Goal: Task Accomplishment & Management: Manage account settings

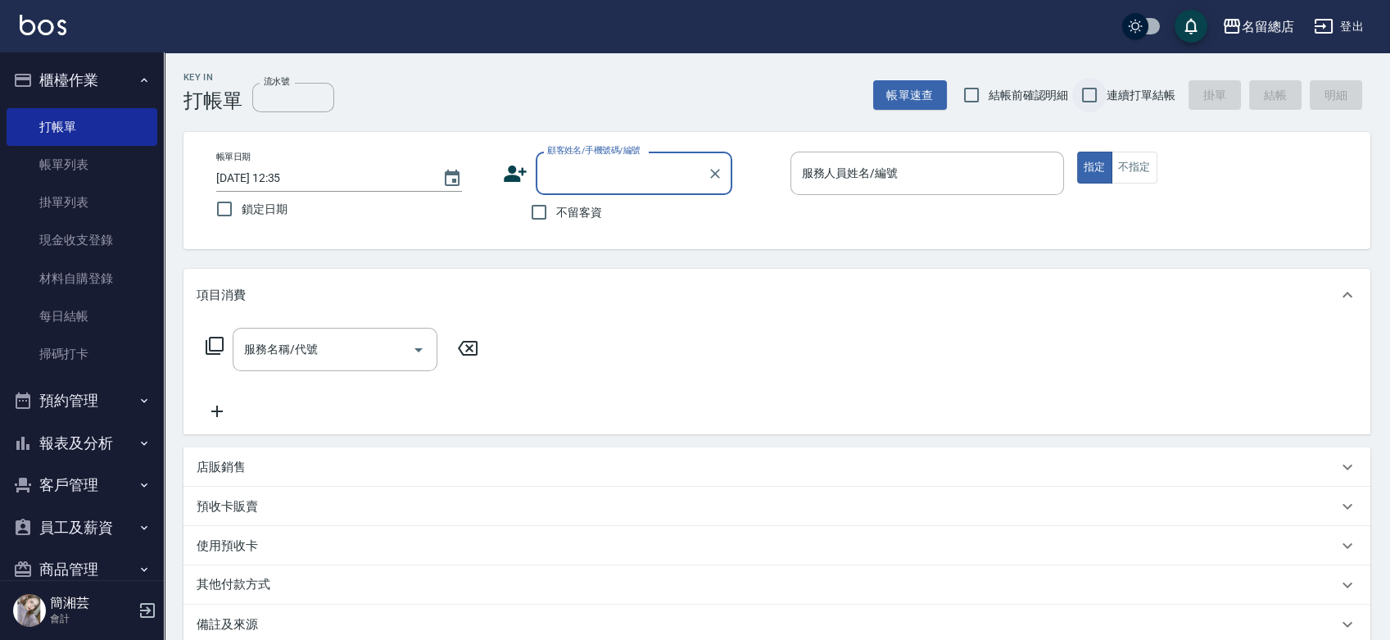
click at [1093, 84] on input "連續打單結帳" at bounding box center [1089, 95] width 34 height 34
checkbox input "true"
click at [550, 198] on input "不留客資" at bounding box center [539, 212] width 34 height 34
checkbox input "true"
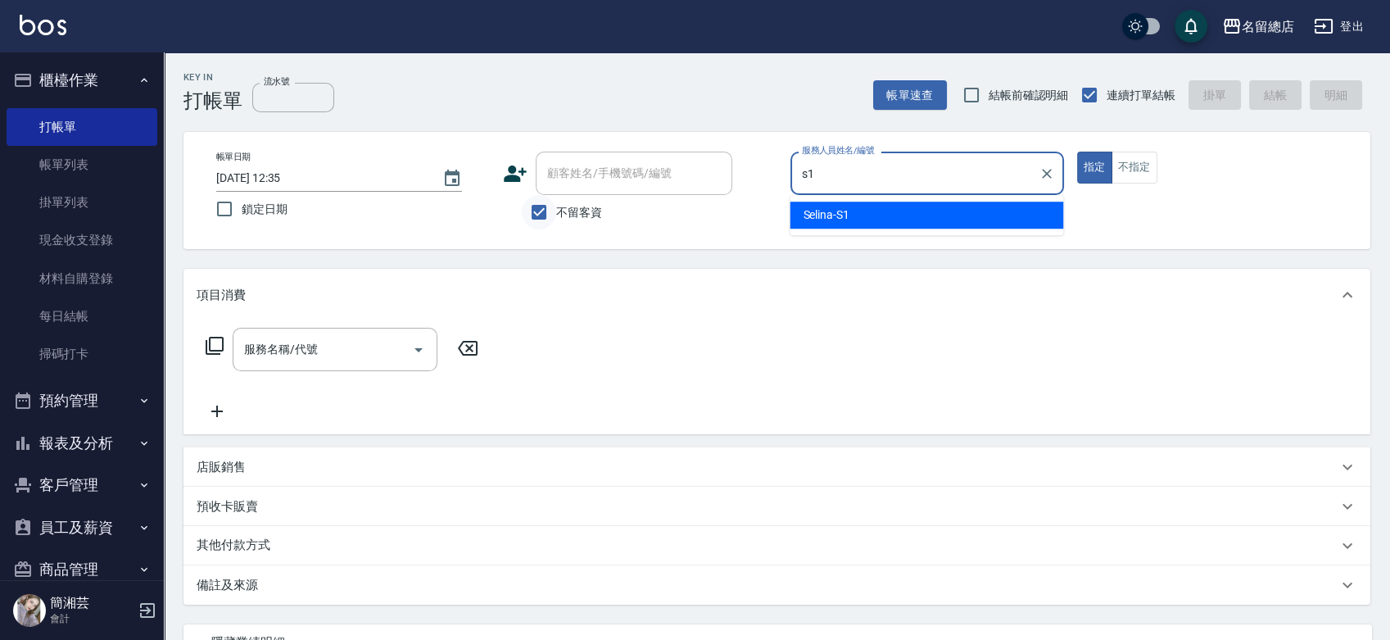
type input "Selina-S1"
type button "true"
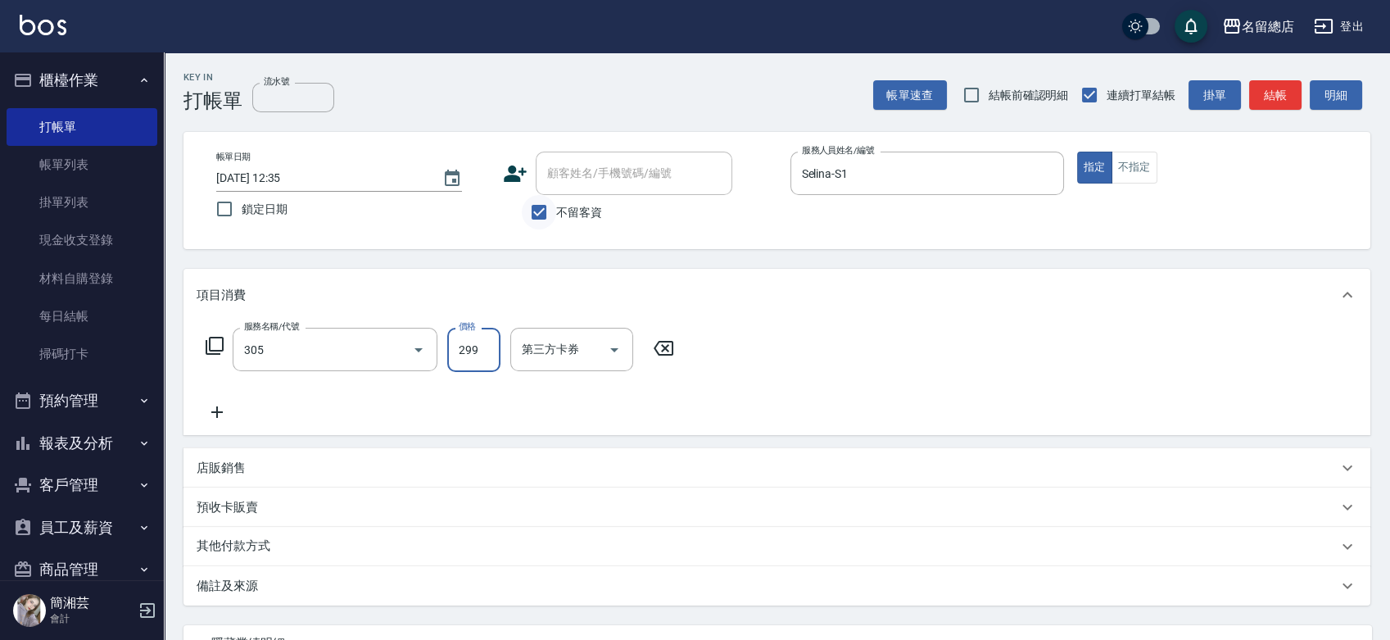
type input "剪髮(305)"
type input "400"
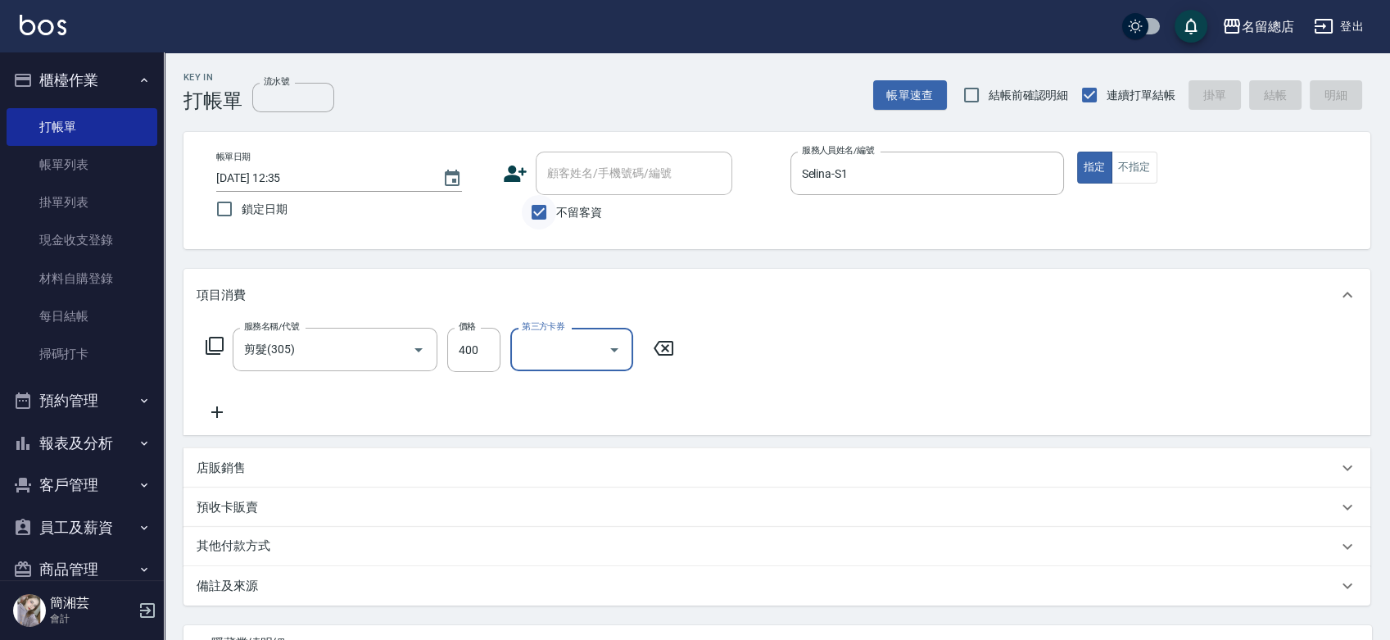
type input "[DATE] 14:47"
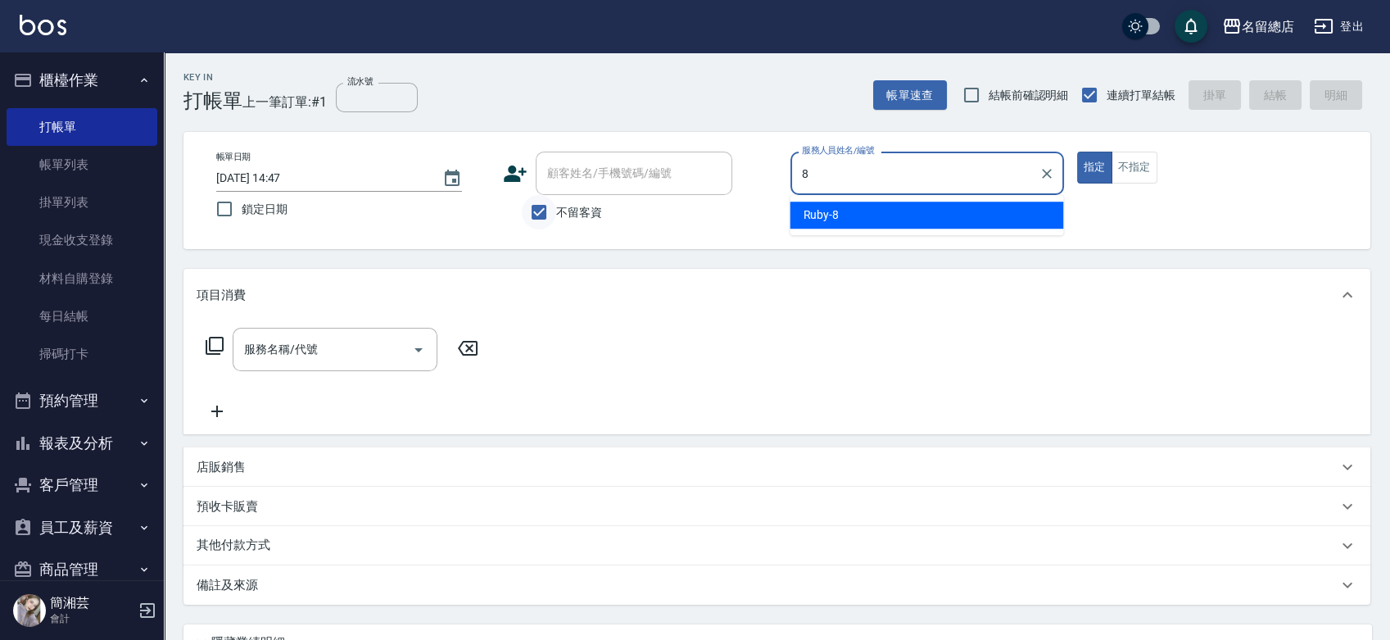
type input "Ruby-8"
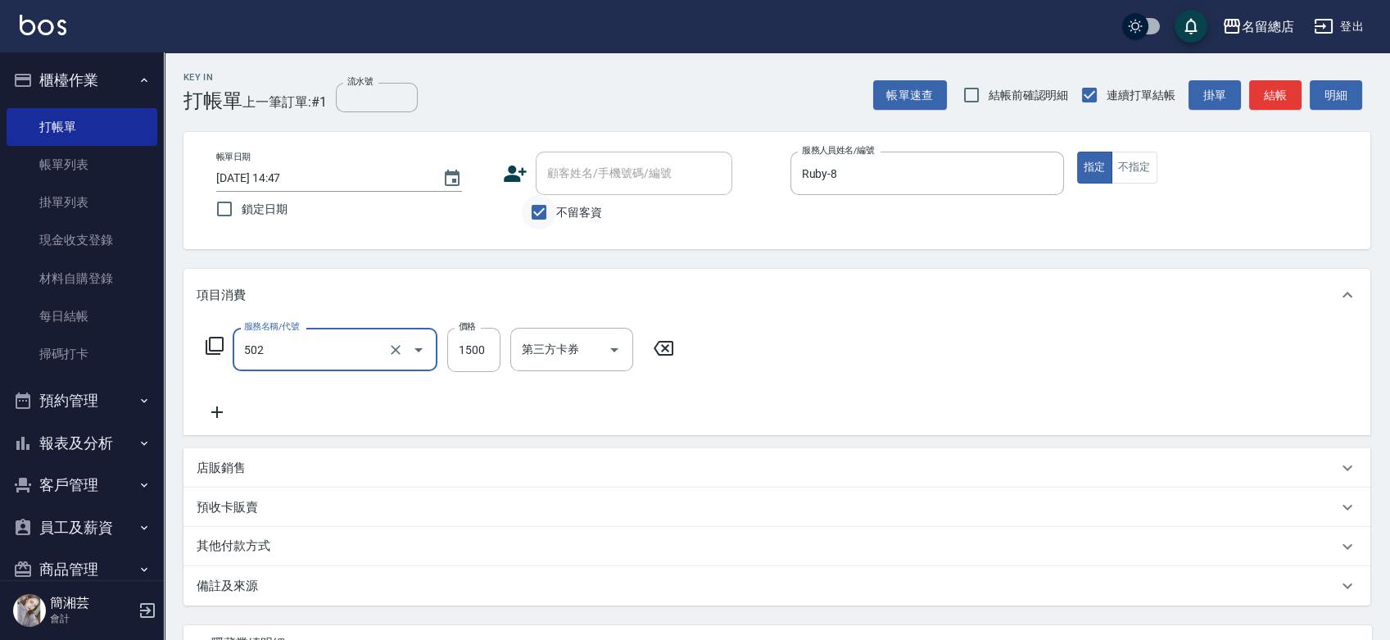
type input "染髮1500以上(502)"
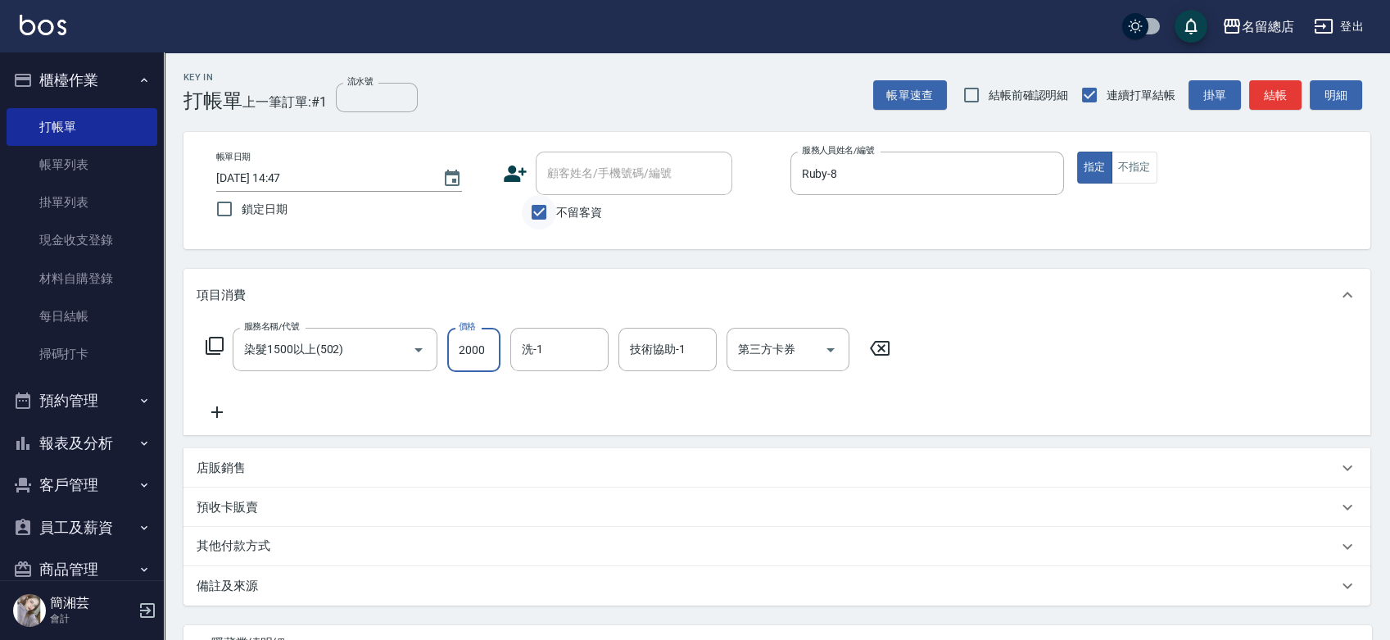
type input "2000"
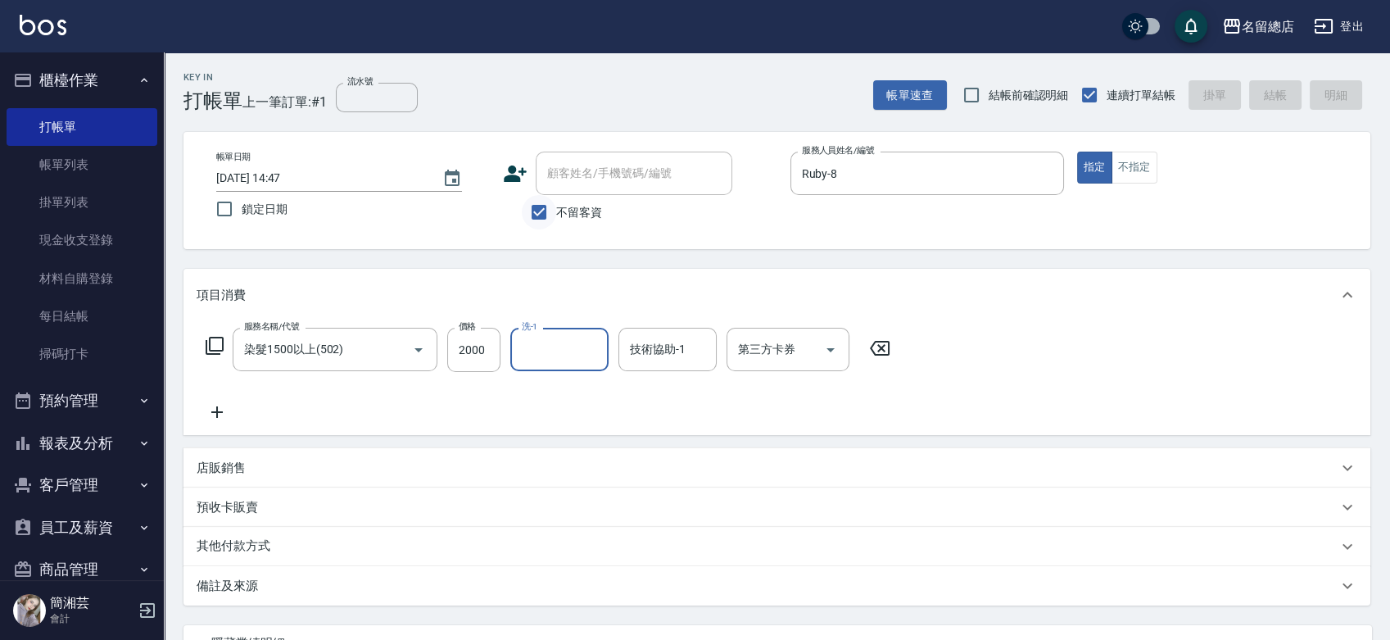
type input "[DATE] 14:48"
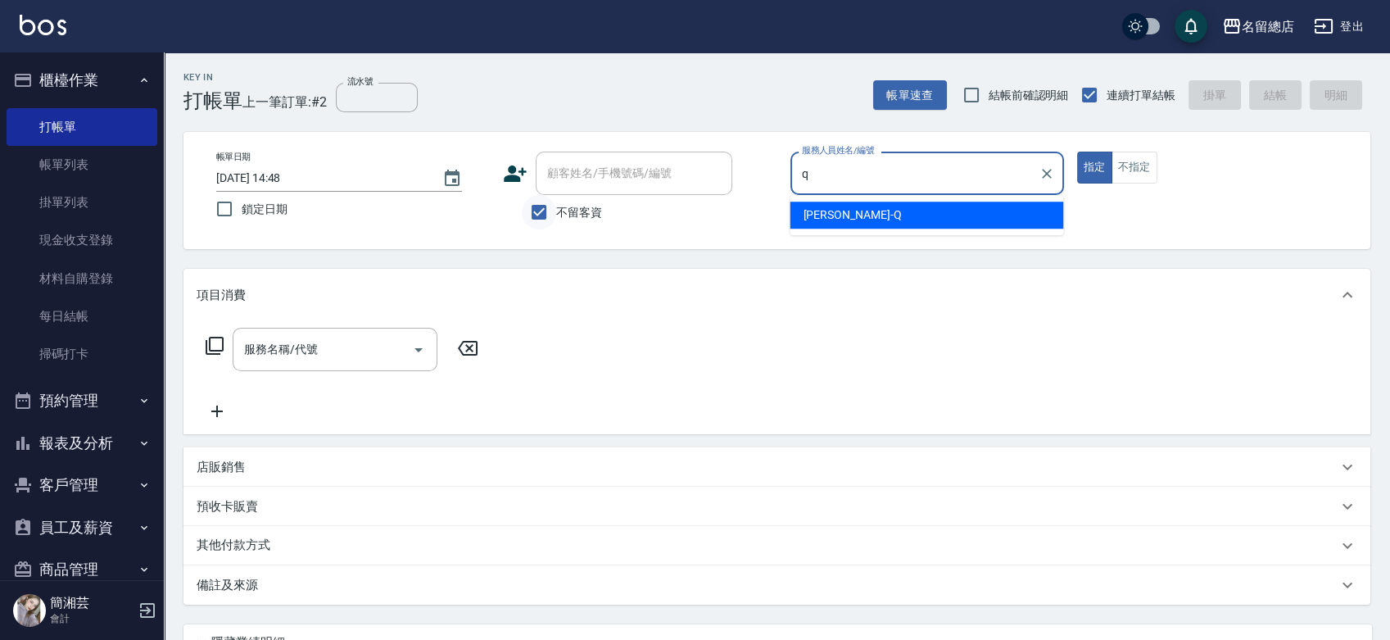
type input "[PERSON_NAME]"
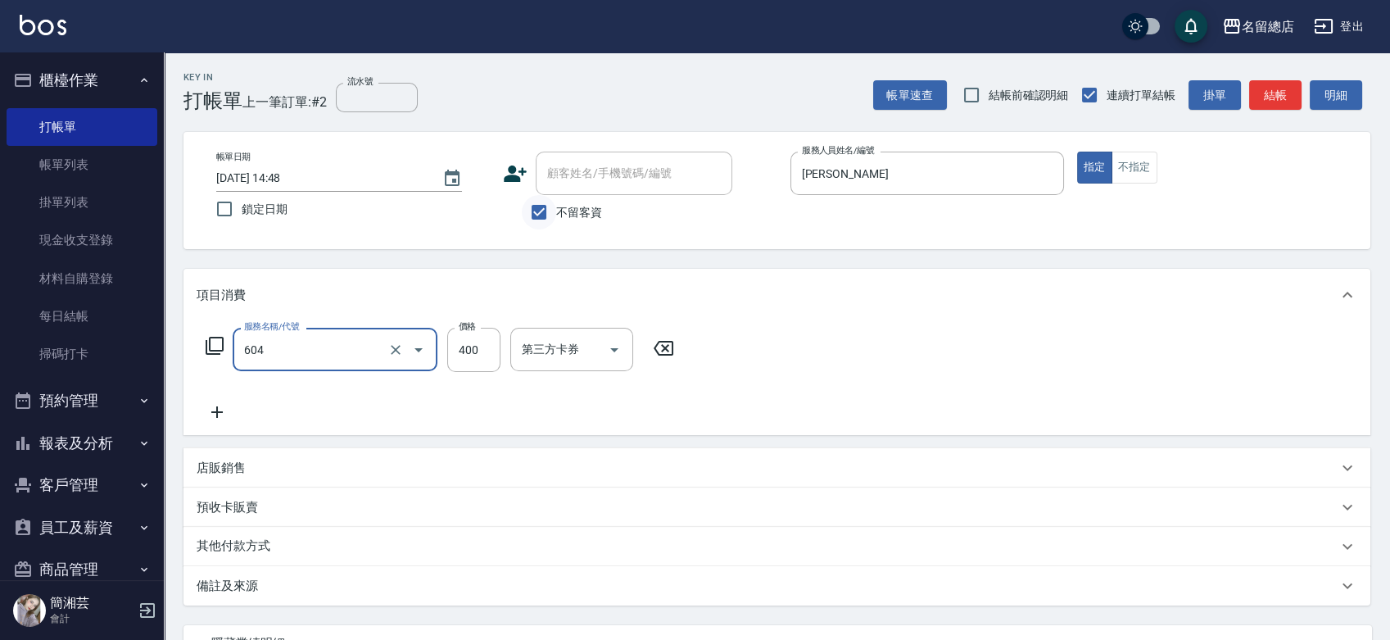
type input "健康洗髮(604)"
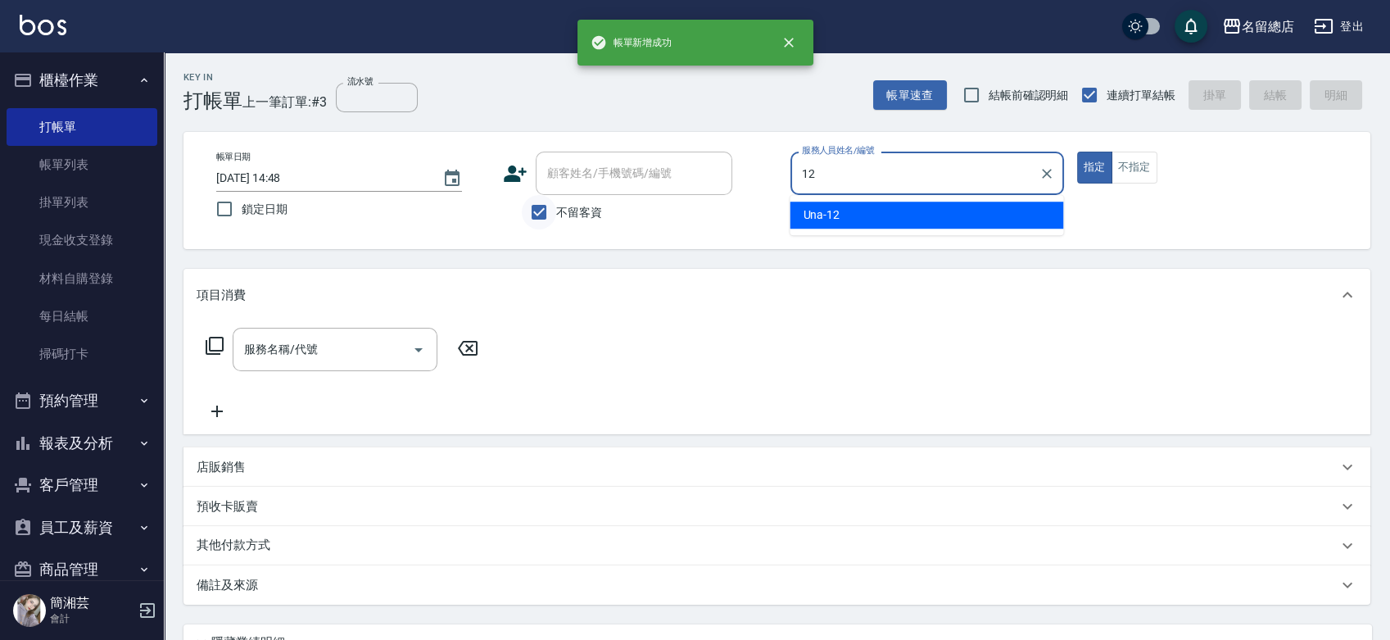
type input "Una-12"
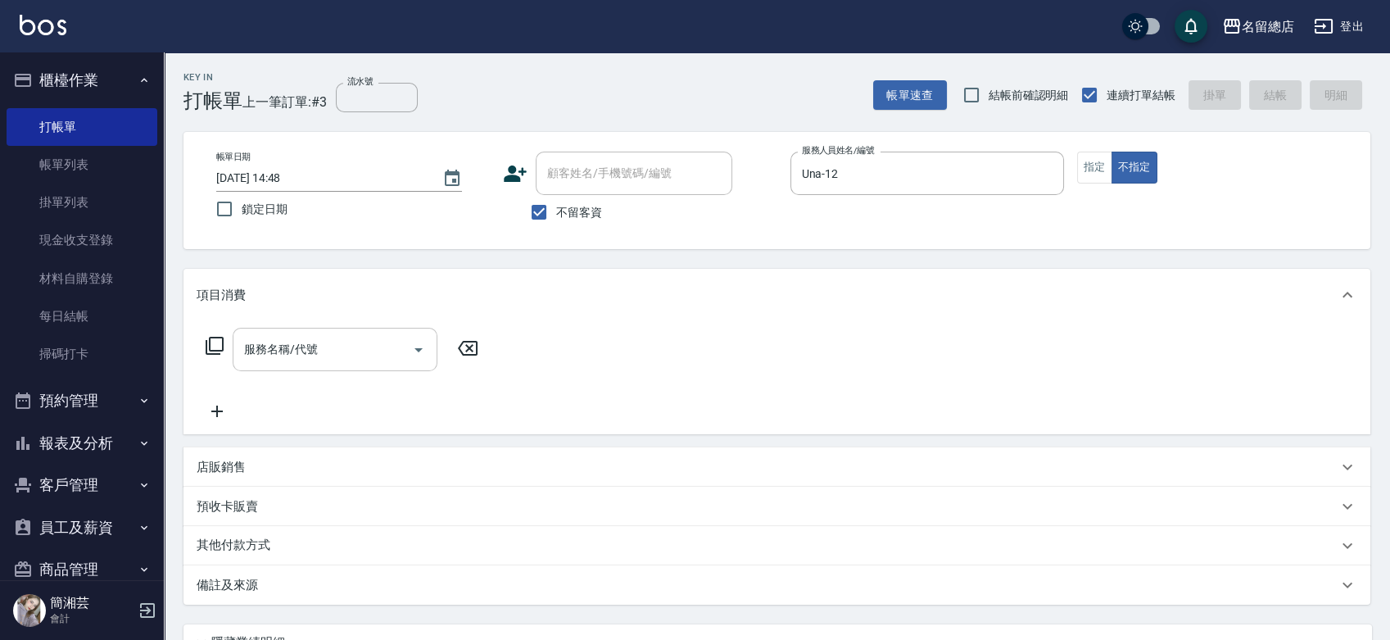
click at [328, 363] on input "服務名稱/代號" at bounding box center [322, 349] width 165 height 29
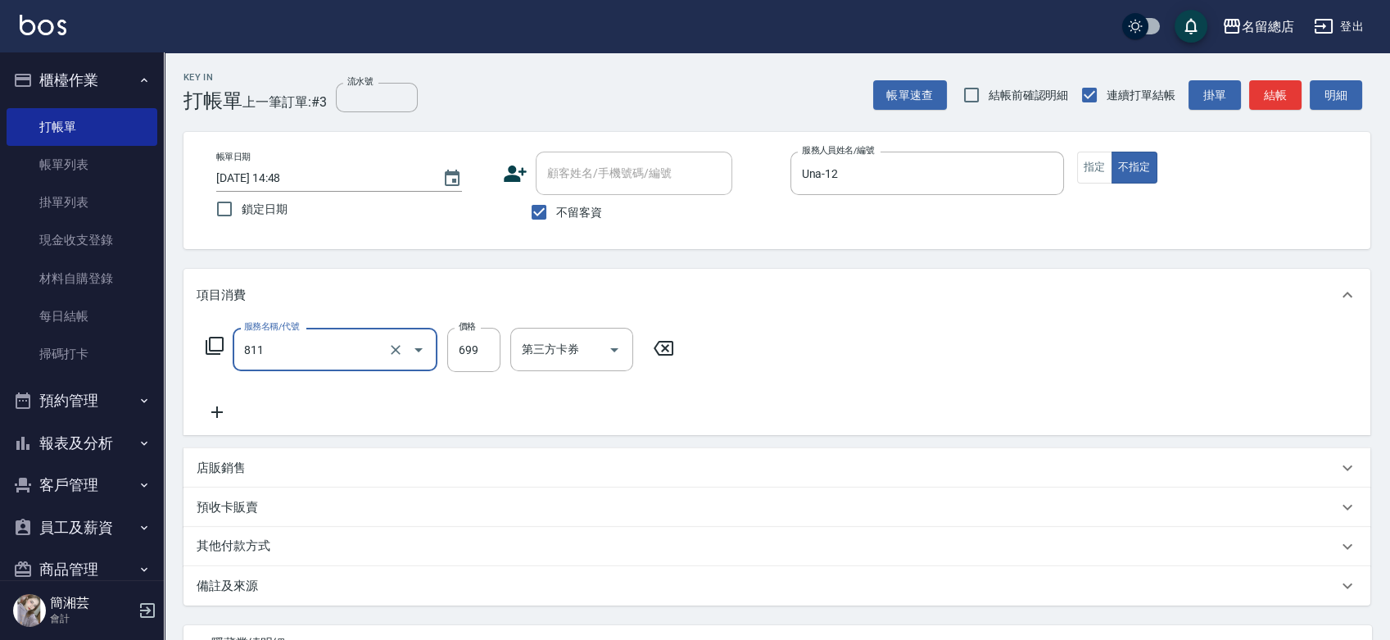
type input "洗+剪(811)"
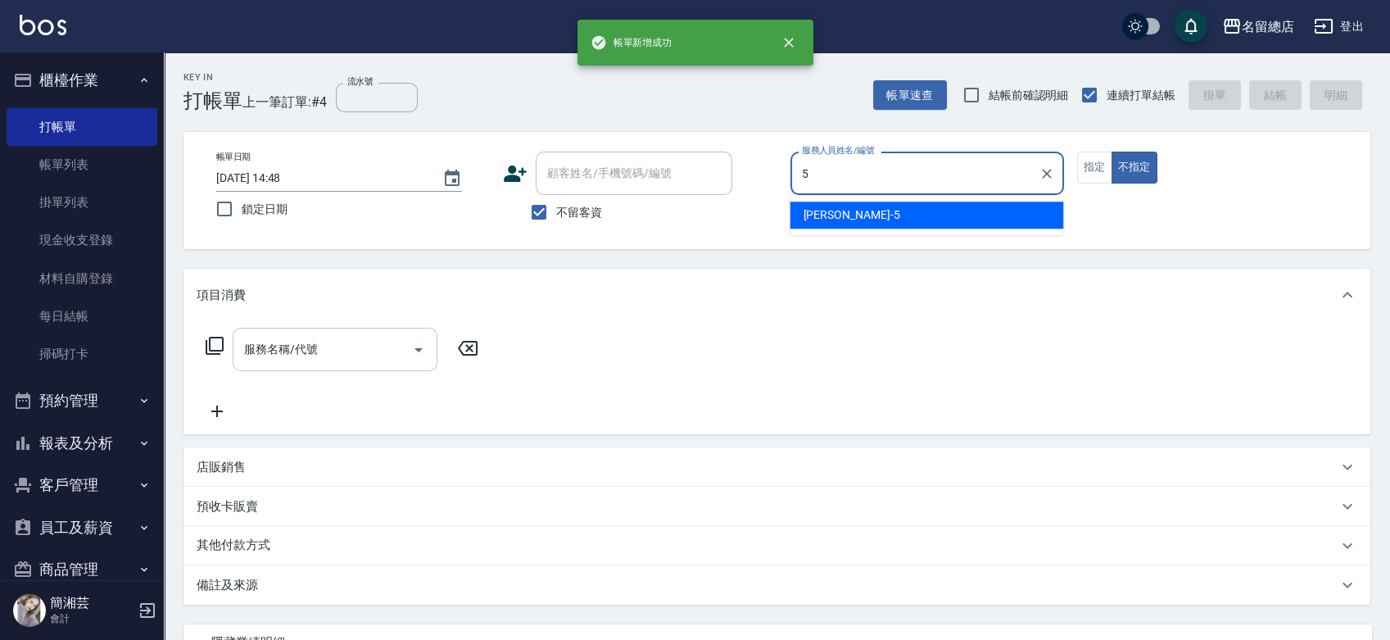
type input "[PERSON_NAME]-5"
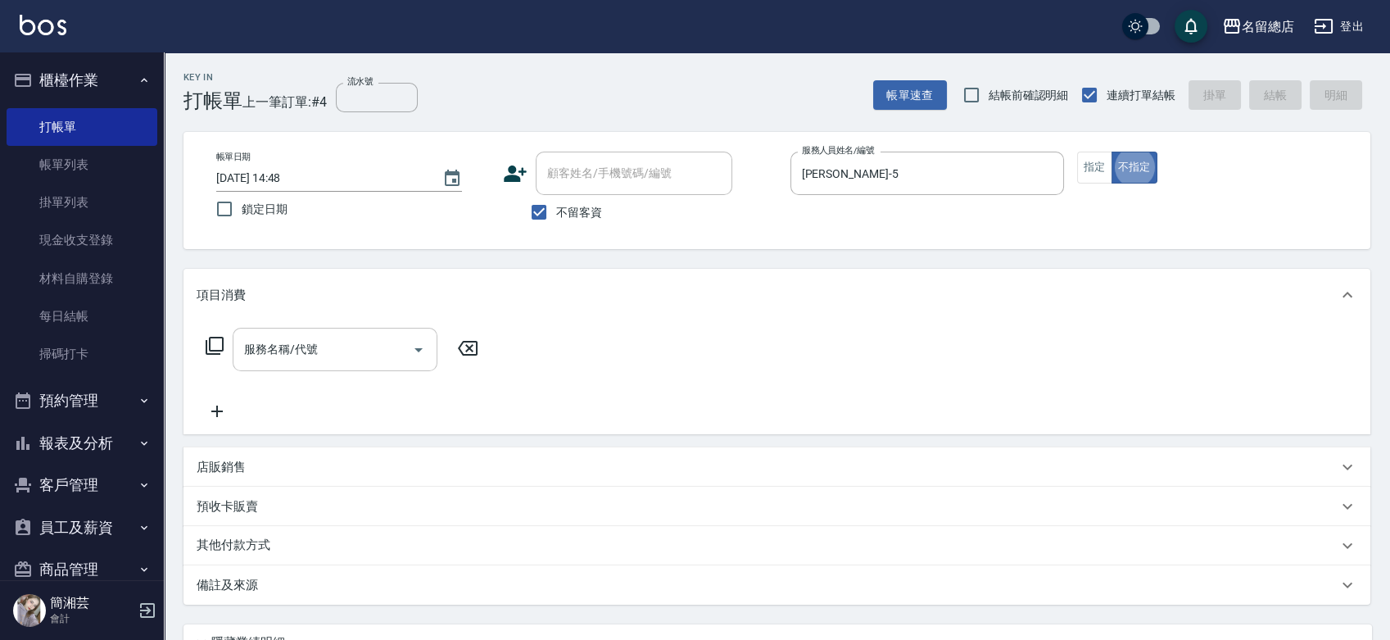
type button "false"
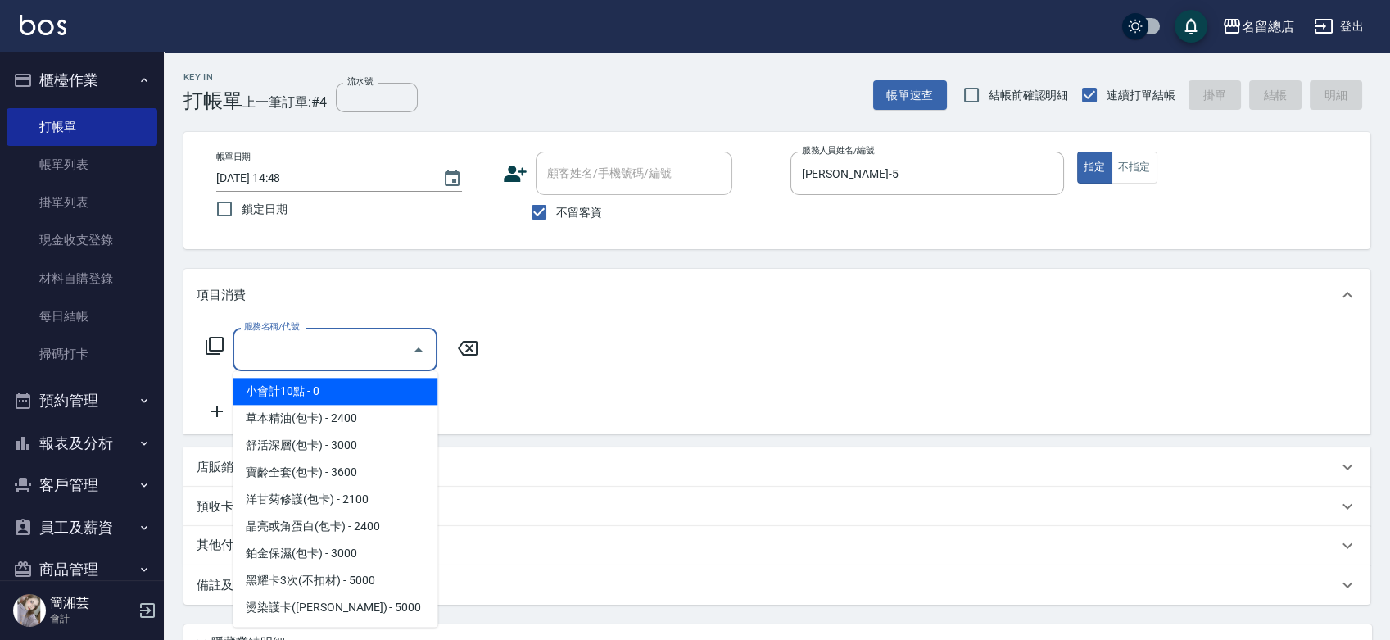
click at [314, 355] on input "服務名稱/代號" at bounding box center [322, 349] width 165 height 29
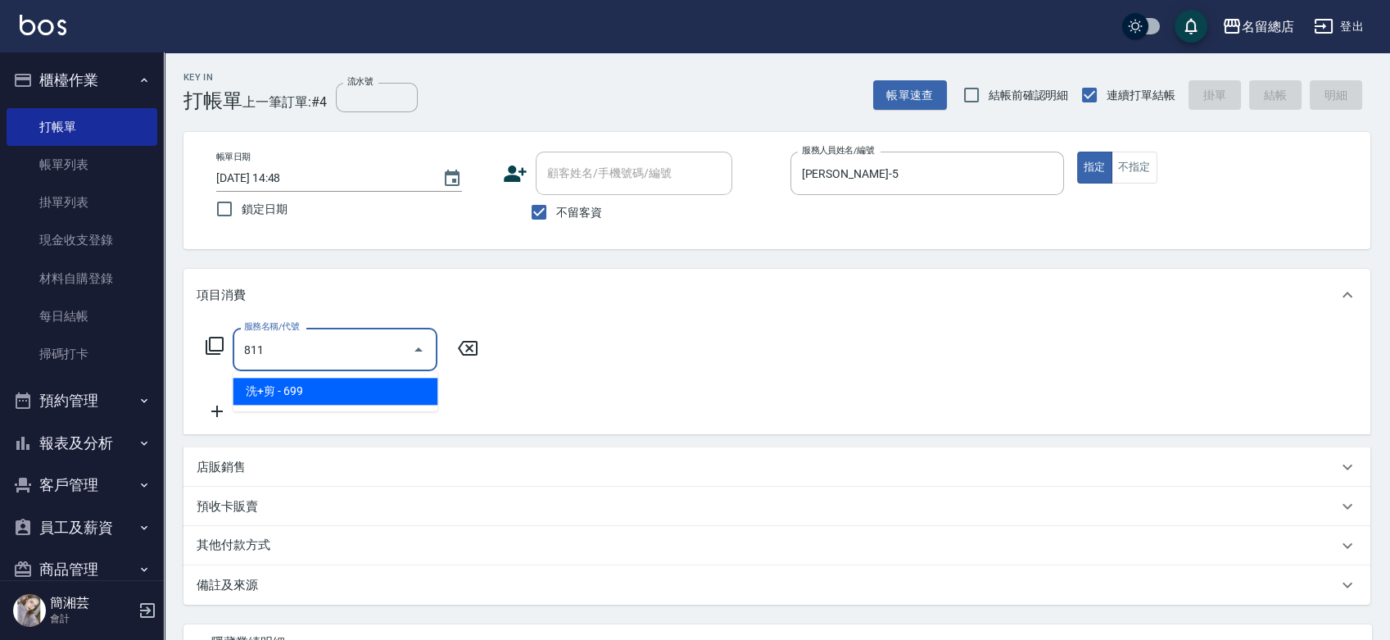
type input "洗+剪(811)"
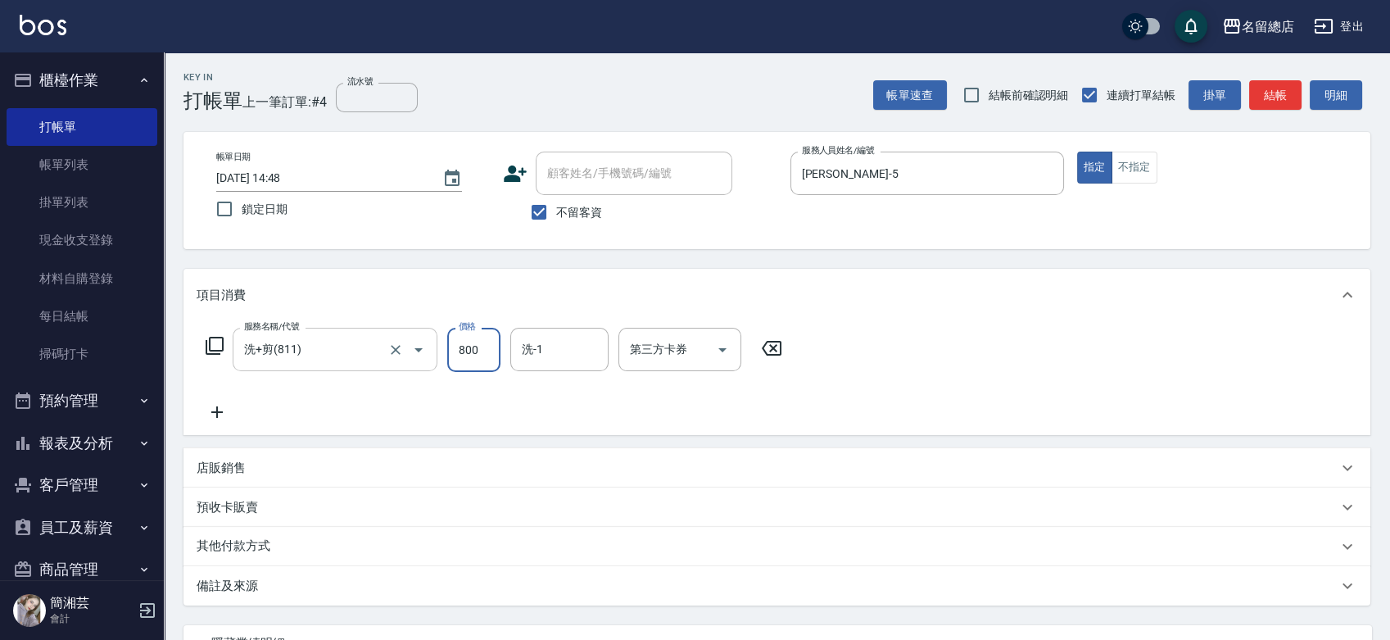
type input "800"
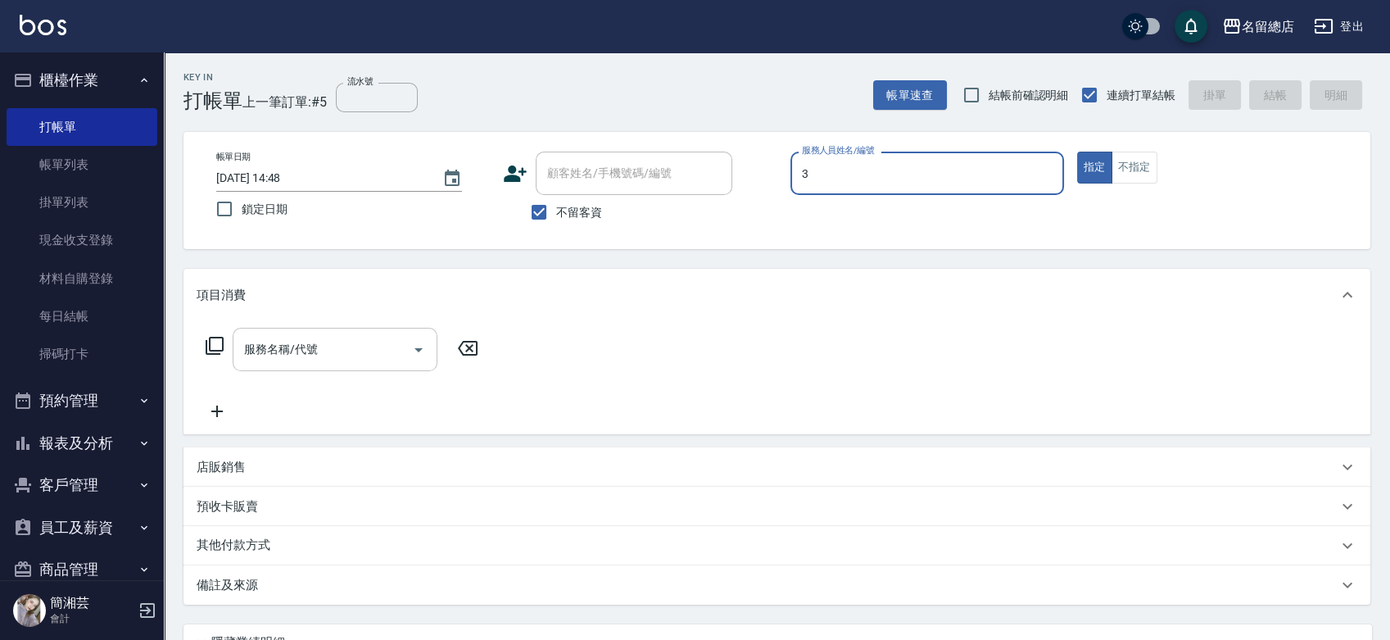
type input "芷涵-3"
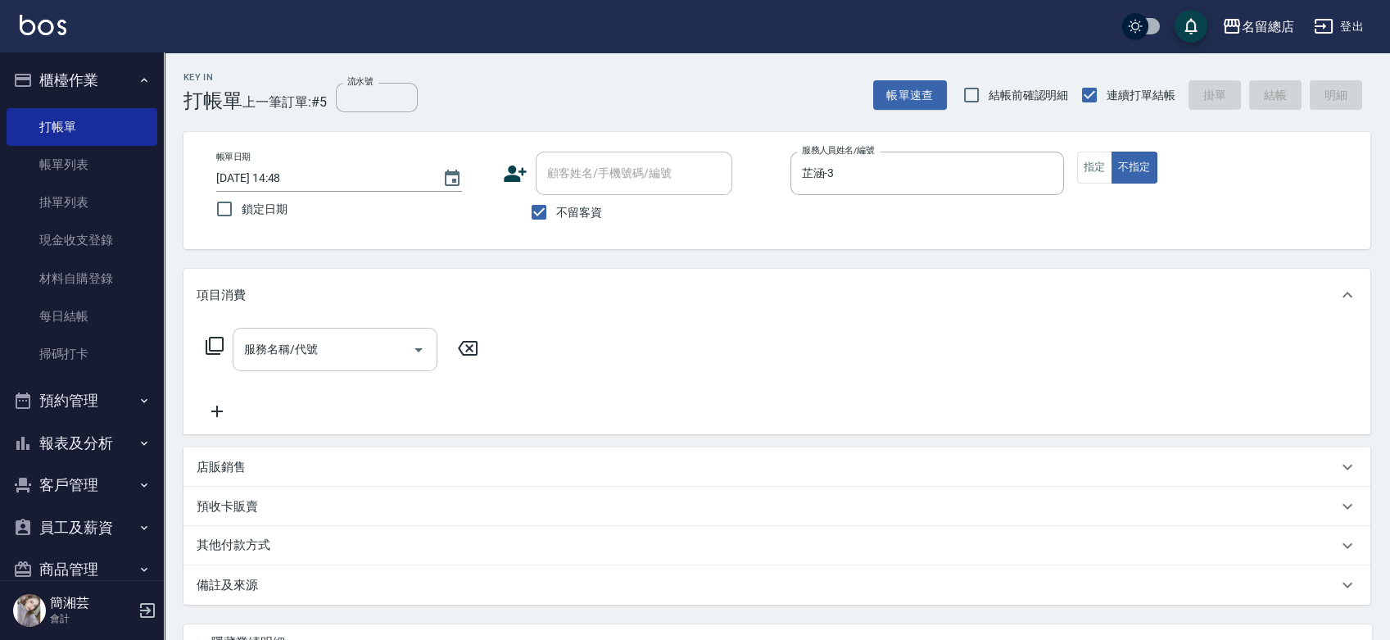
click at [284, 339] on input "服務名稱/代號" at bounding box center [322, 349] width 165 height 29
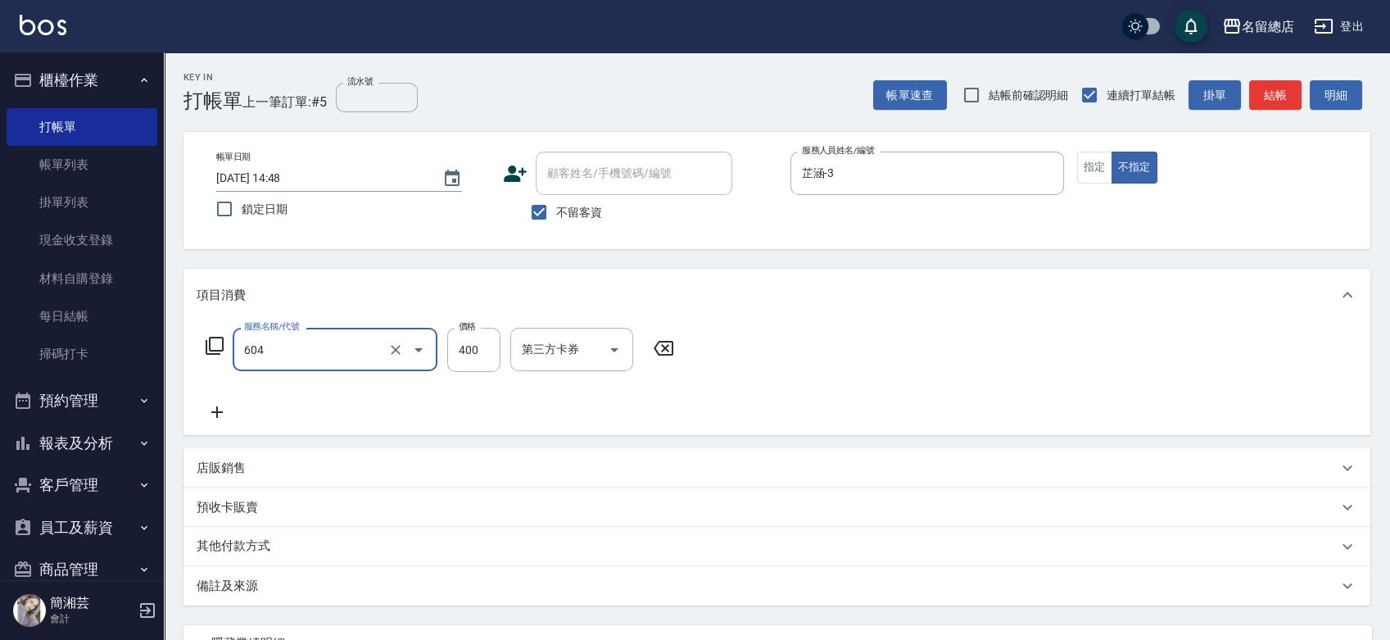
type input "健康洗髮(604)"
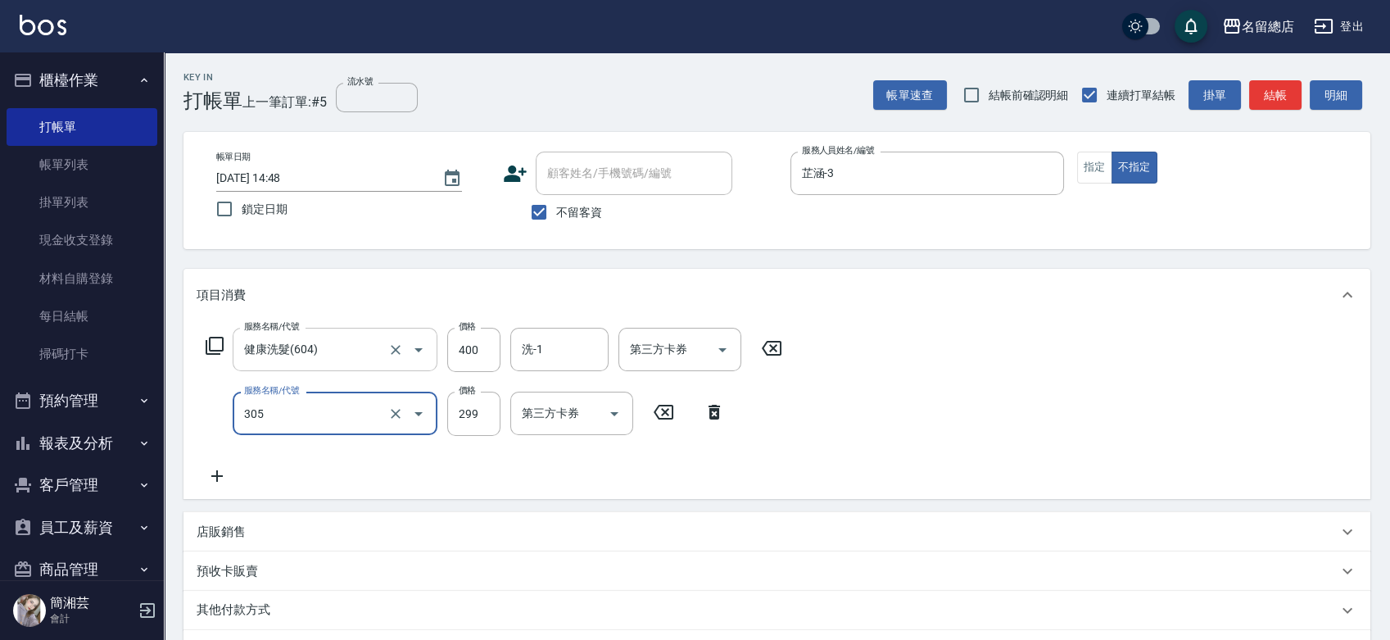
type input "剪髮(305)"
type input "100"
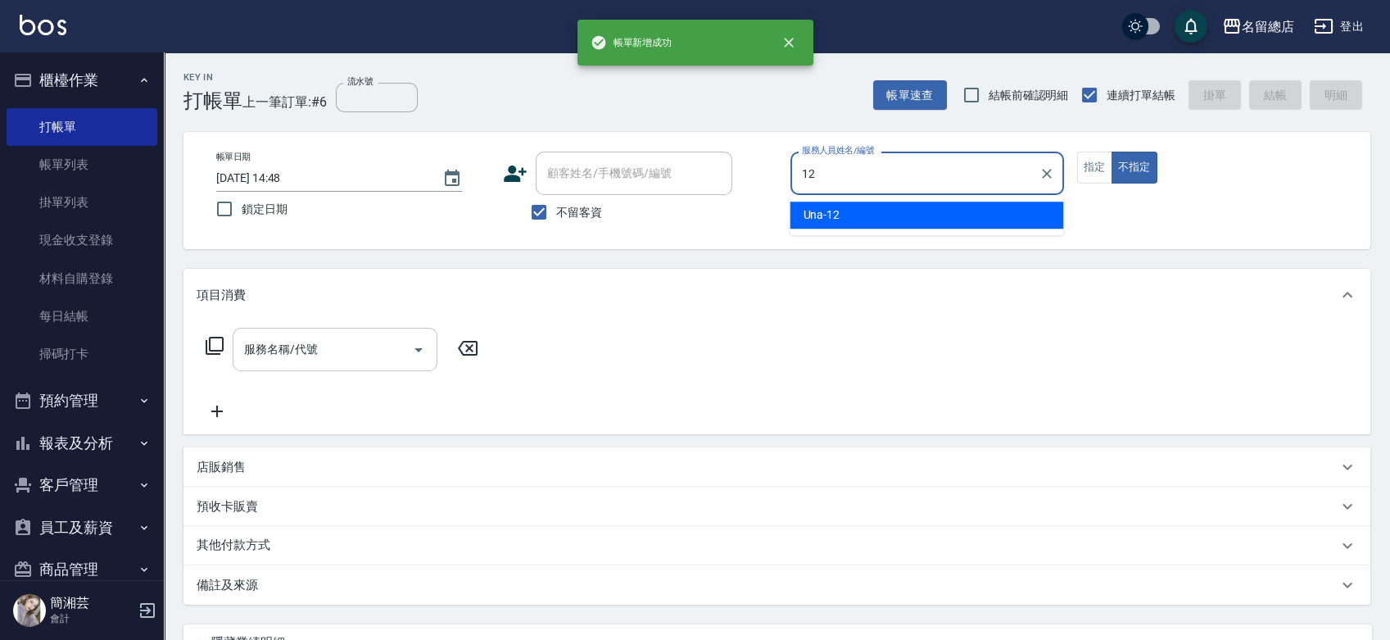
type input "Una-12"
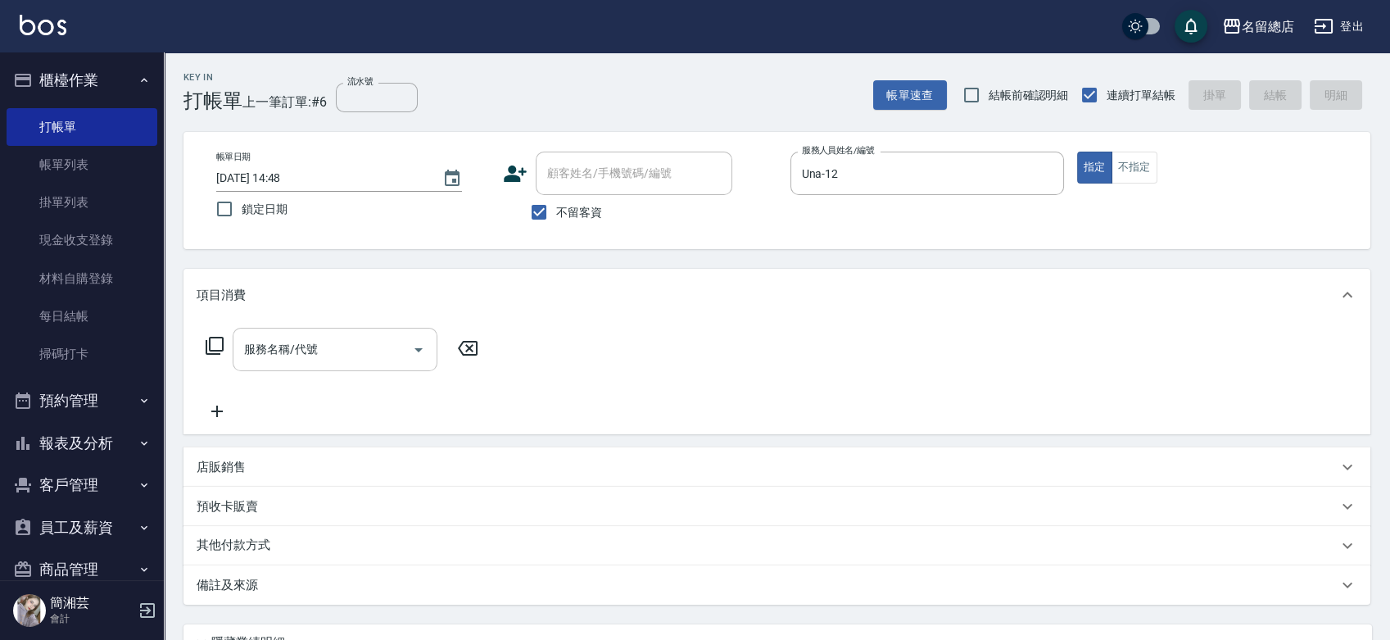
click at [278, 351] on input "服務名稱/代號" at bounding box center [322, 349] width 165 height 29
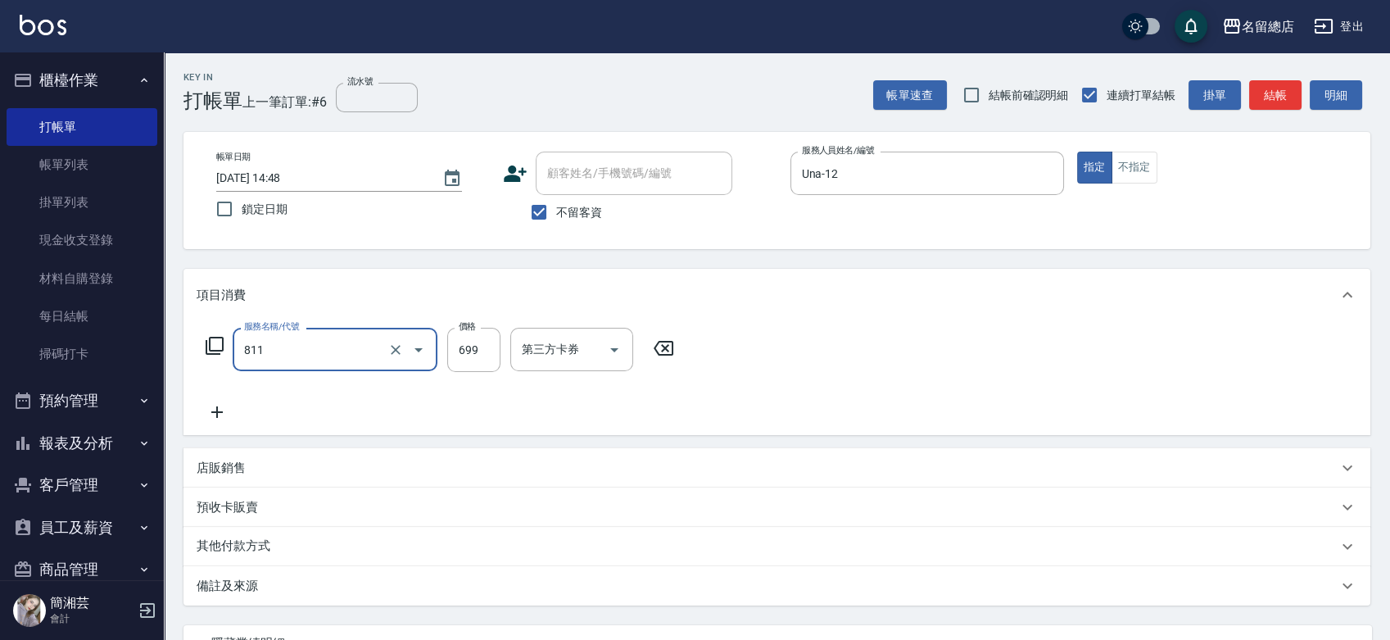
type input "洗+剪(811)"
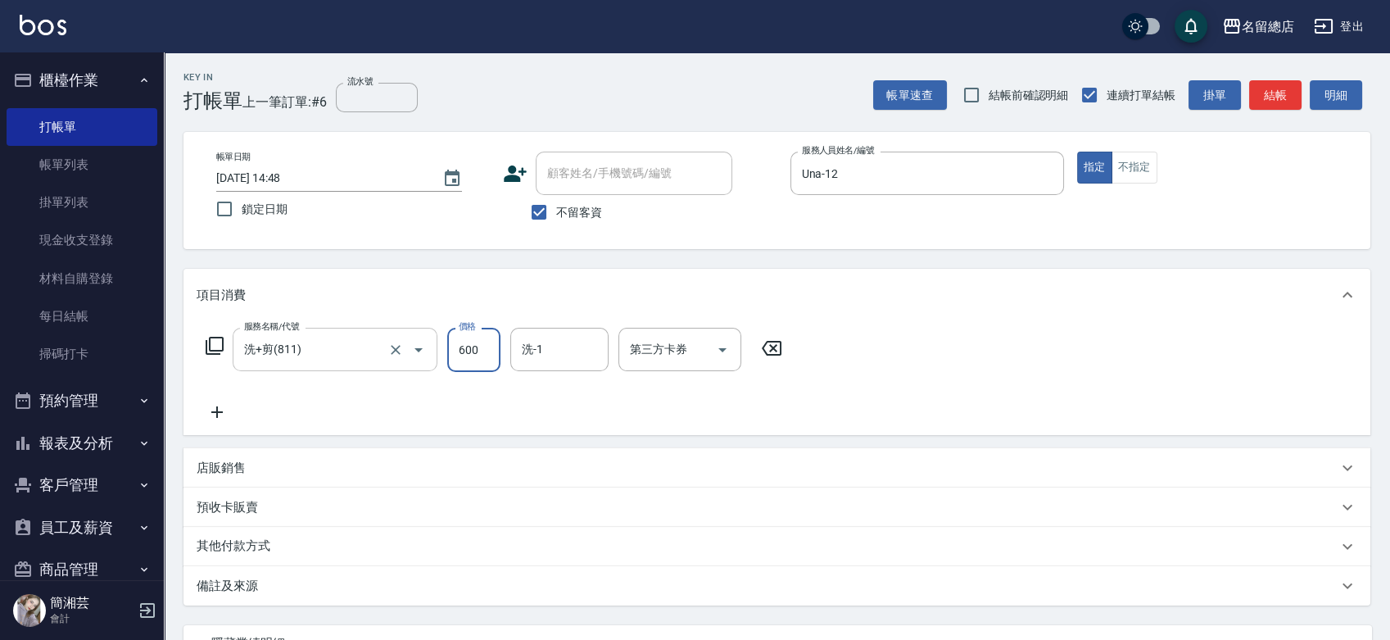
type input "600"
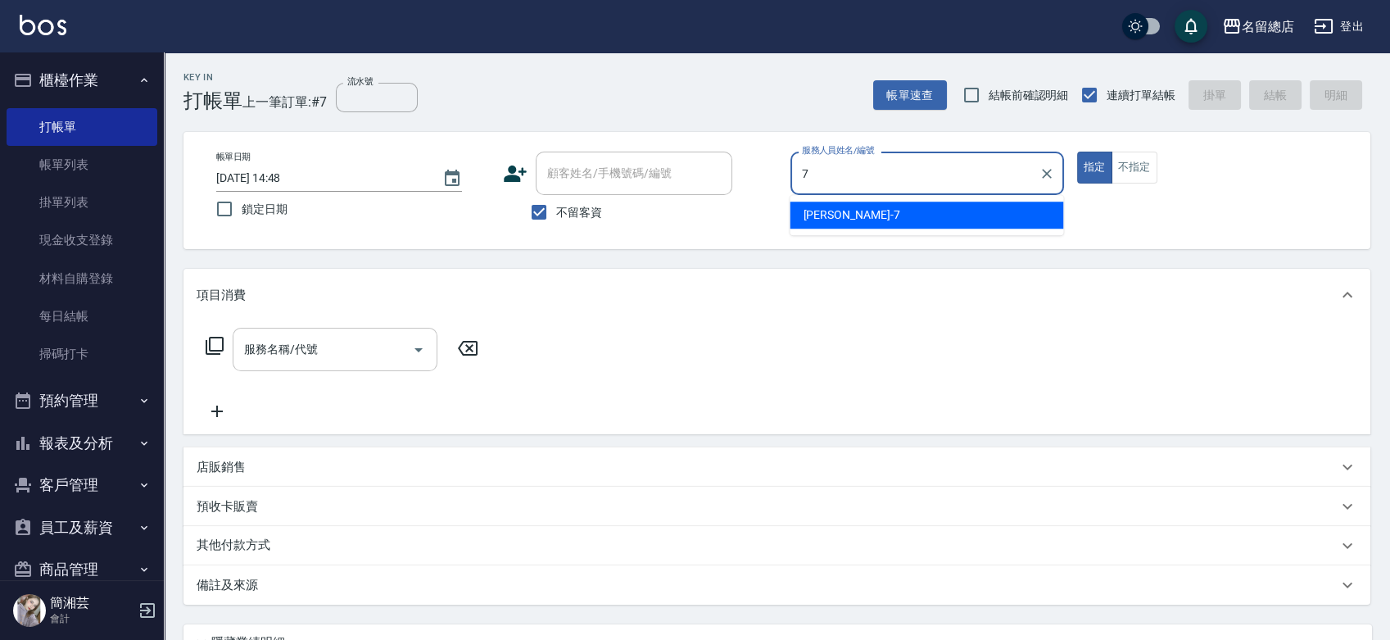
type input "Mick-7"
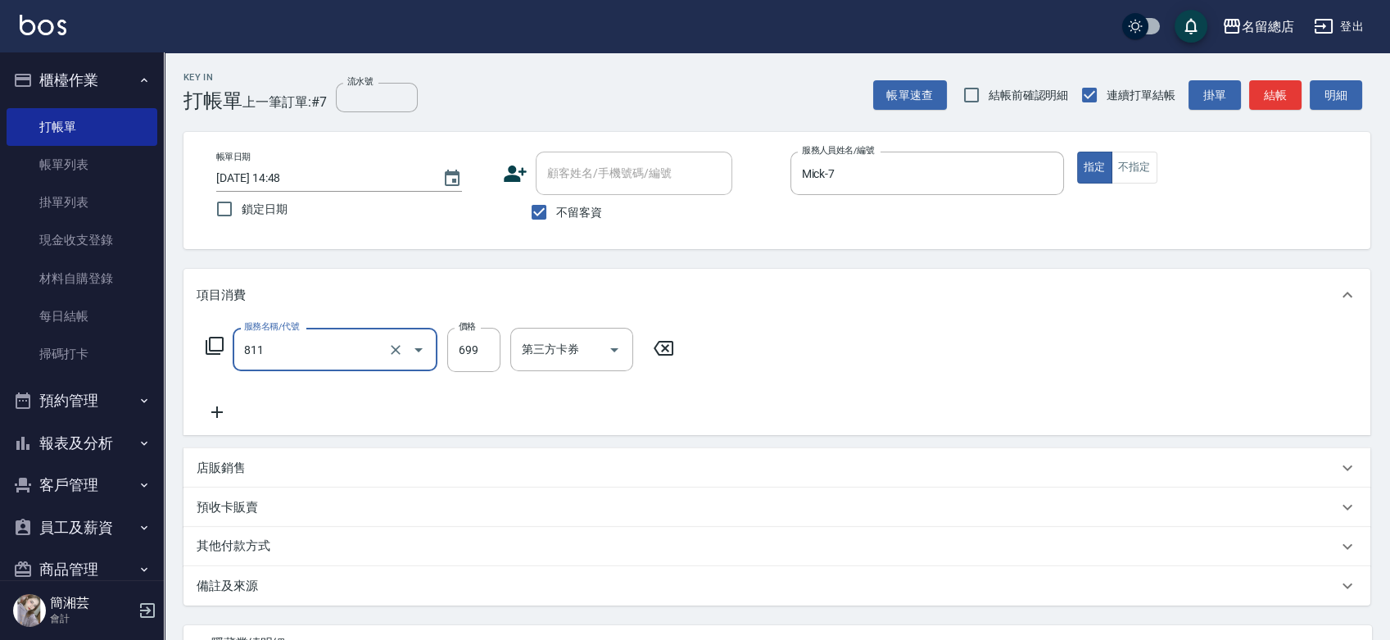
type input "洗+剪(811)"
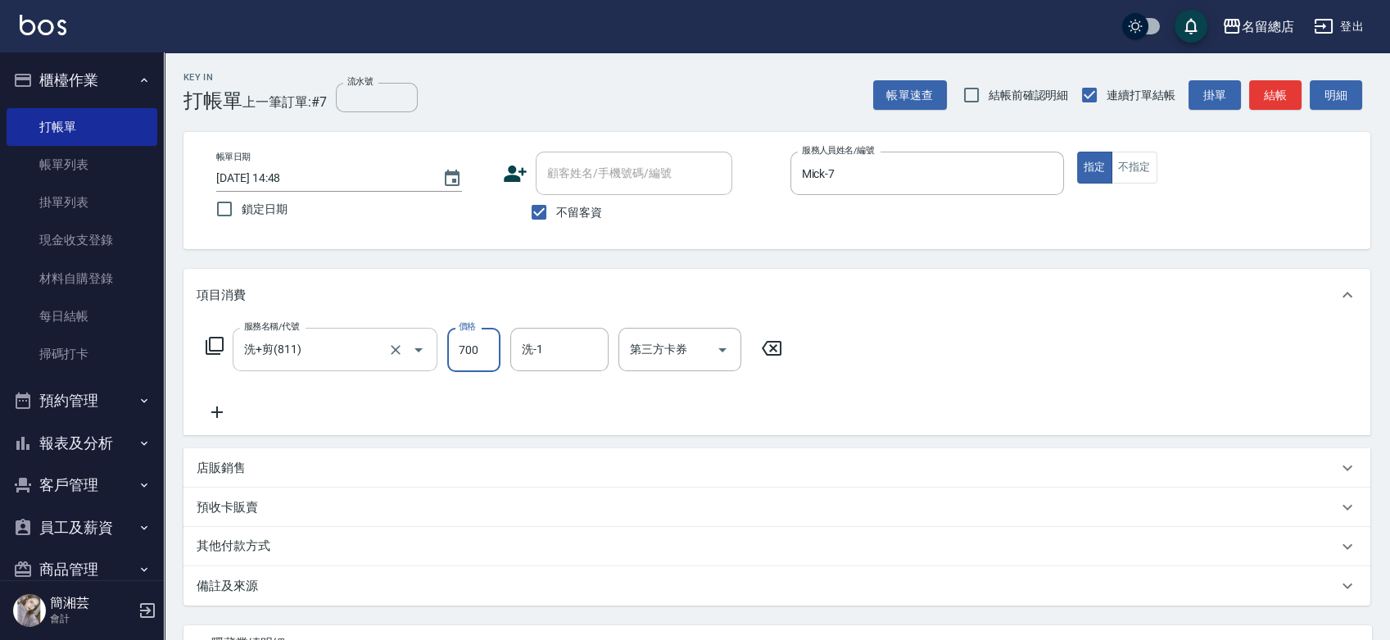
type input "700"
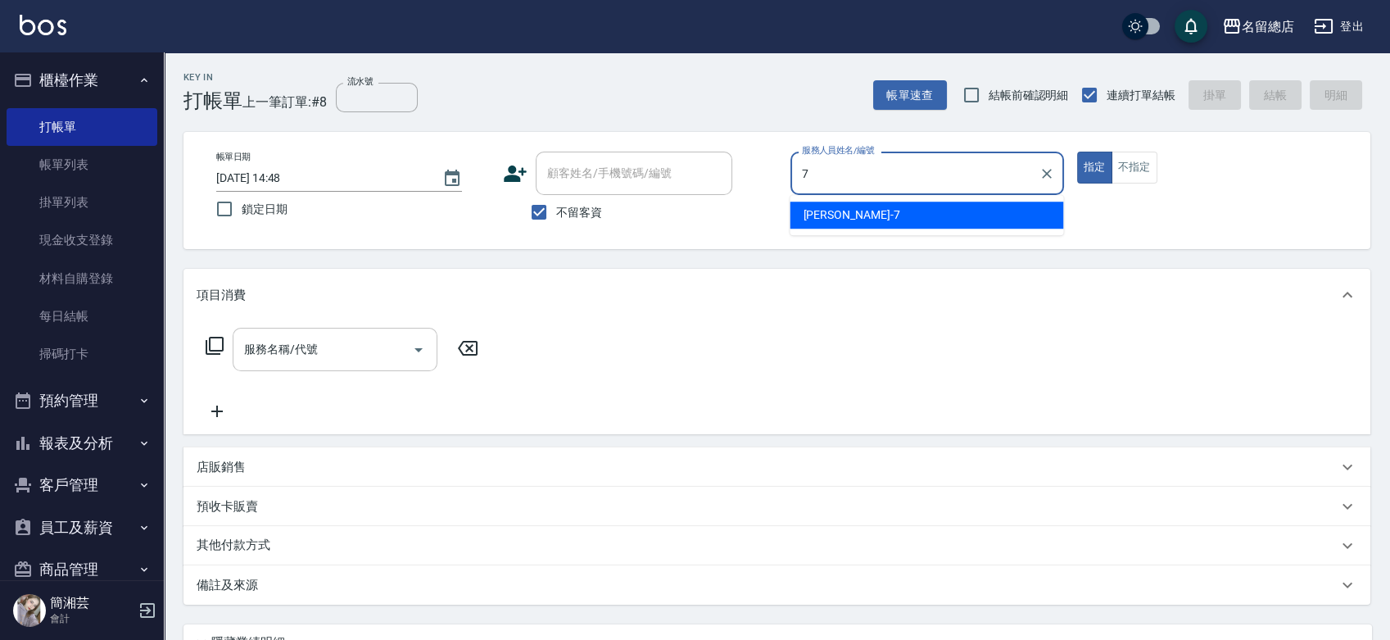
type input "Mick-7"
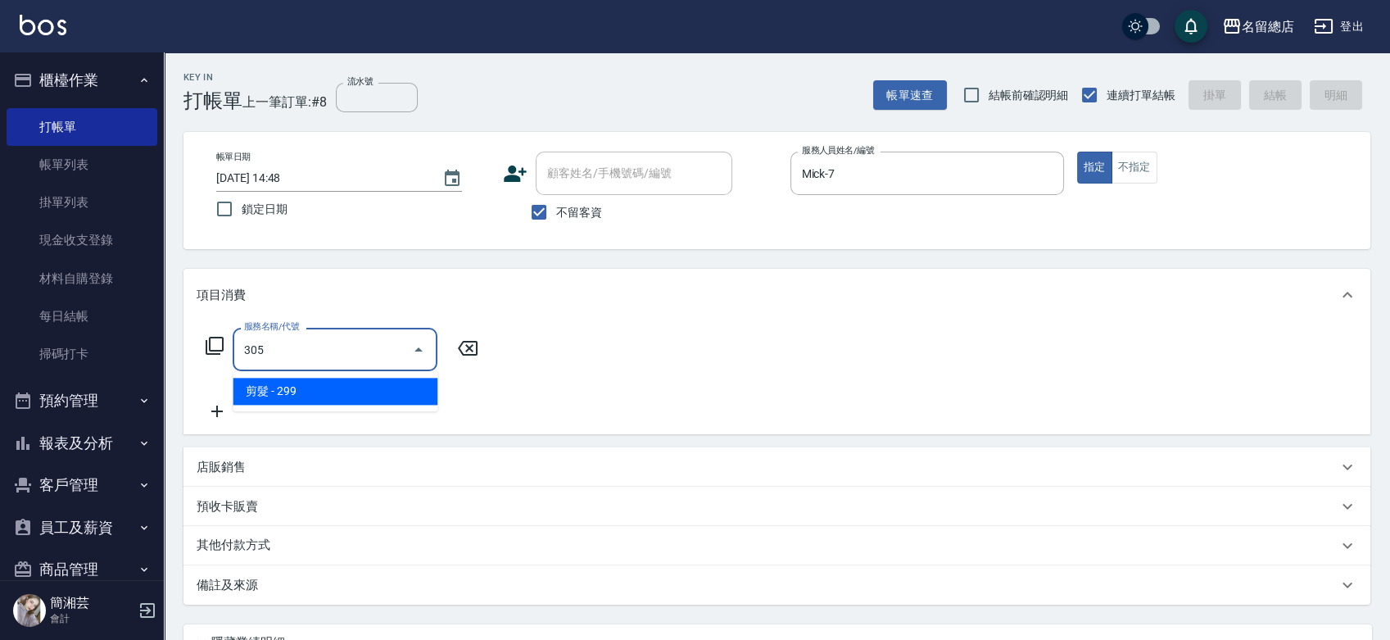
type input "剪髮(305)"
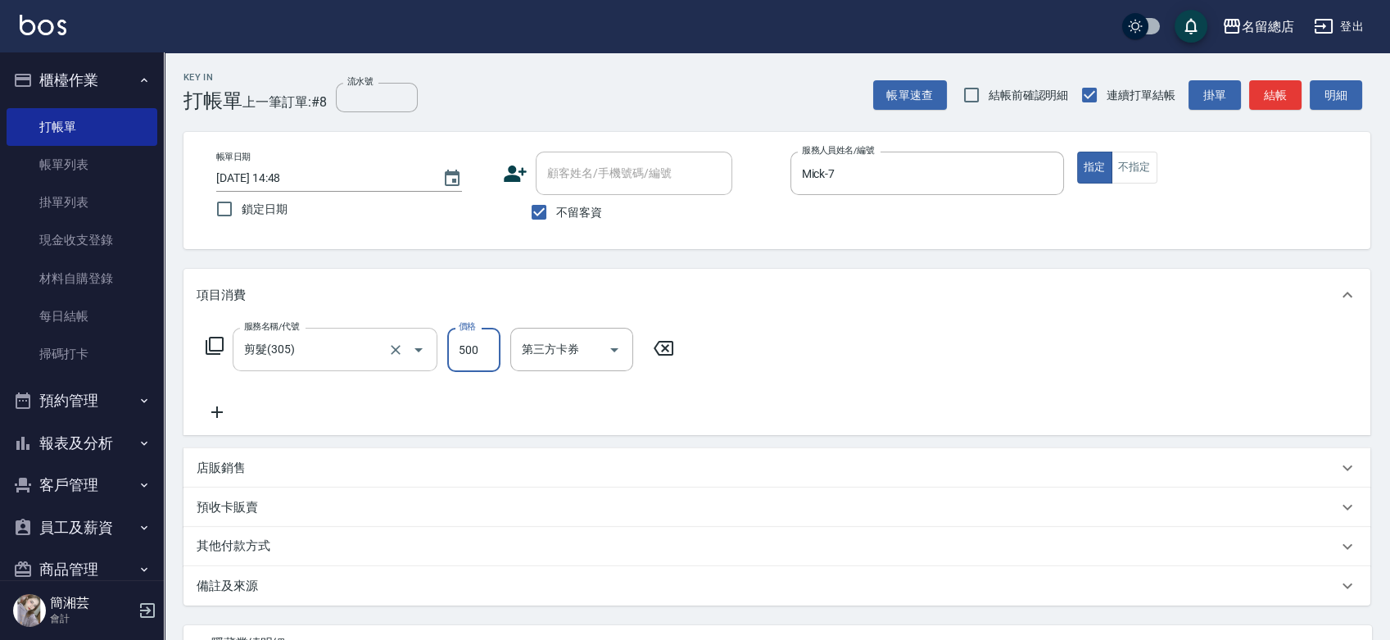
type input "500"
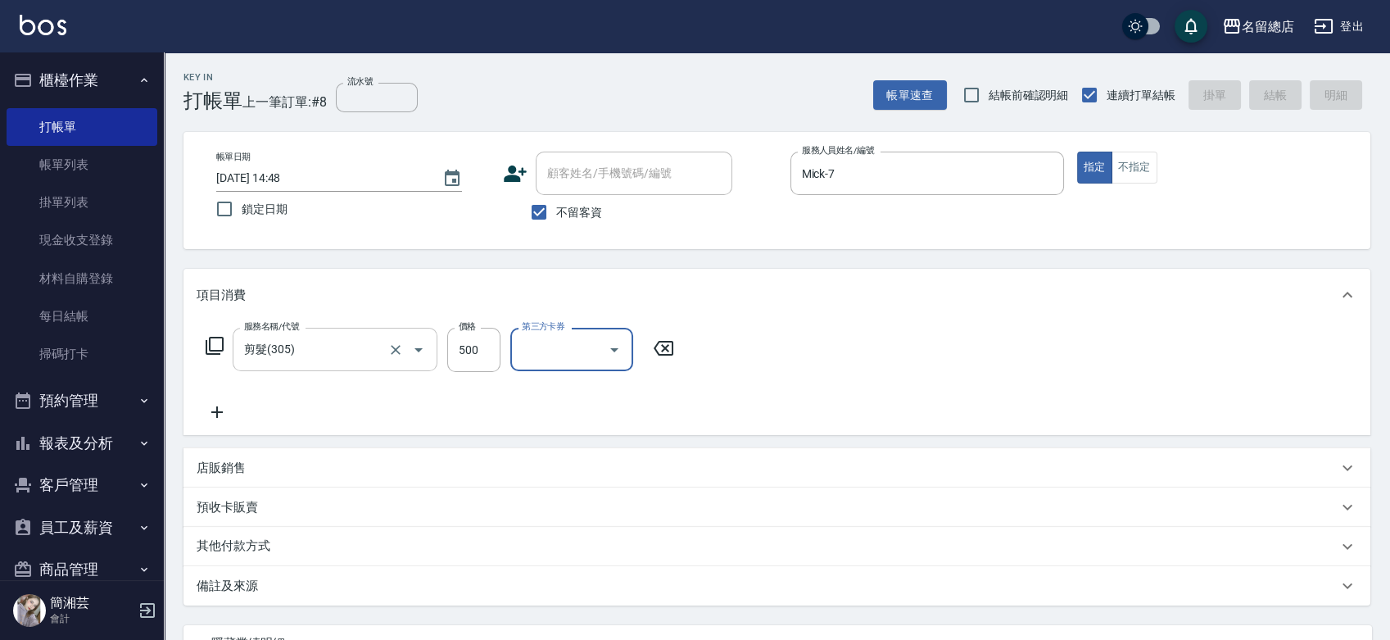
type input "[DATE] 14:49"
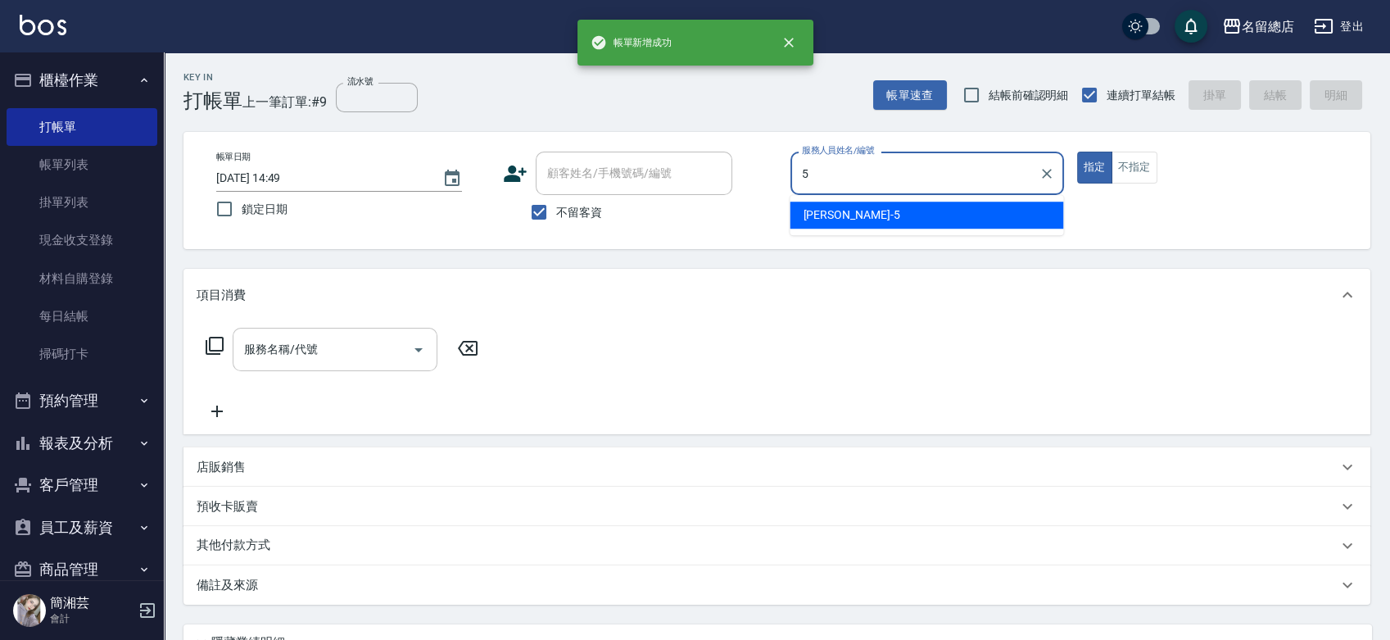
type input "[PERSON_NAME]-5"
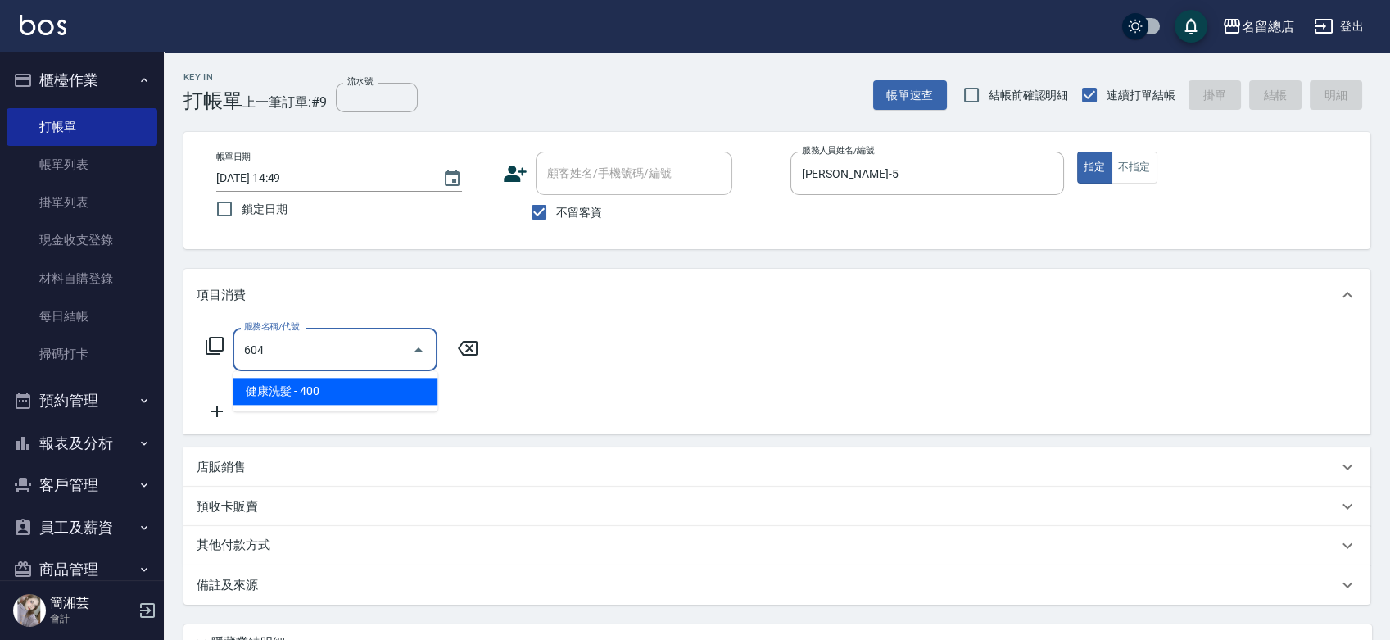
type input "健康洗髮(604)"
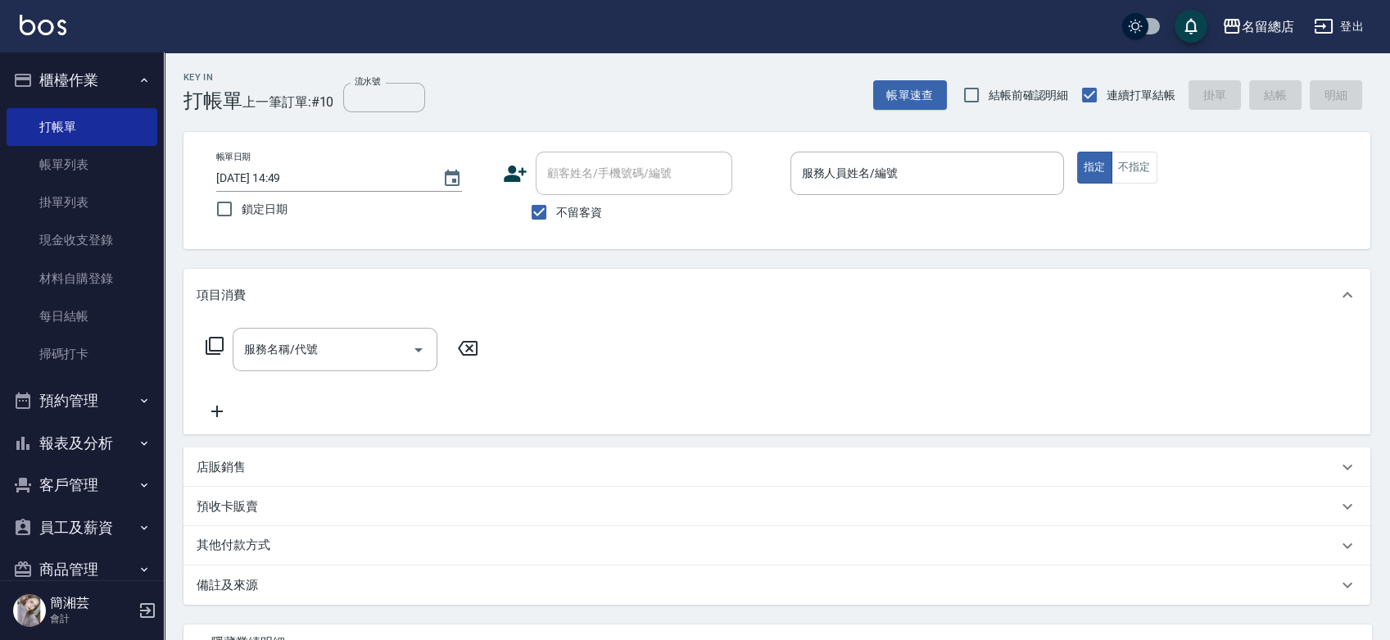
click at [563, 210] on span "不留客資" at bounding box center [579, 212] width 46 height 17
click at [556, 210] on input "不留客資" at bounding box center [539, 212] width 34 height 34
checkbox input "false"
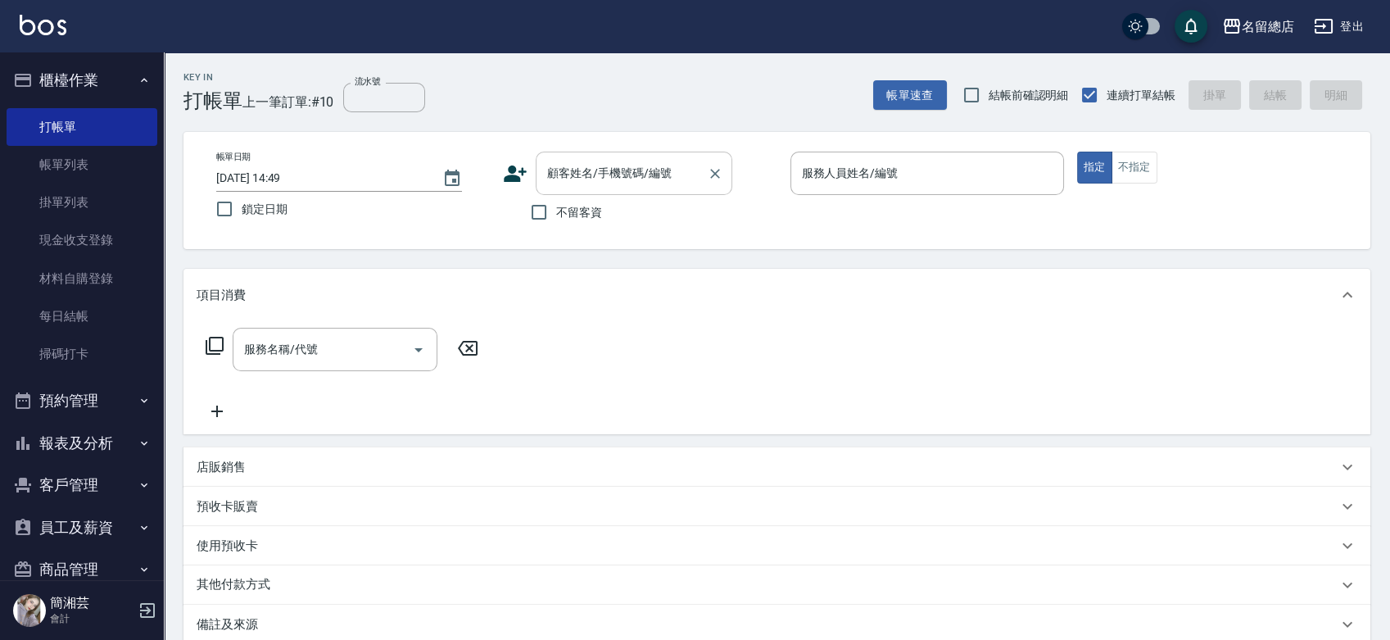
click at [564, 177] on input "顧客姓名/手機號碼/編號" at bounding box center [621, 173] width 157 height 29
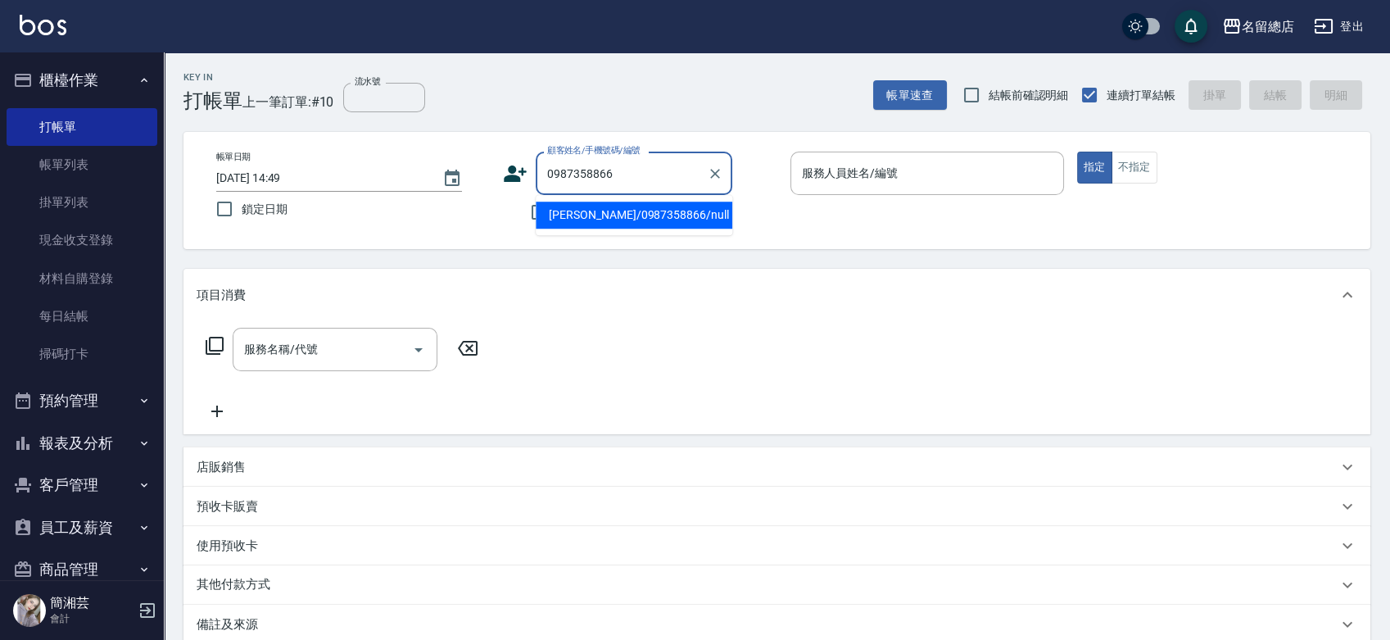
type input "[PERSON_NAME]/0987358866/null"
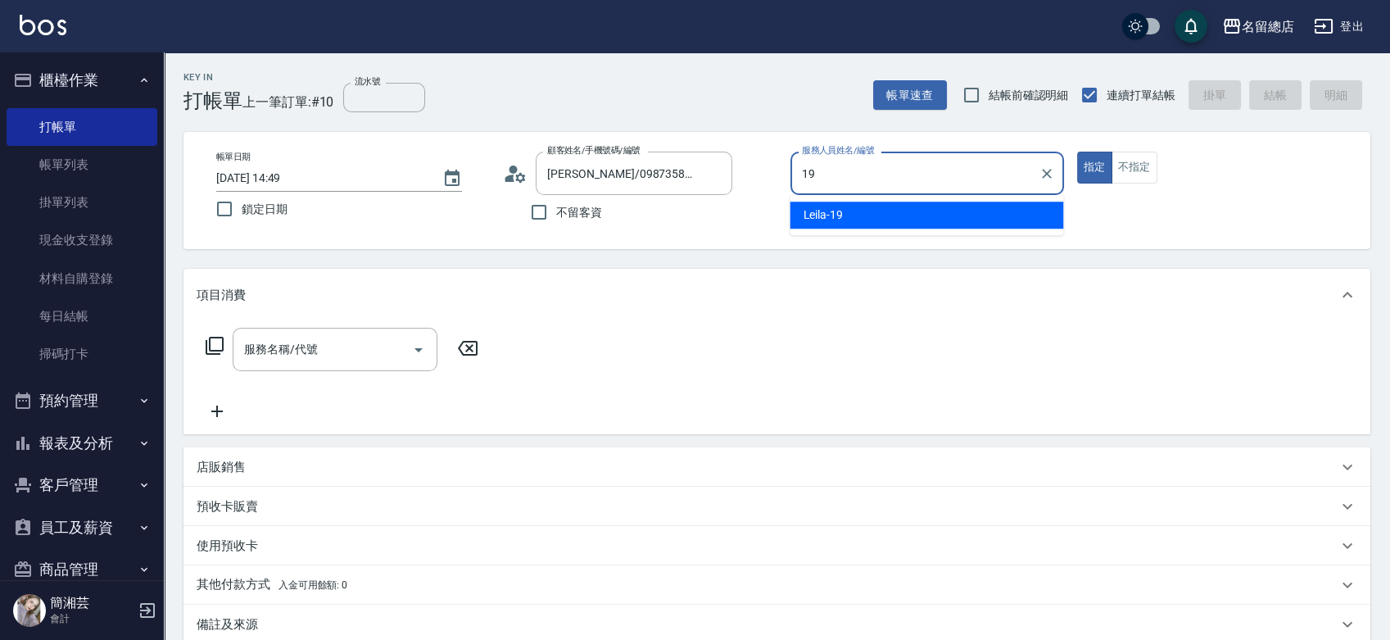
type input "Leila-19"
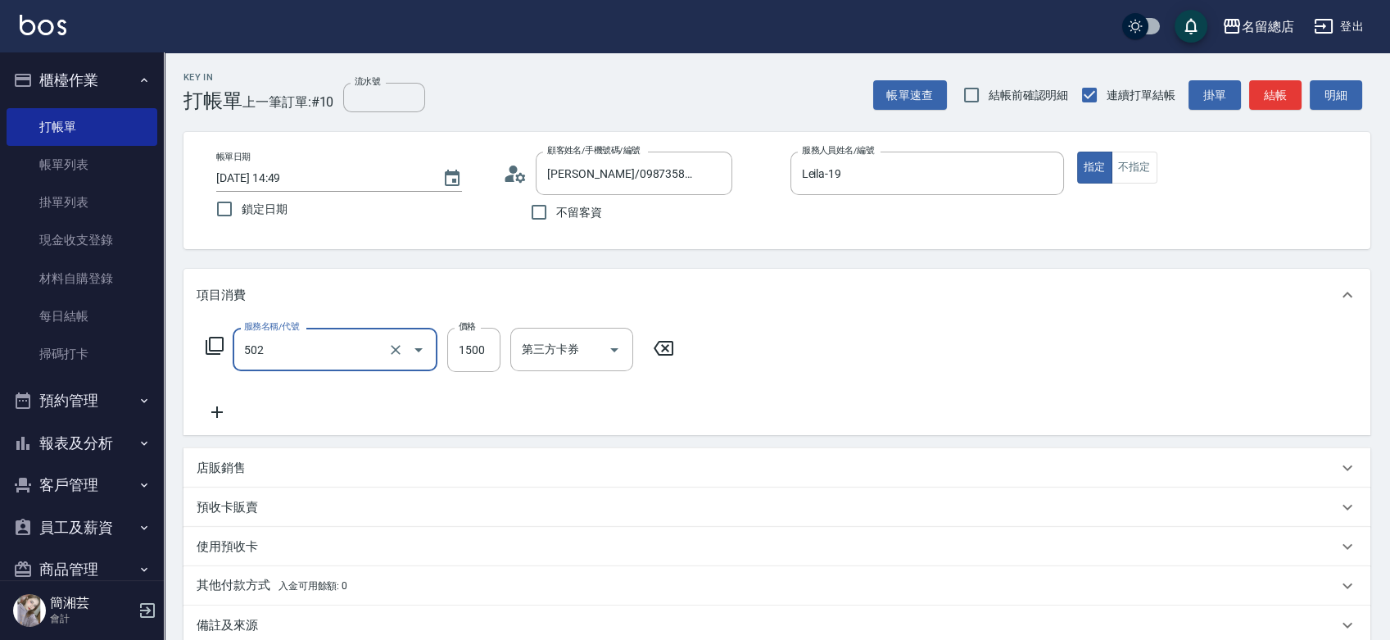
type input "染髮1500以上(502)"
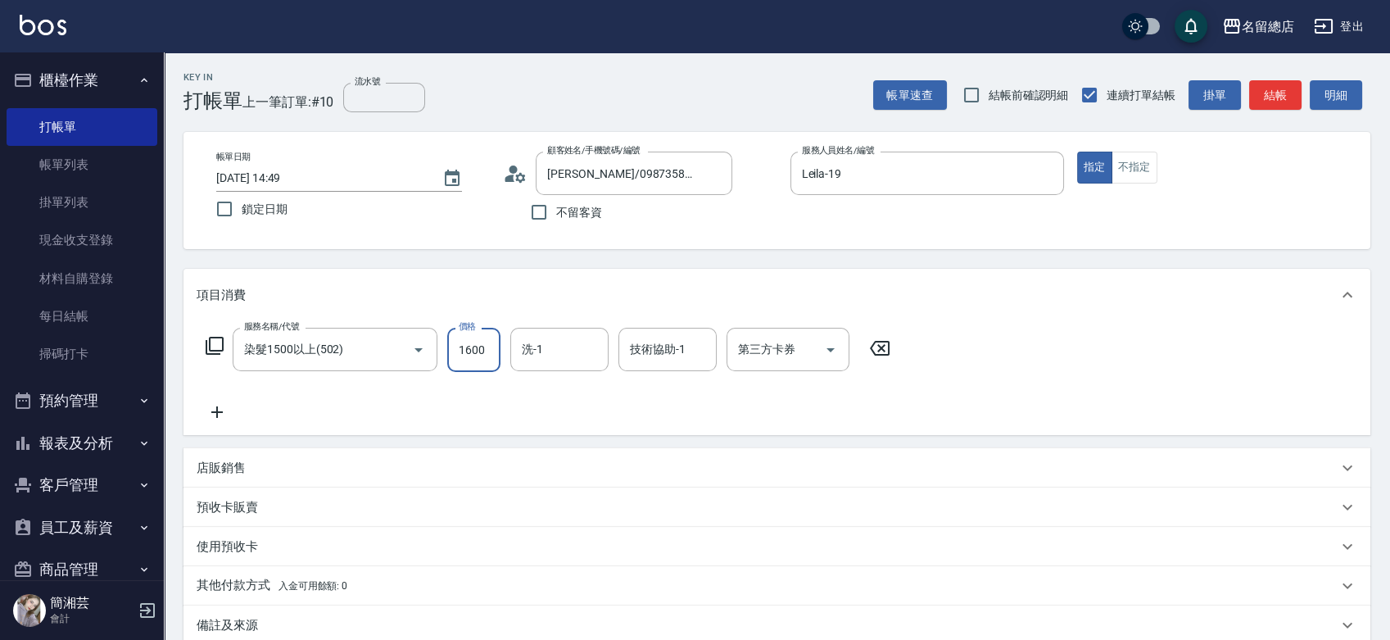
type input "1600"
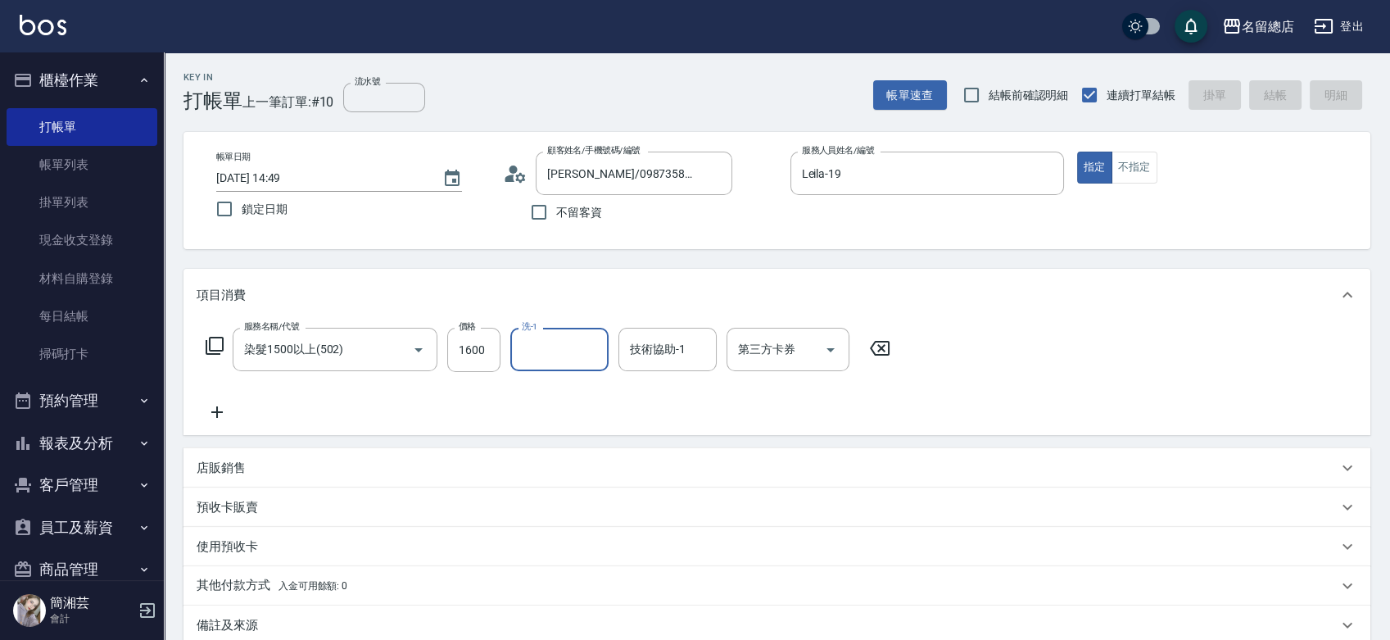
type input "[DATE] 14:54"
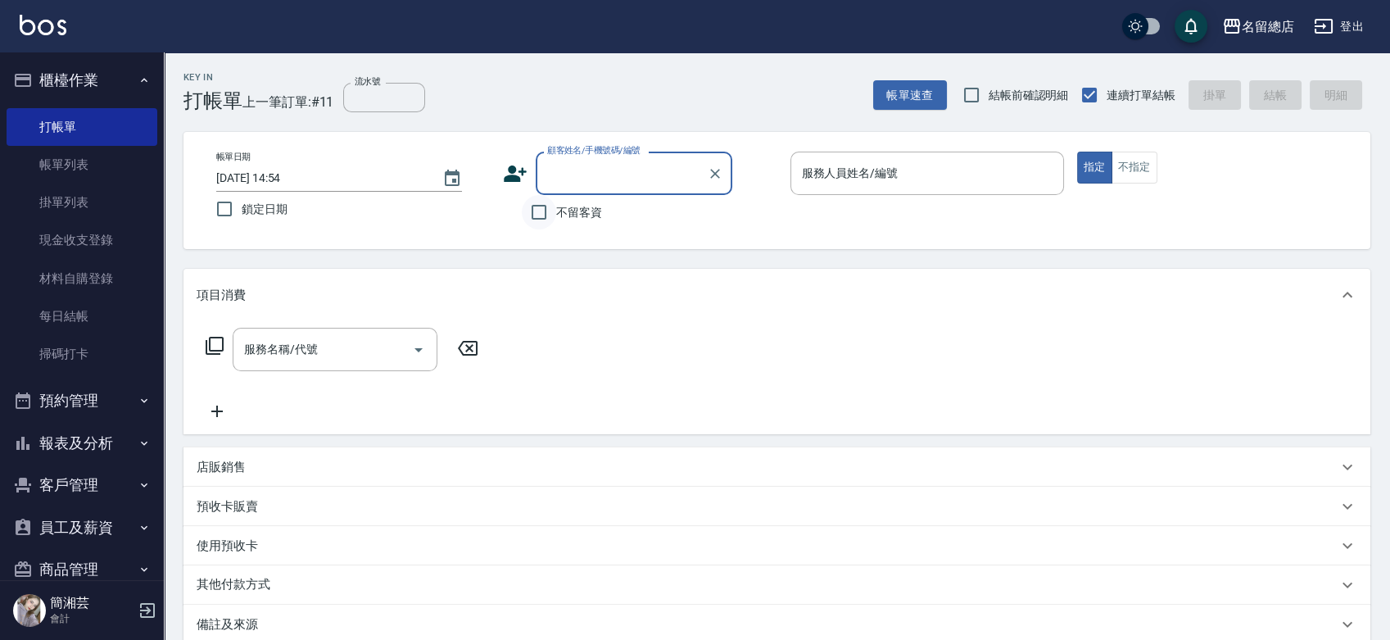
click at [541, 208] on input "不留客資" at bounding box center [539, 212] width 34 height 34
checkbox input "true"
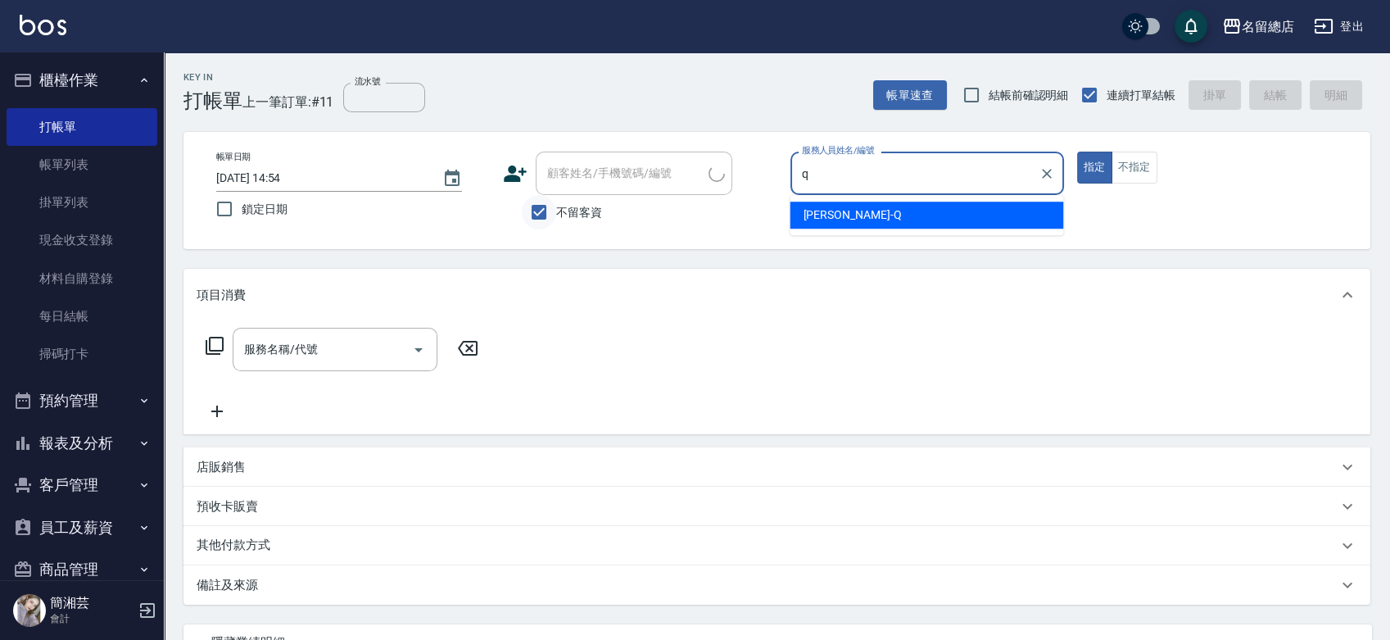
type input "[PERSON_NAME]"
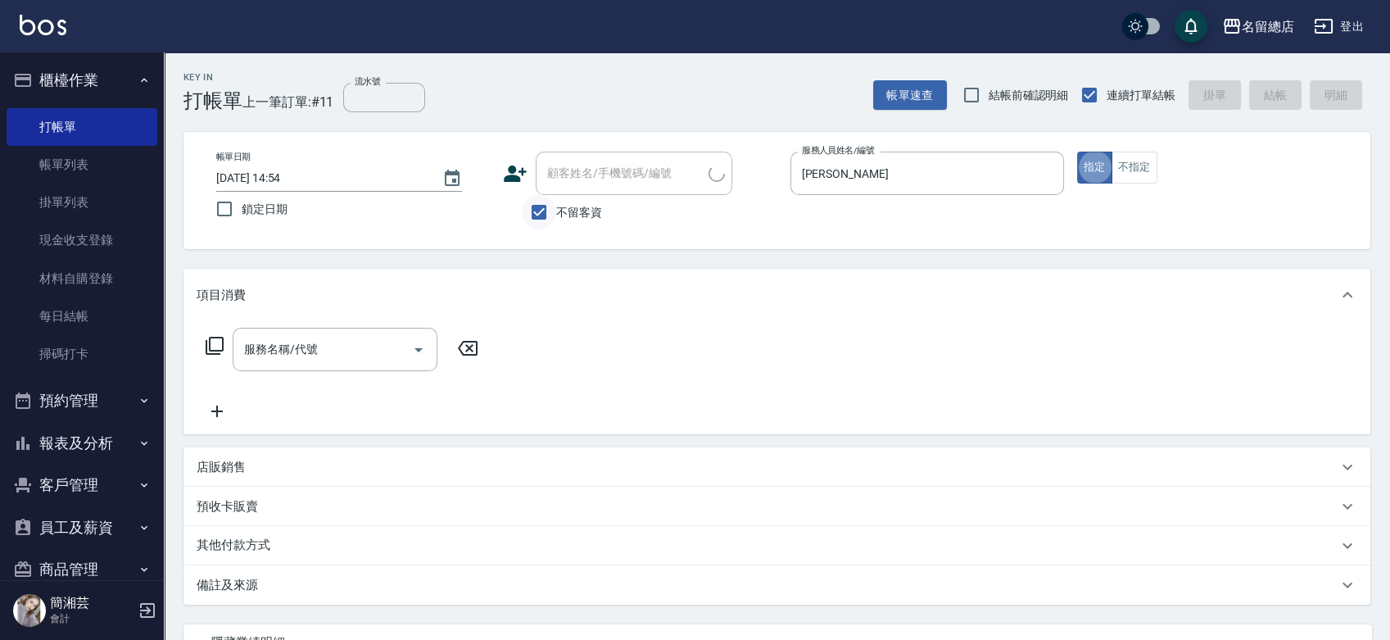
type input "[PERSON_NAME]/0916377490/"
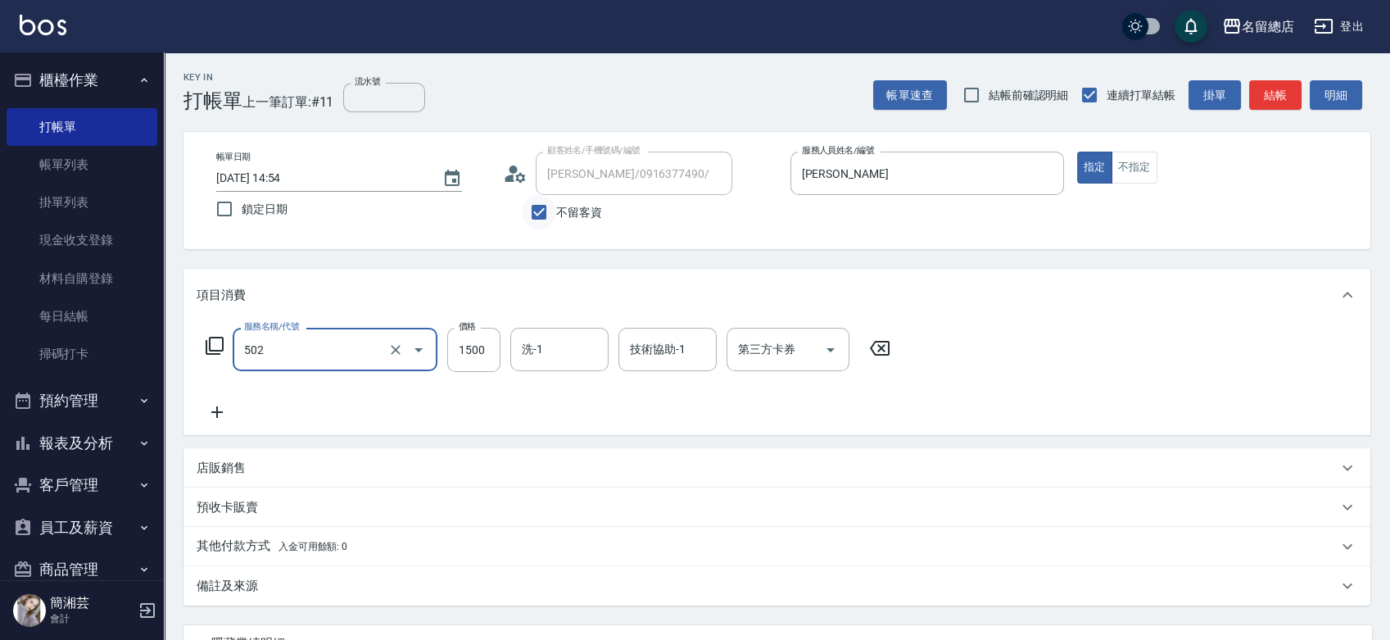
type input "染髮1500以上(502)"
type input "2500"
click at [296, 551] on p "其他付款方式 入金可用餘額: 0" at bounding box center [272, 546] width 151 height 18
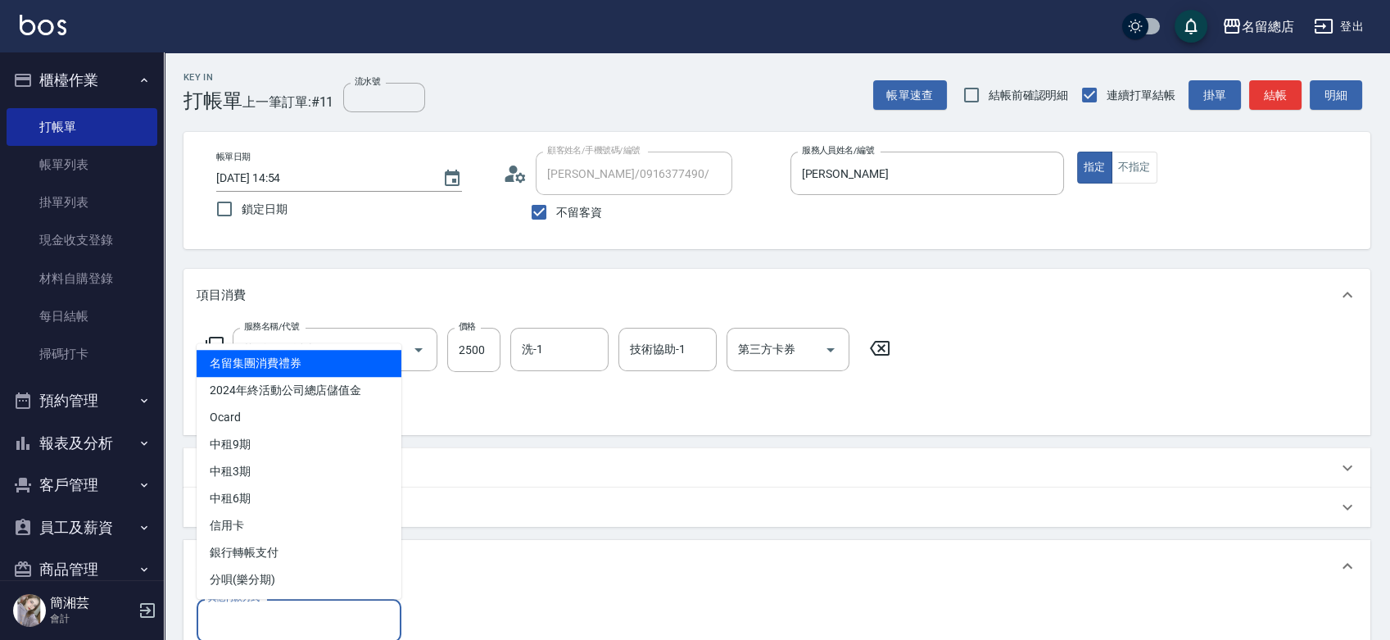
click at [251, 608] on div "其他付款方式 其他付款方式" at bounding box center [299, 620] width 205 height 43
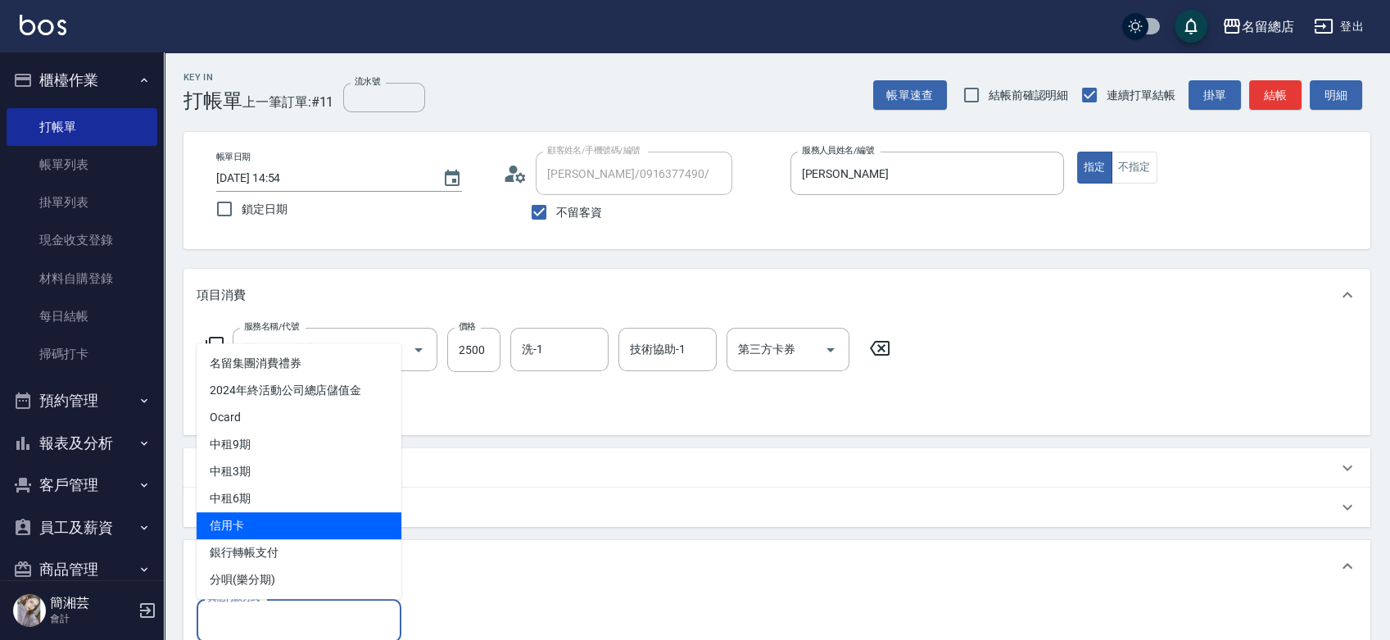
click at [250, 526] on span "信用卡" at bounding box center [299, 525] width 205 height 27
type input "信用卡"
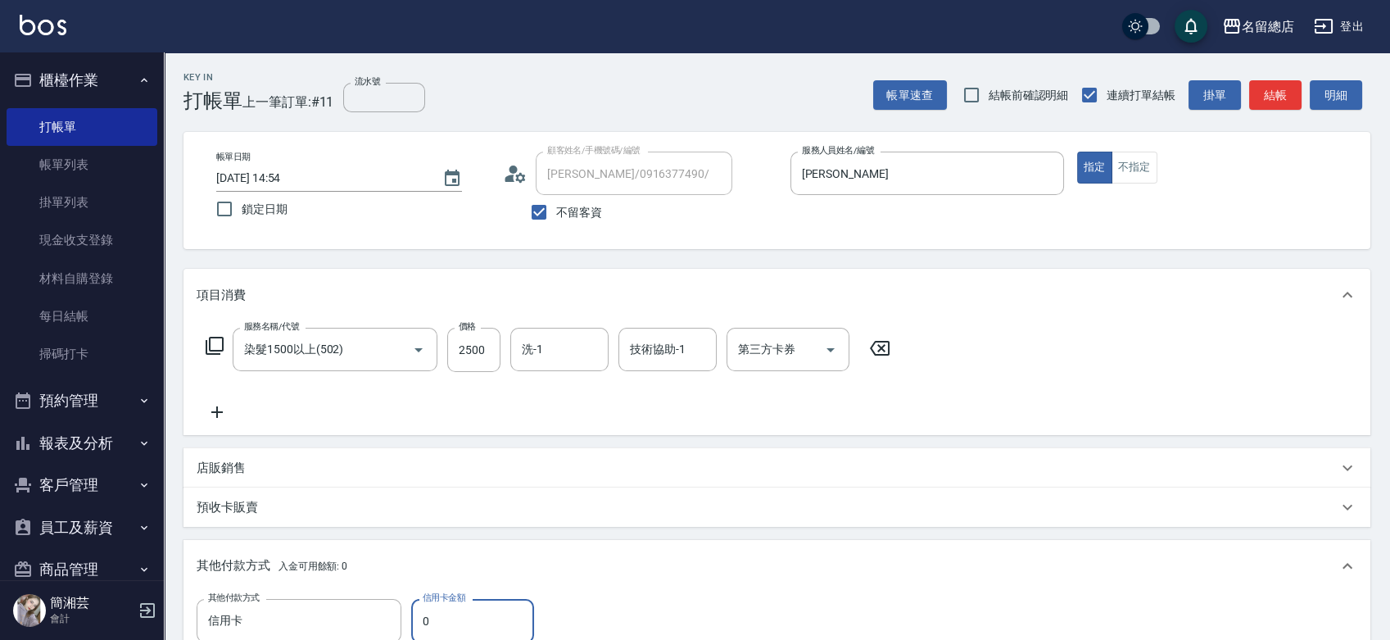
scroll to position [3, 0]
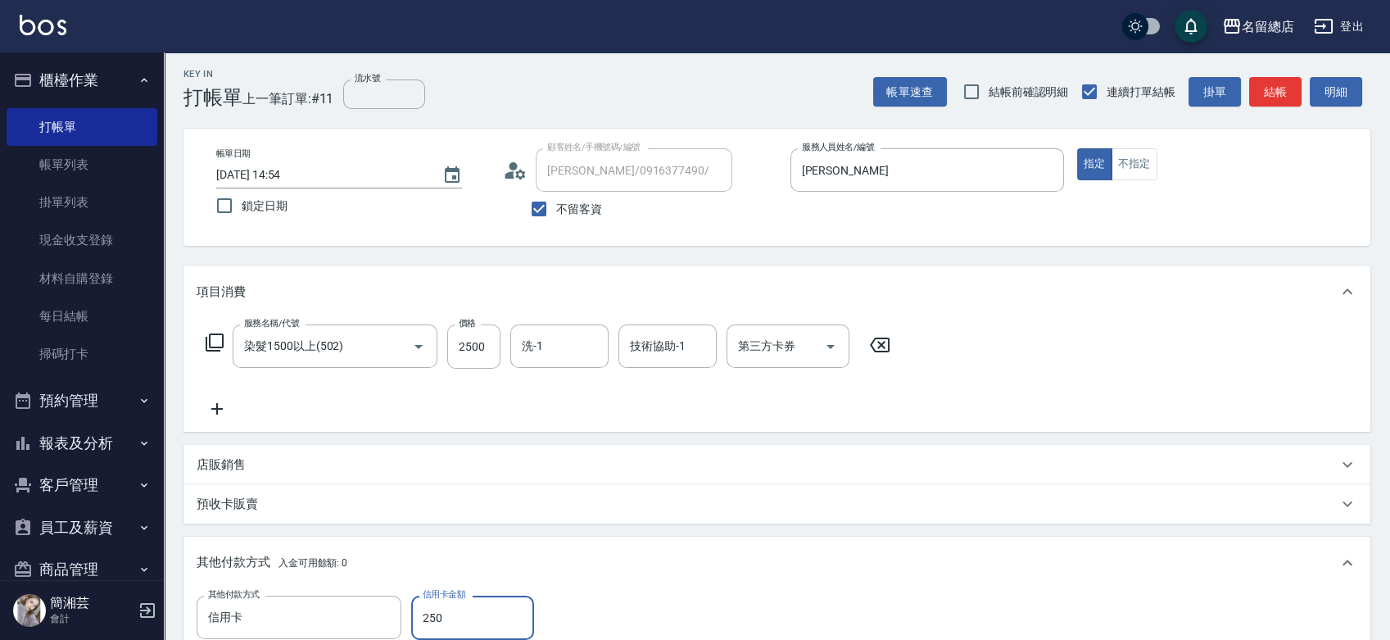
type input "2500"
type input "[DATE] 14:55"
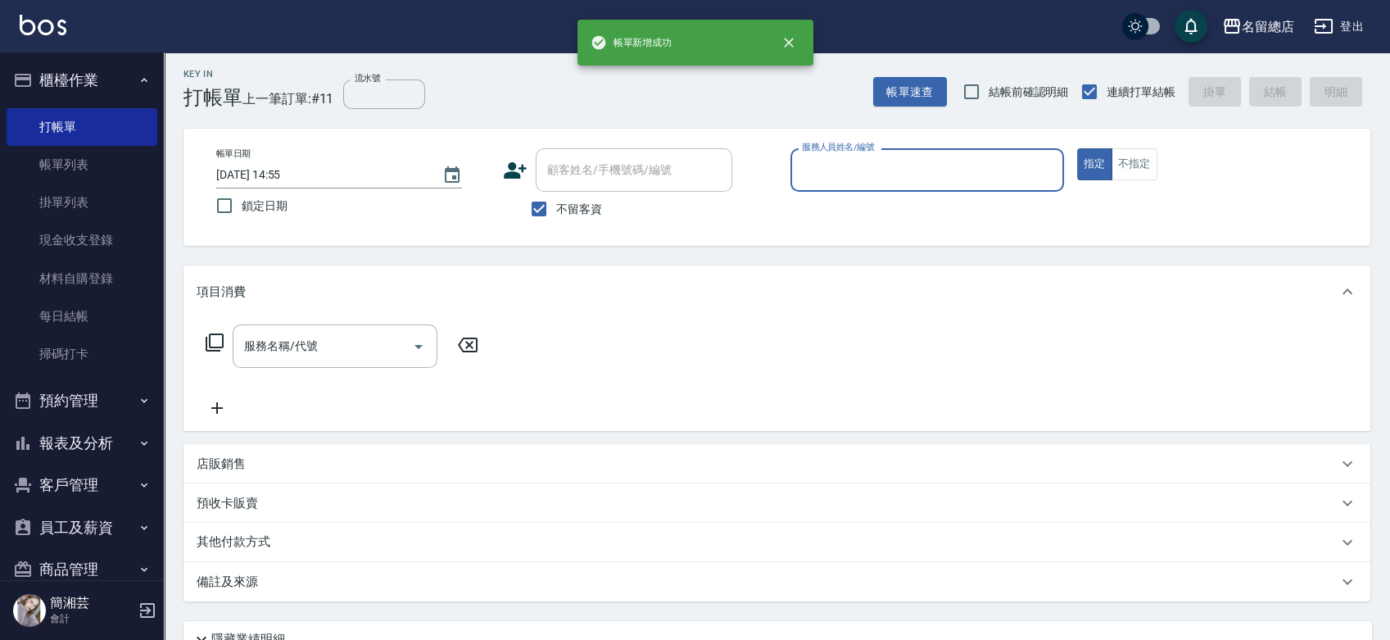
scroll to position [0, 0]
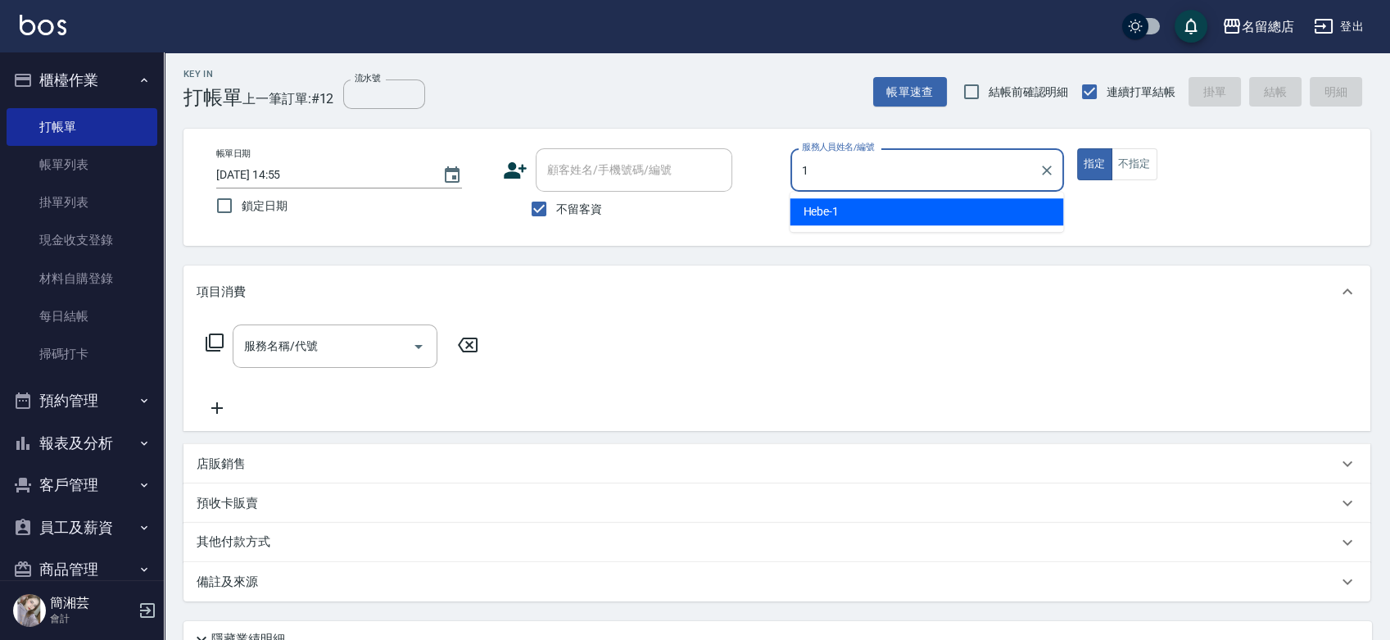
type input "Hebe-1"
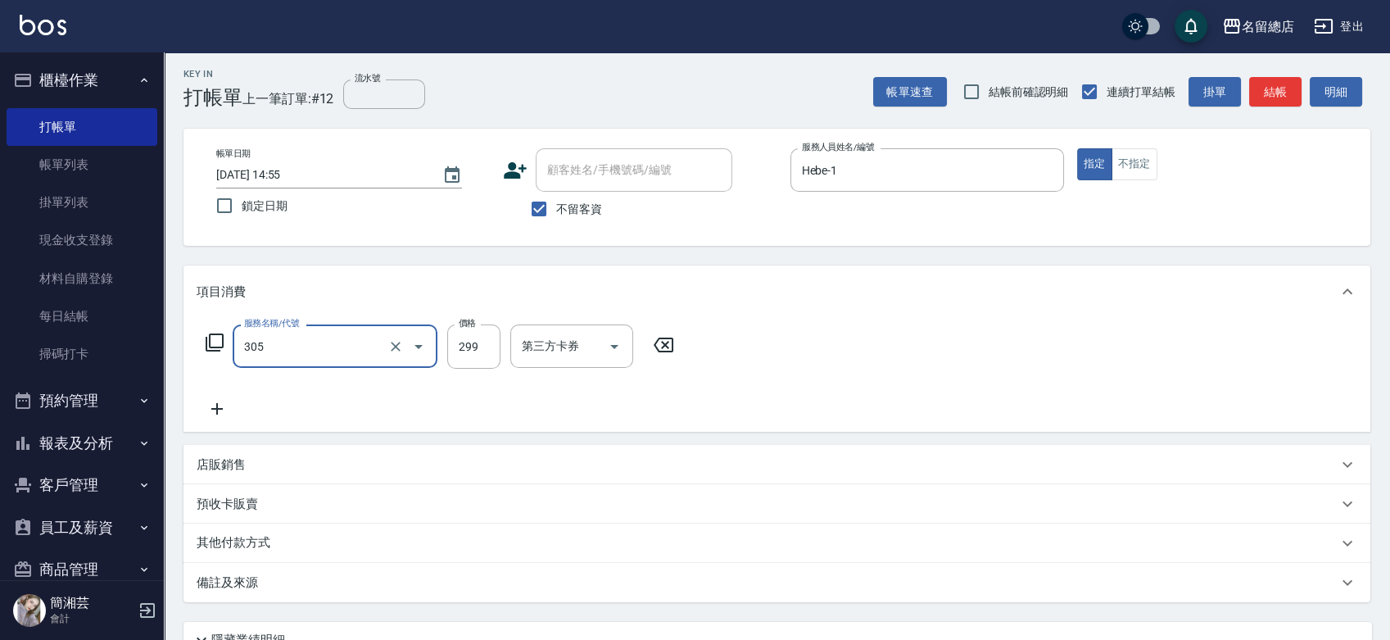
type input "剪髮(305)"
type input "400"
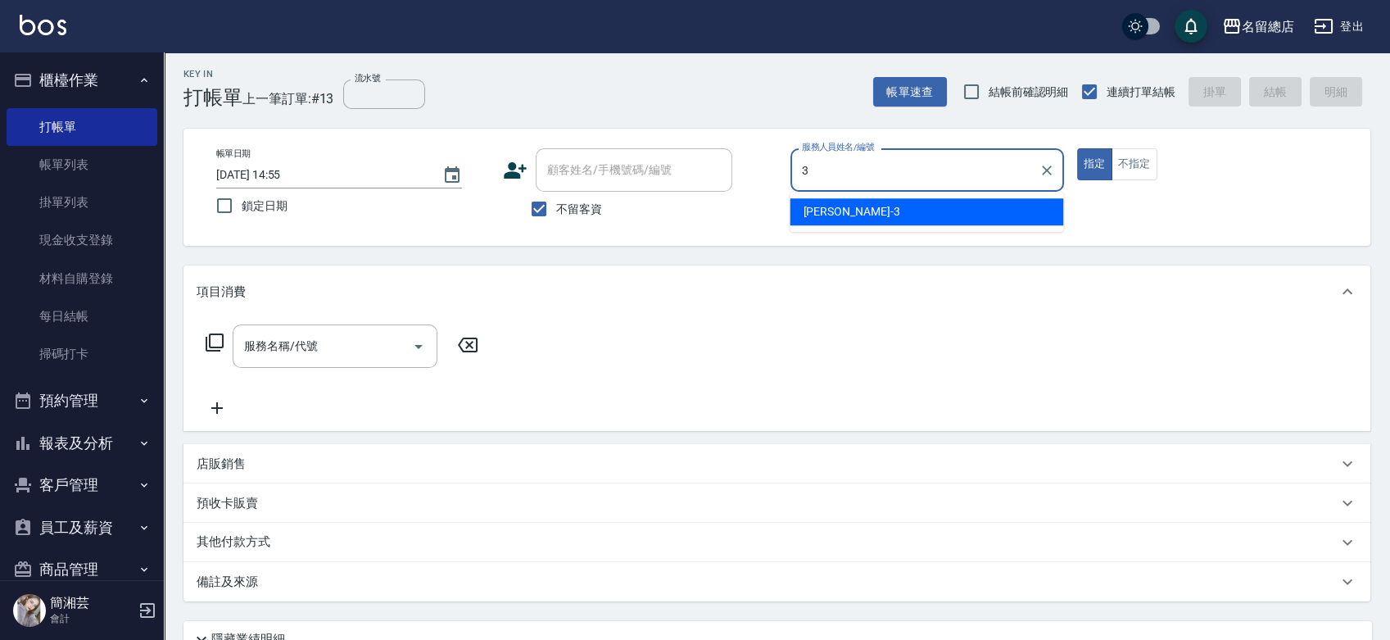
type input "芷涵-3"
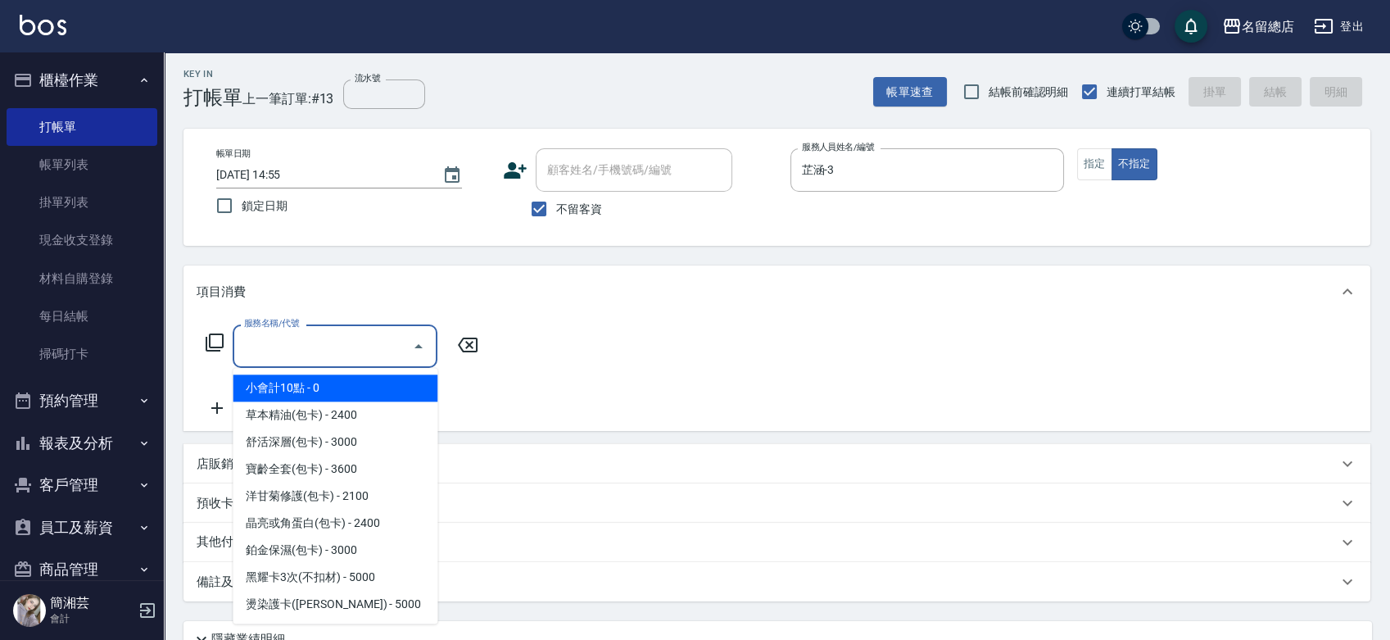
click at [296, 342] on input "服務名稱/代號" at bounding box center [322, 346] width 165 height 29
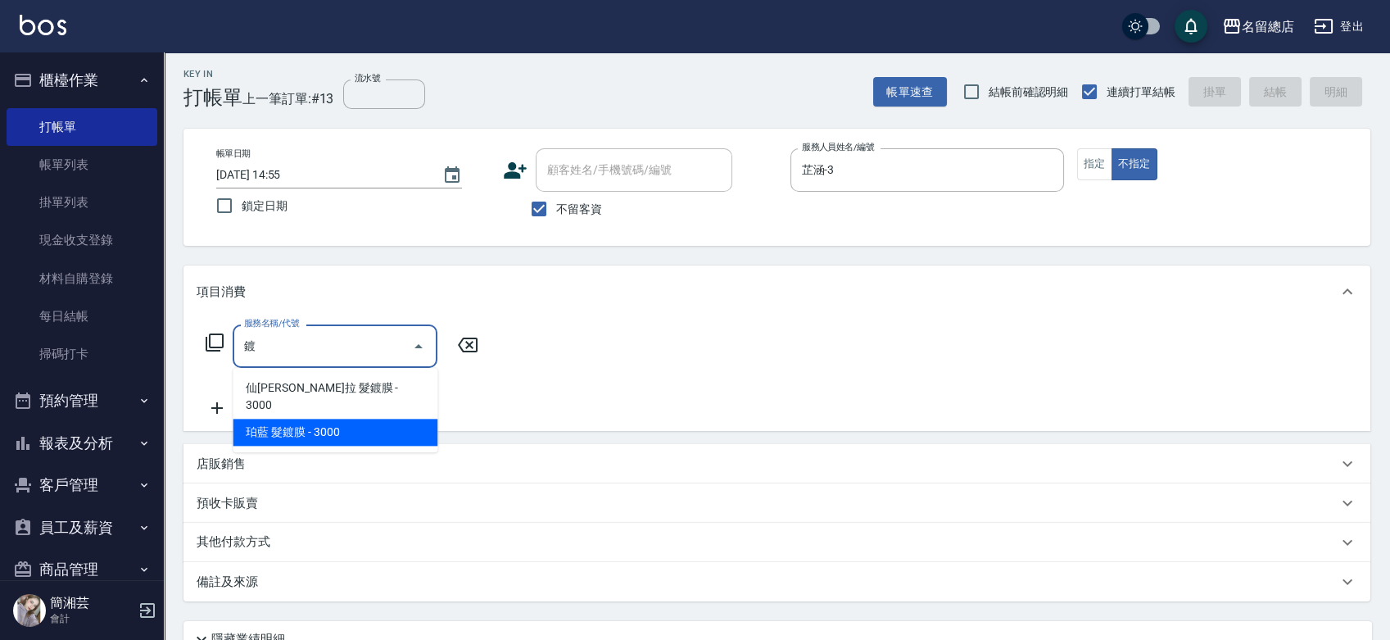
click at [336, 424] on span "珀藍 髮鍍膜 - 3000" at bounding box center [335, 431] width 205 height 27
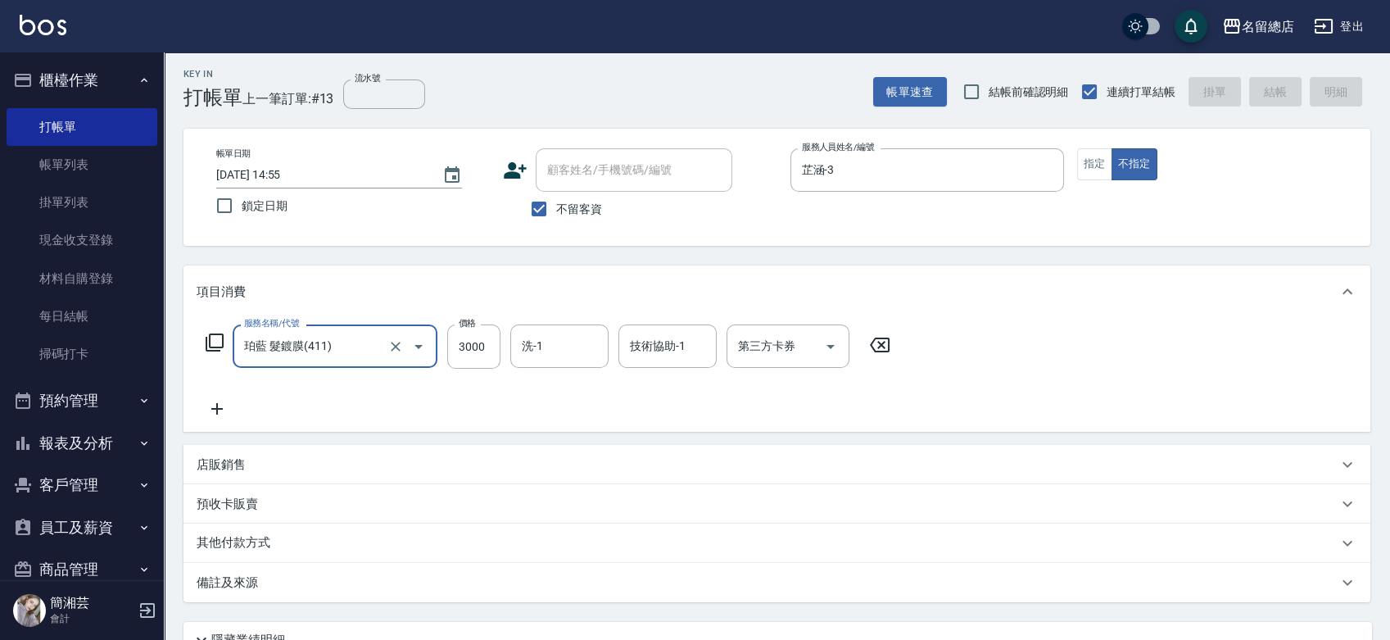
type input "珀藍 髮鍍膜(411)"
type input "[DATE] 14:56"
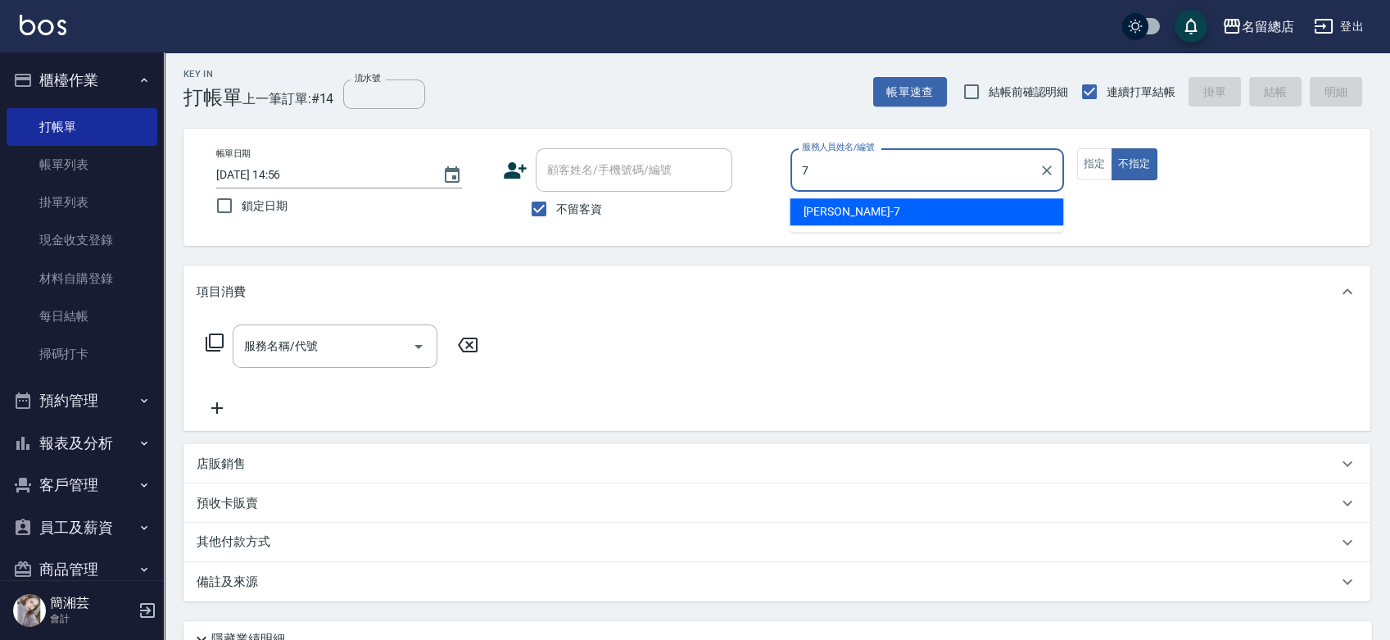
type input "Mick-7"
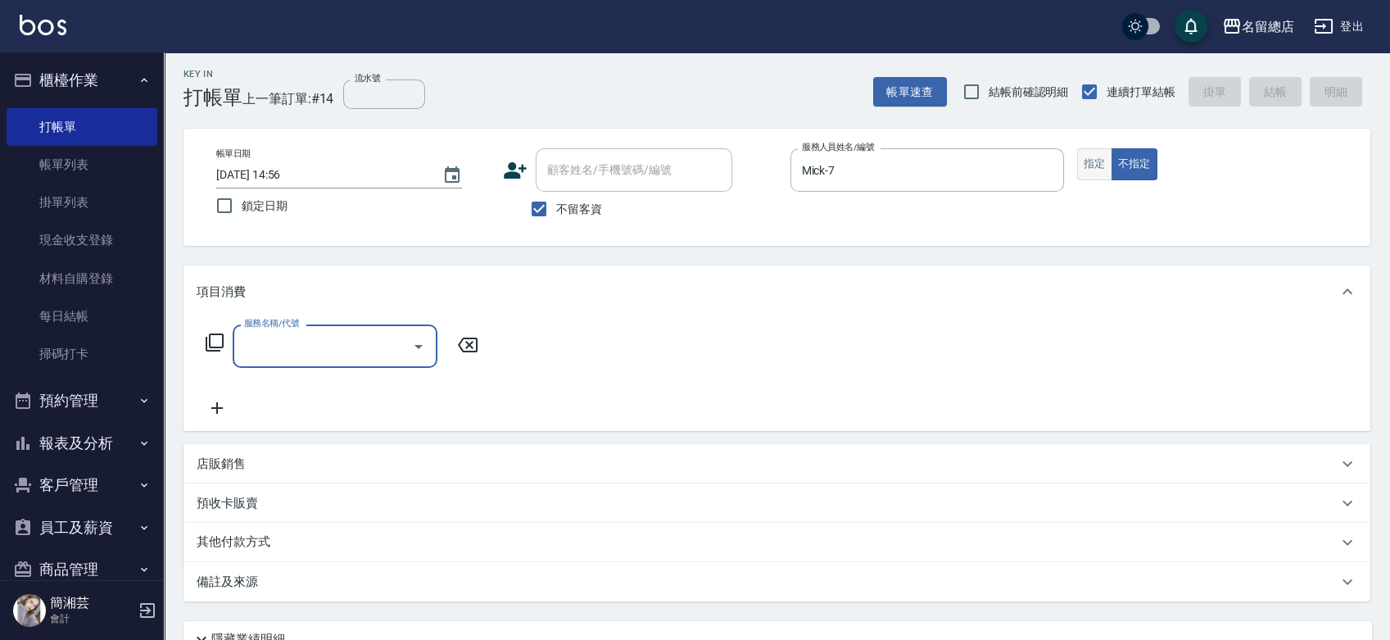
click at [1082, 166] on button "指定" at bounding box center [1094, 164] width 35 height 32
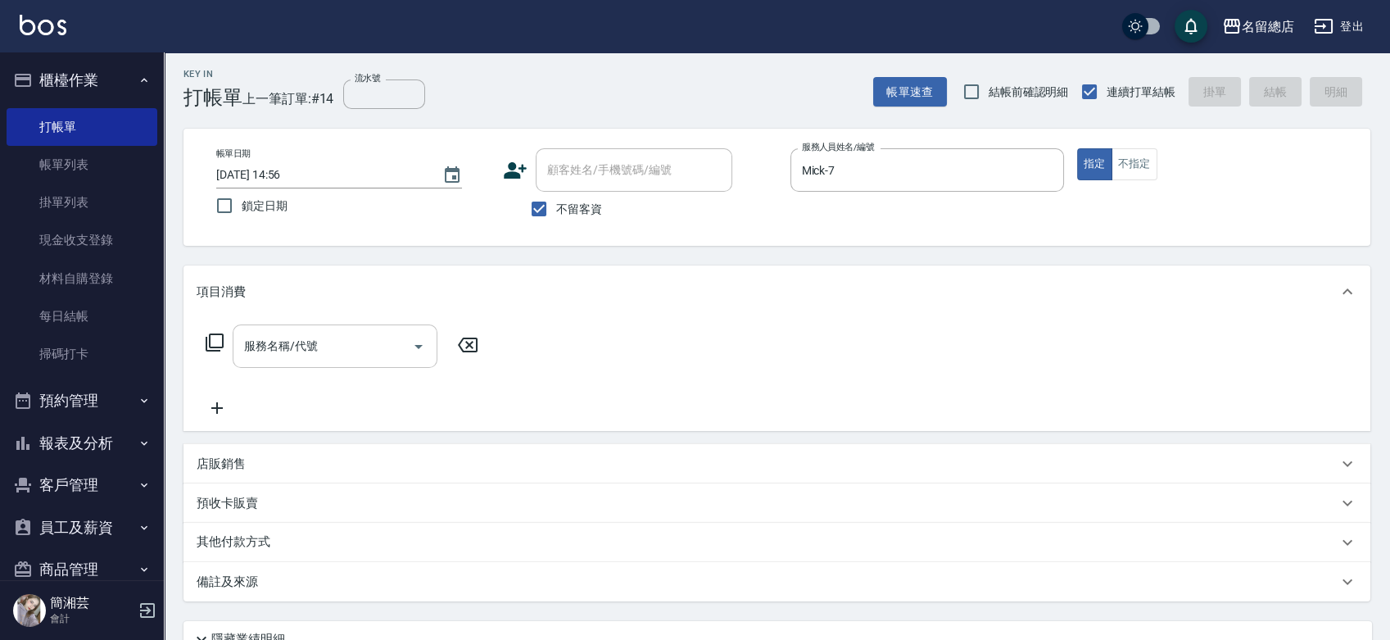
click at [373, 328] on div "服務名稱/代號" at bounding box center [335, 345] width 205 height 43
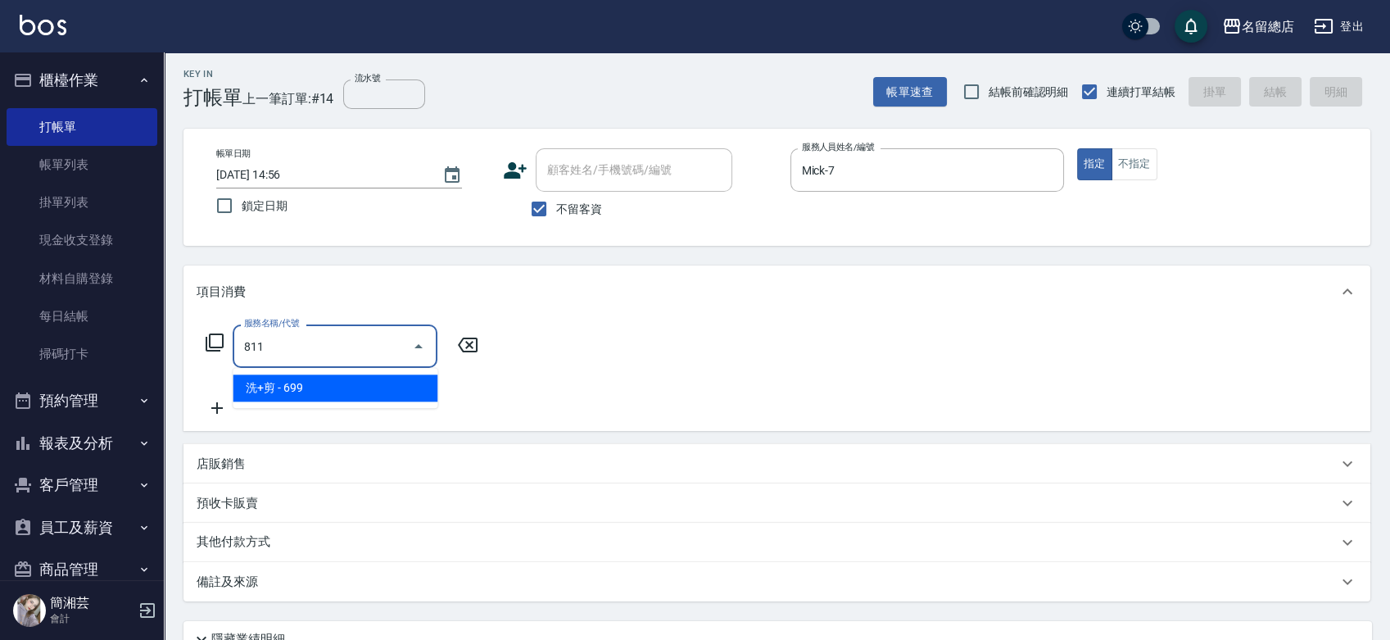
type input "洗+剪(811)"
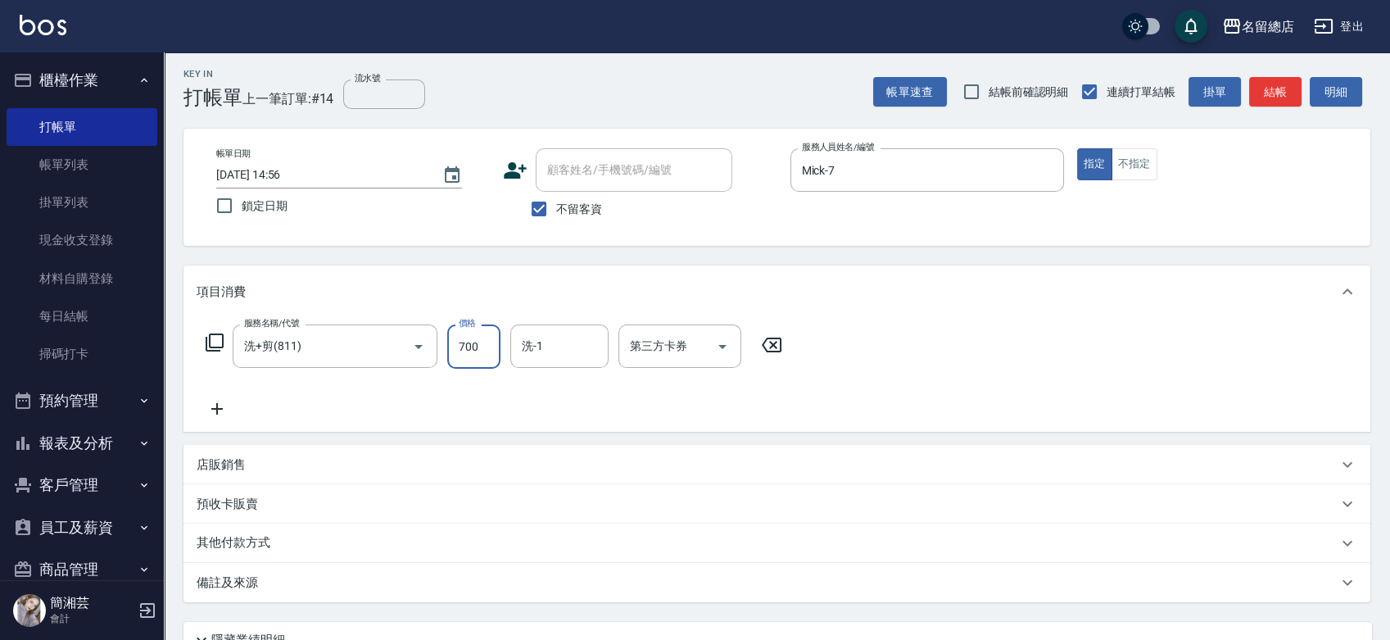
type input "700"
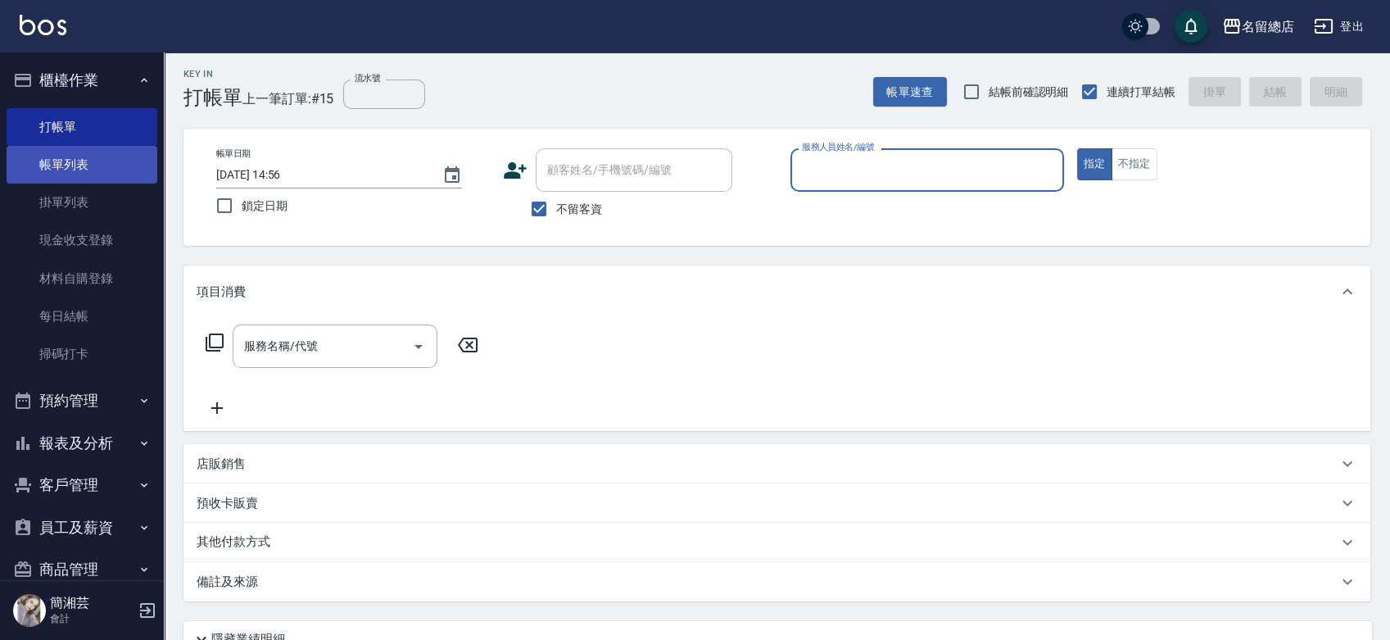
click at [121, 165] on link "帳單列表" at bounding box center [82, 165] width 151 height 38
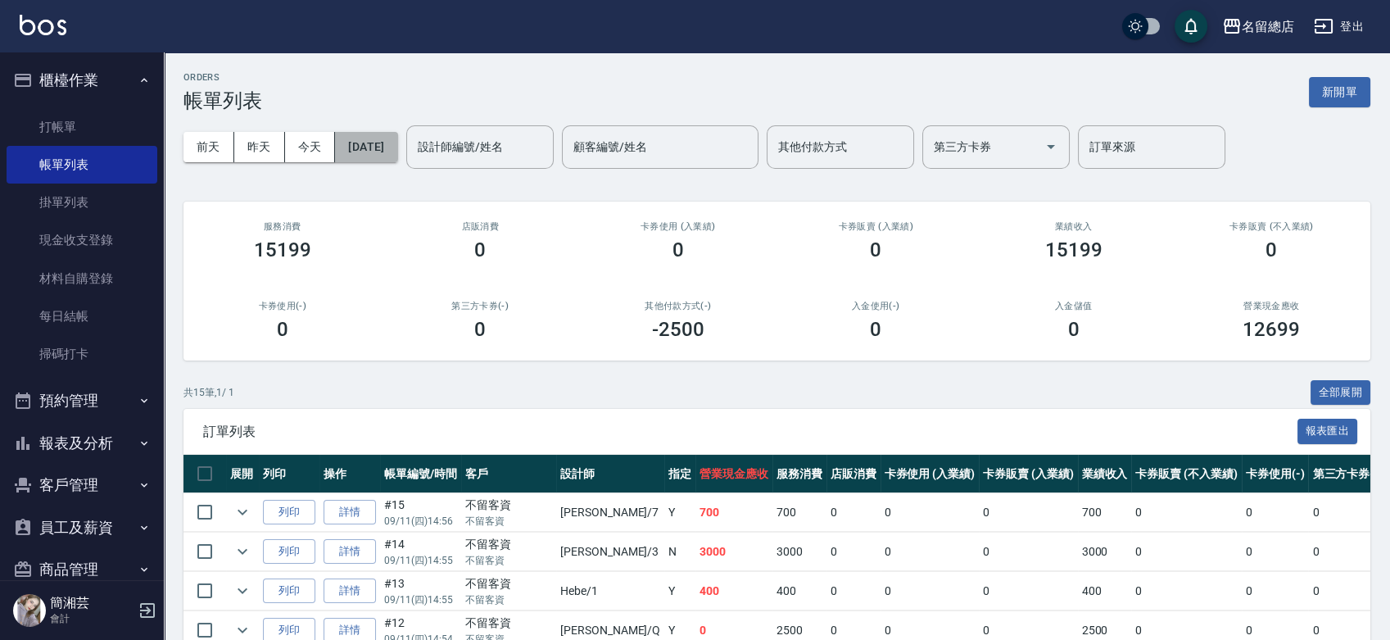
click at [371, 142] on button "[DATE]" at bounding box center [366, 147] width 62 height 30
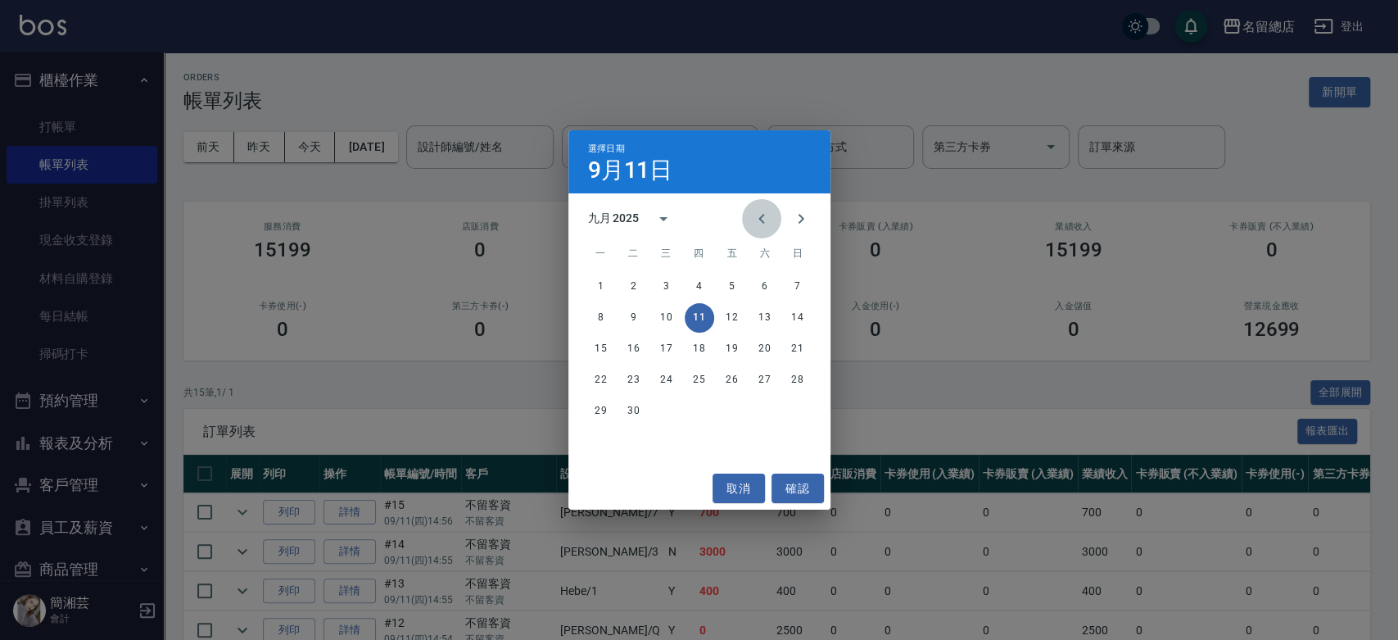
click at [771, 221] on button "Previous month" at bounding box center [761, 218] width 39 height 39
click at [767, 221] on icon "Previous month" at bounding box center [762, 219] width 20 height 20
drag, startPoint x: 604, startPoint y: 411, endPoint x: 648, endPoint y: 415, distance: 43.6
click at [606, 411] on button "28" at bounding box center [600, 410] width 29 height 29
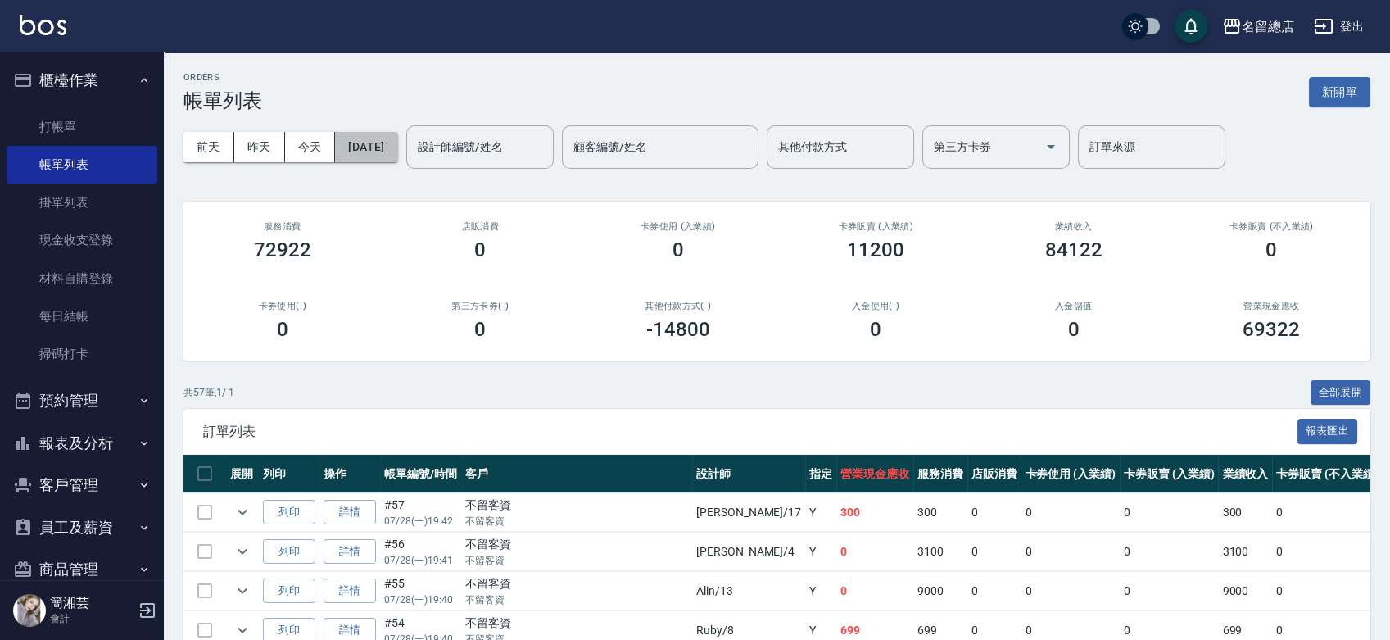
click at [397, 143] on button "[DATE]" at bounding box center [366, 147] width 62 height 30
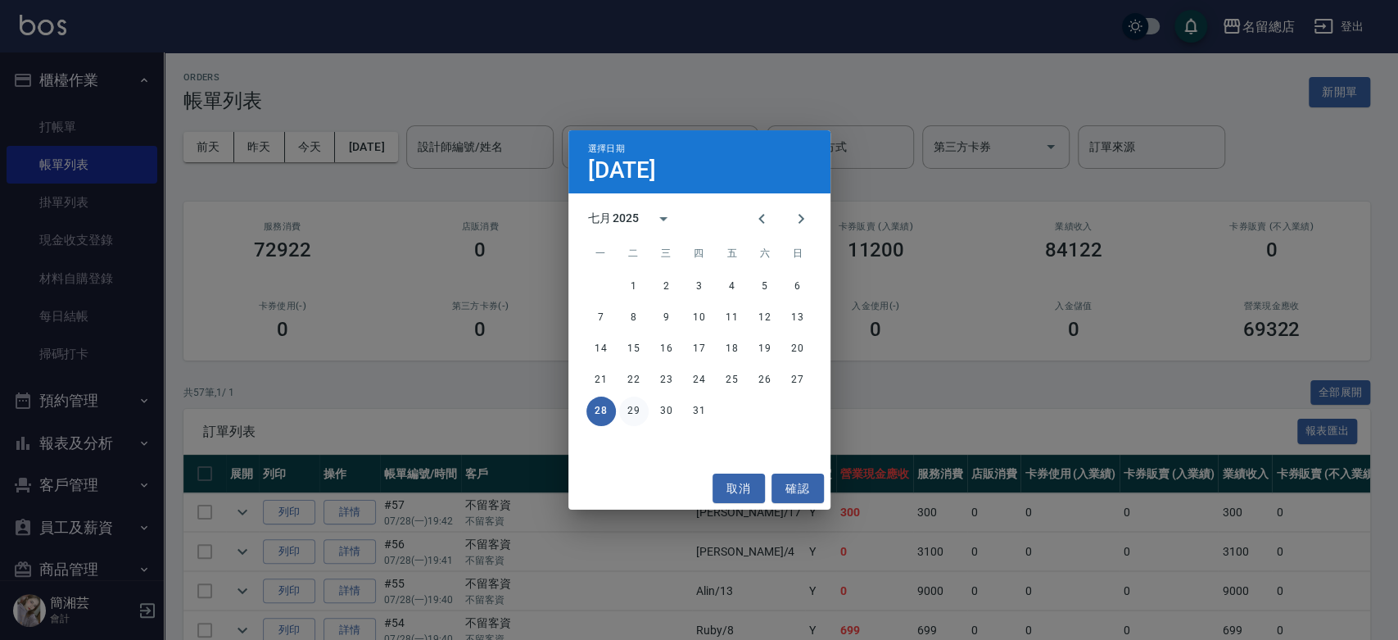
click at [635, 409] on button "29" at bounding box center [633, 410] width 29 height 29
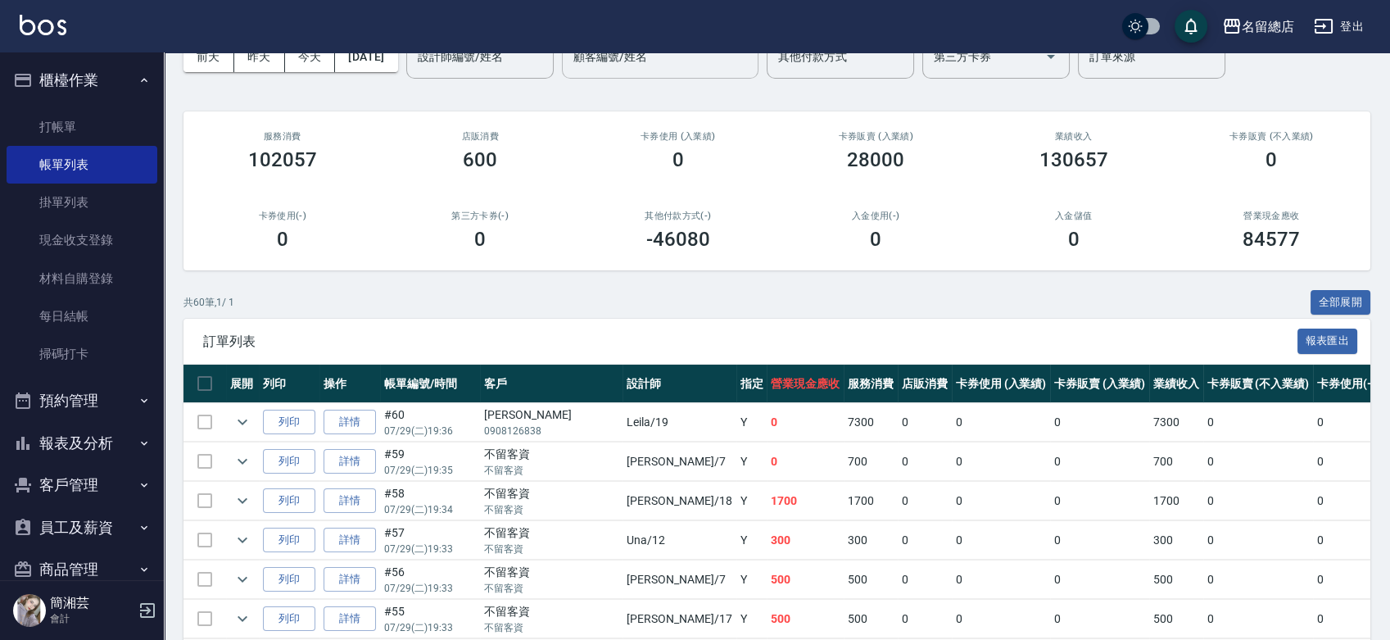
scroll to position [91, 0]
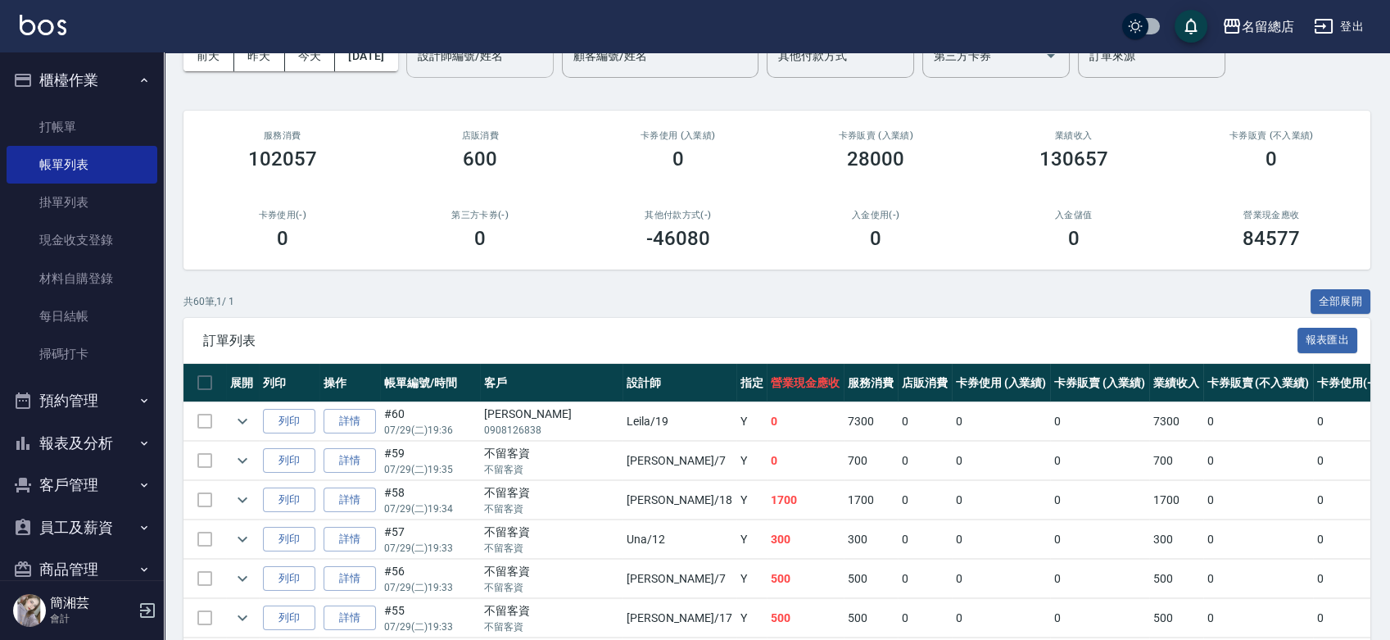
click at [546, 57] on input "設計師編號/姓名" at bounding box center [480, 56] width 133 height 29
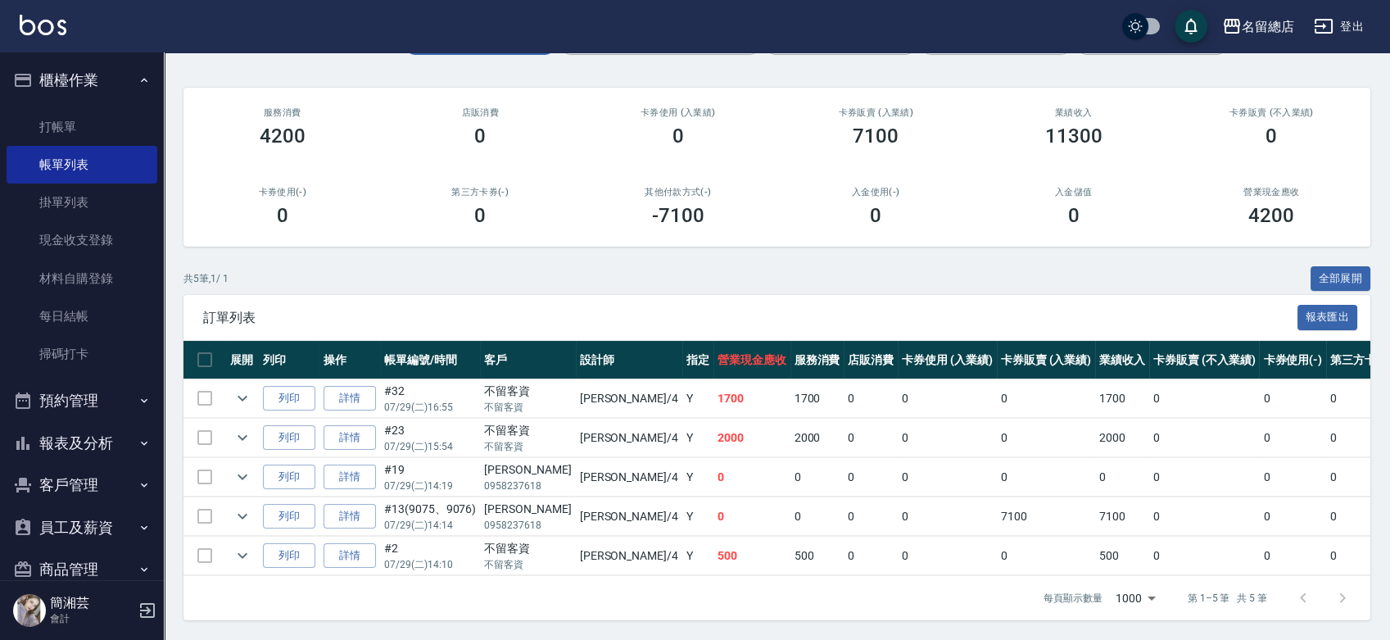
scroll to position [126, 0]
type input "[PERSON_NAME]-4"
click at [102, 103] on ul "打帳單 帳單列表 掛單列表 現金收支登錄 材料自購登錄 每日結帳 掃碼打卡" at bounding box center [82, 241] width 151 height 278
click at [102, 122] on link "打帳單" at bounding box center [82, 127] width 151 height 38
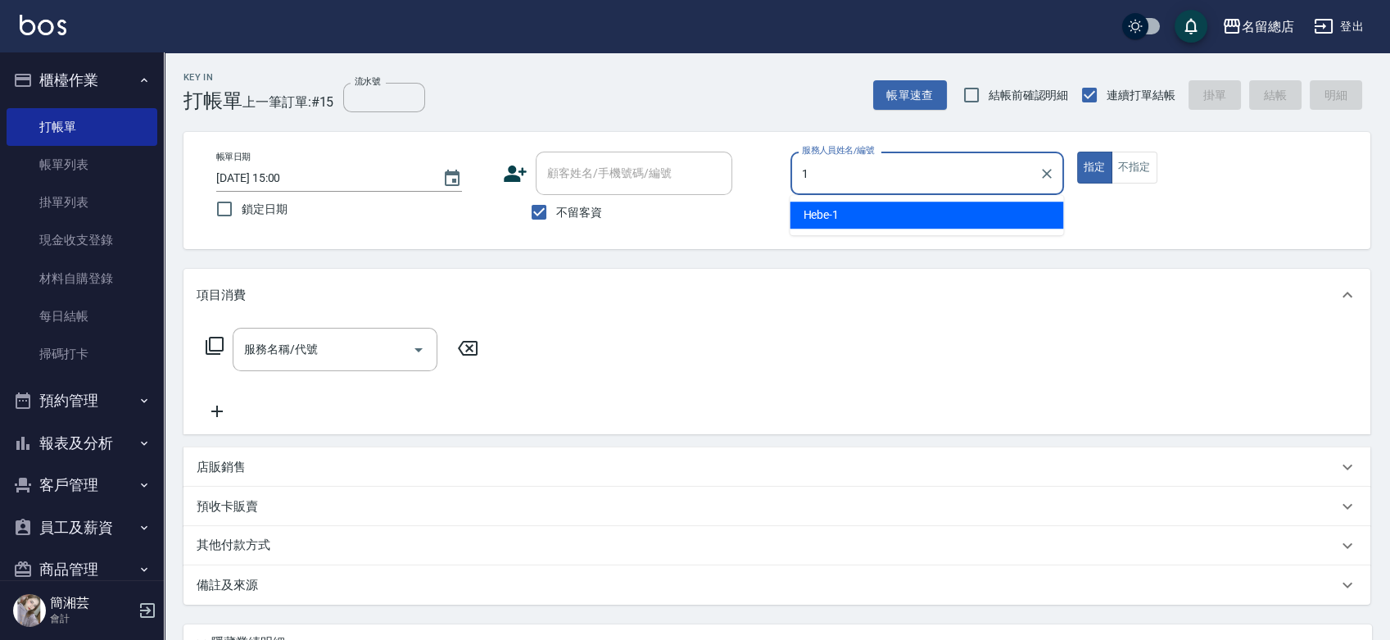
type input "Hebe-1"
type button "true"
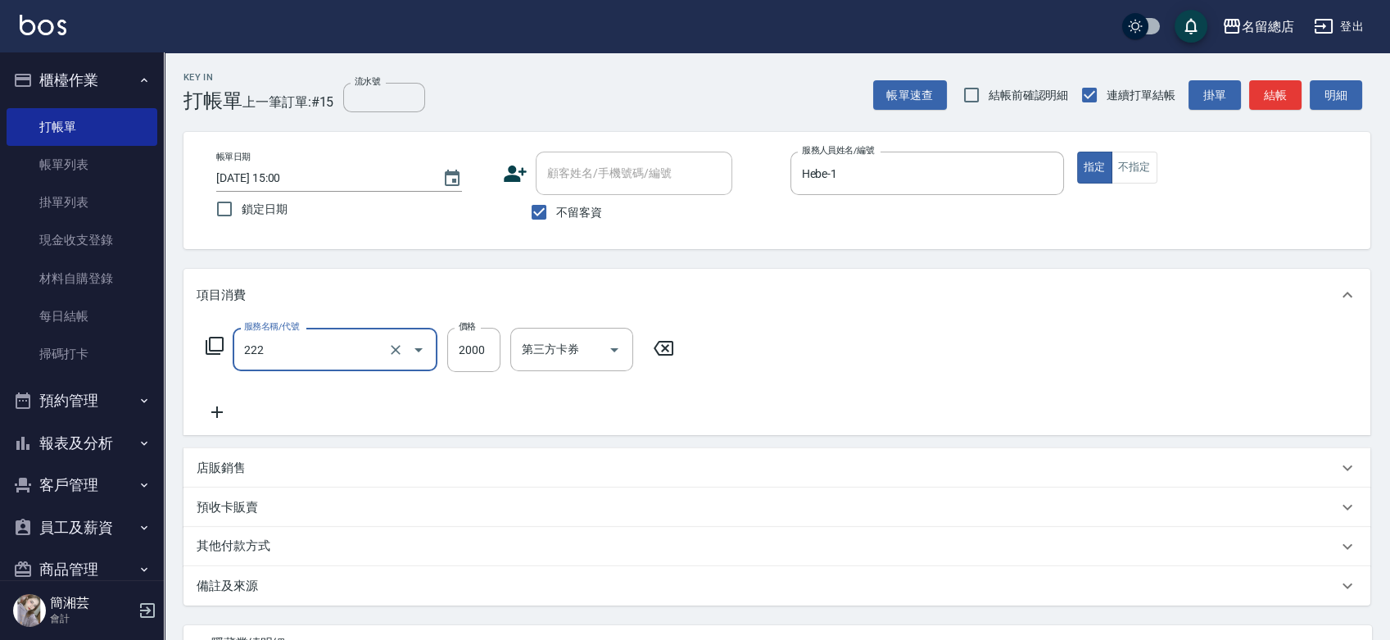
type input "燙髮2000以上(222)"
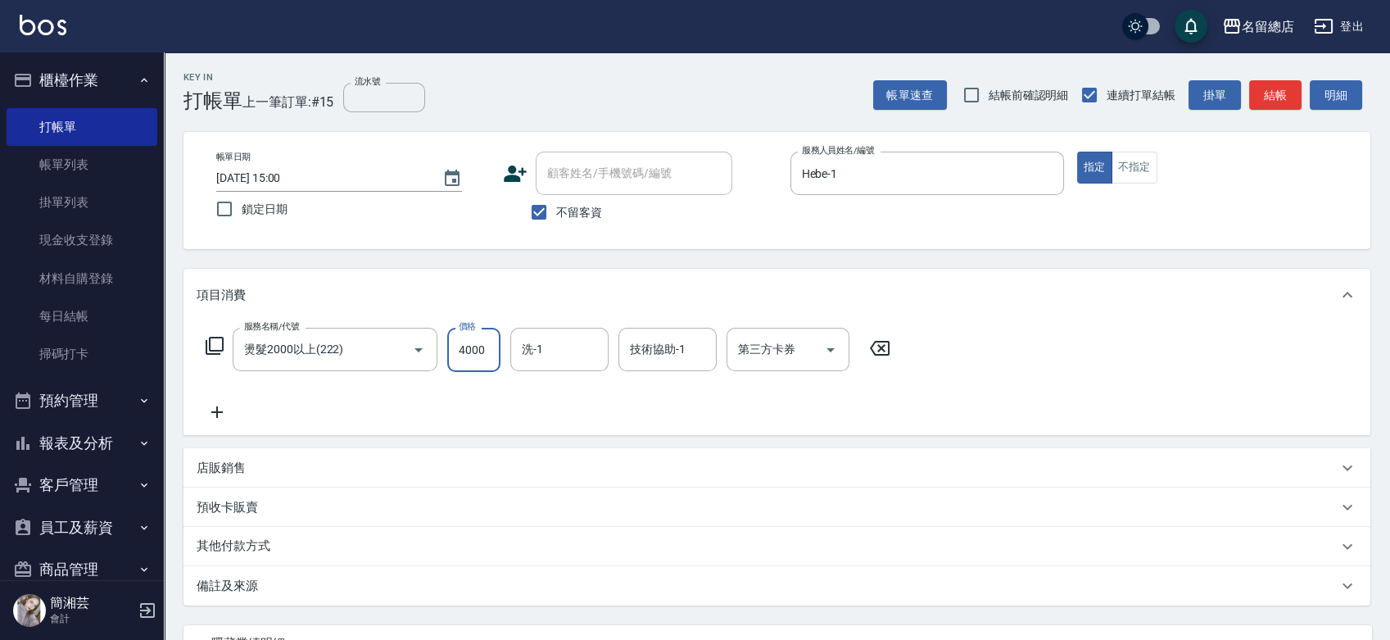
type input "4000"
type input "YY-45"
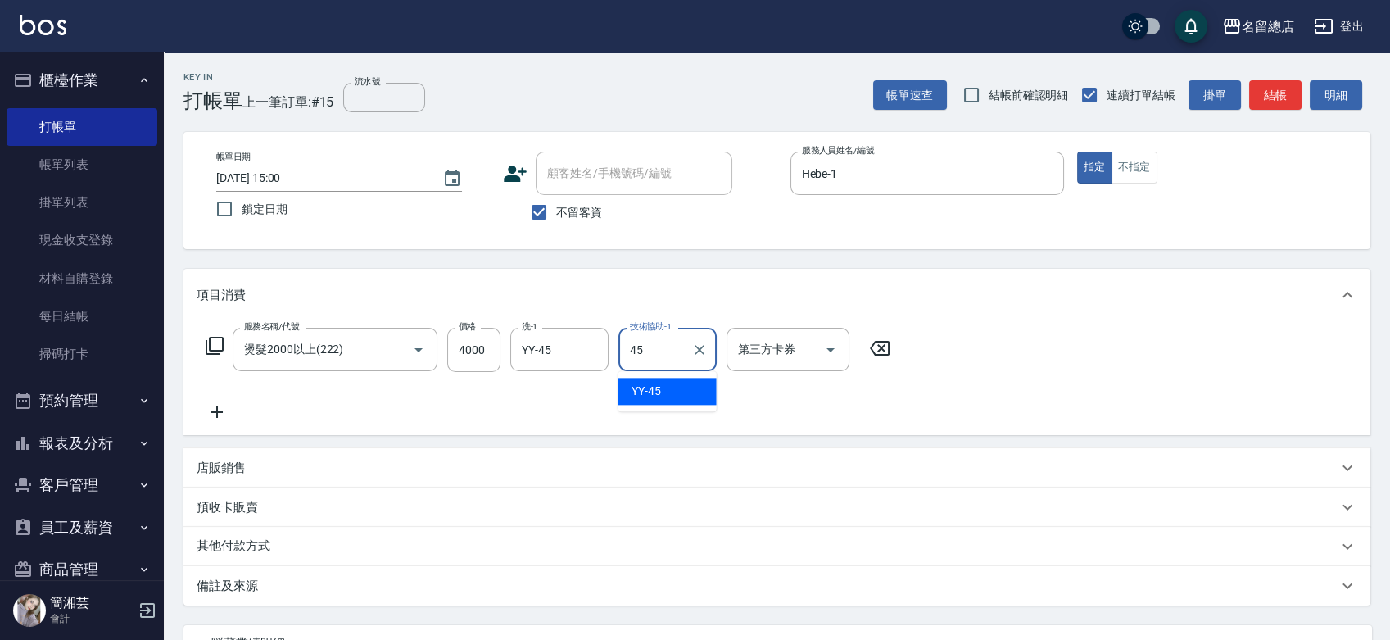
type input "YY-45"
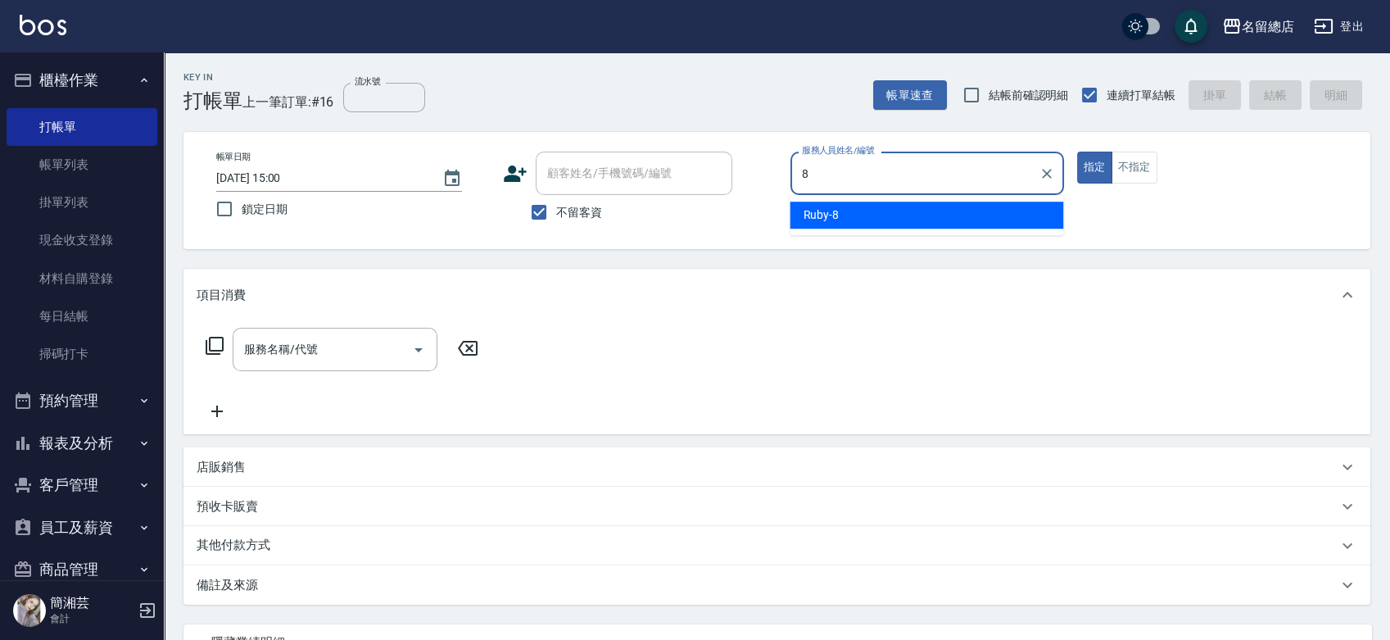
type input "Ruby-8"
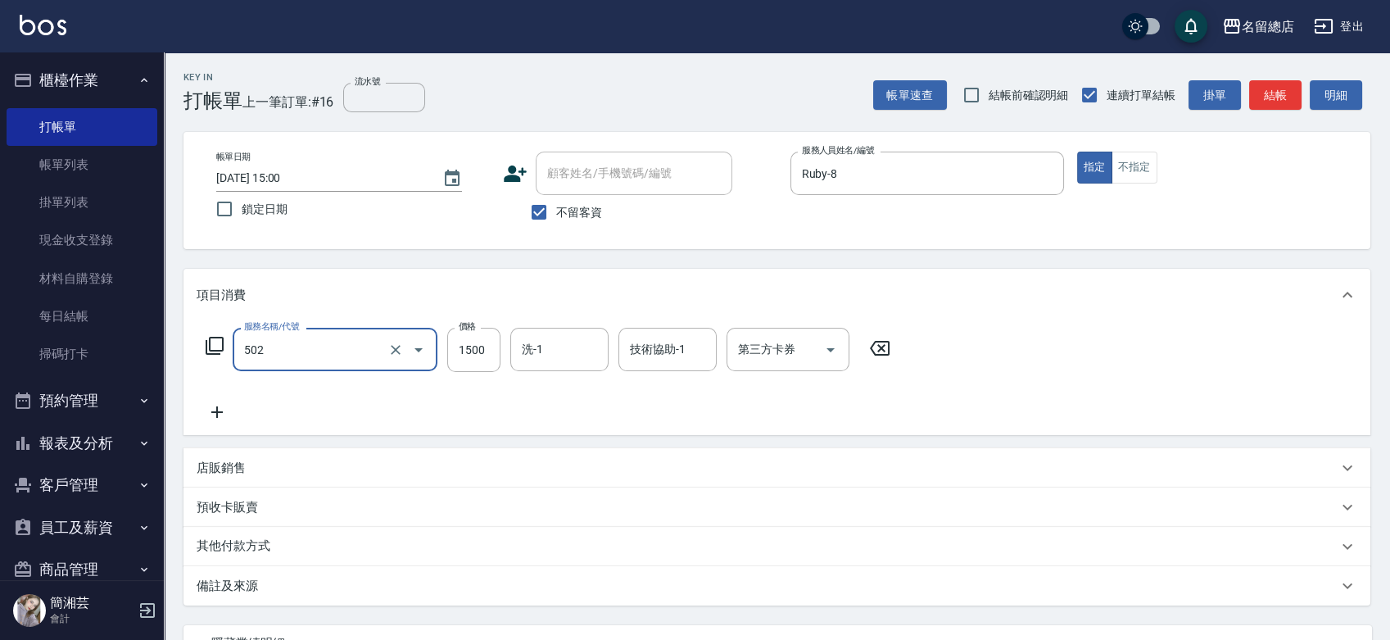
type input "染髮1500以上(502)"
type input "3700"
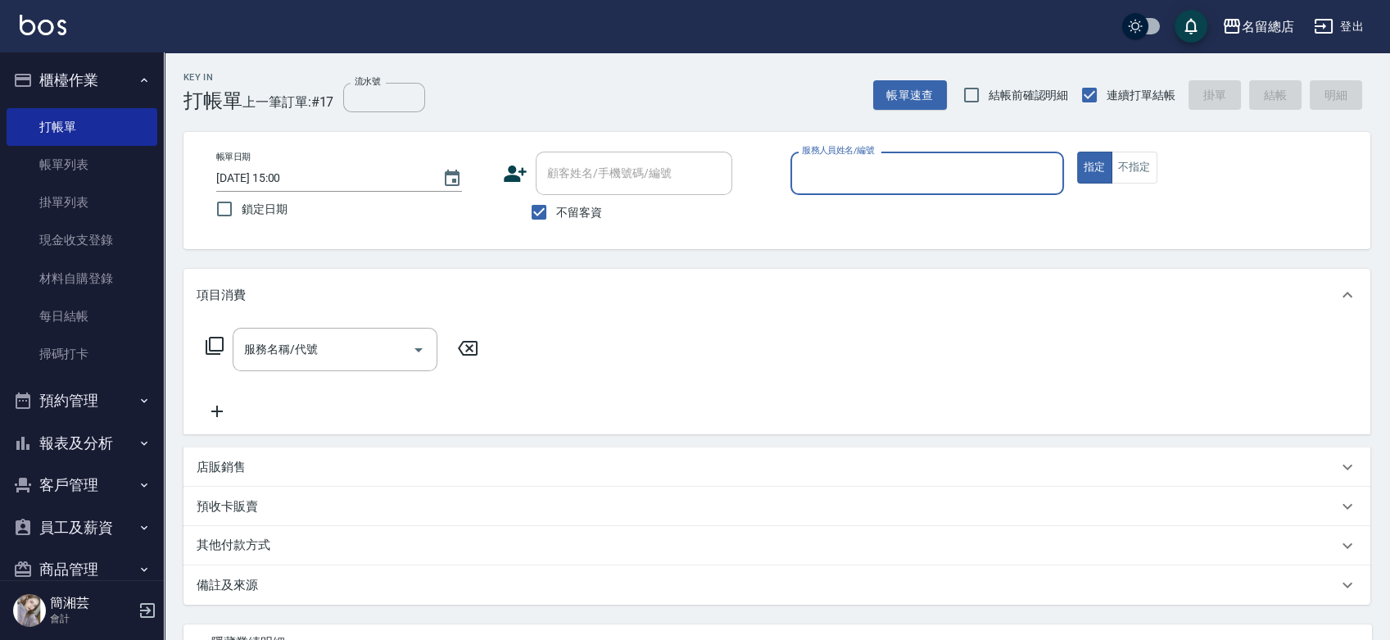
drag, startPoint x: 550, startPoint y: 211, endPoint x: 558, endPoint y: 194, distance: 19.0
click at [550, 208] on input "不留客資" at bounding box center [539, 212] width 34 height 34
checkbox input "false"
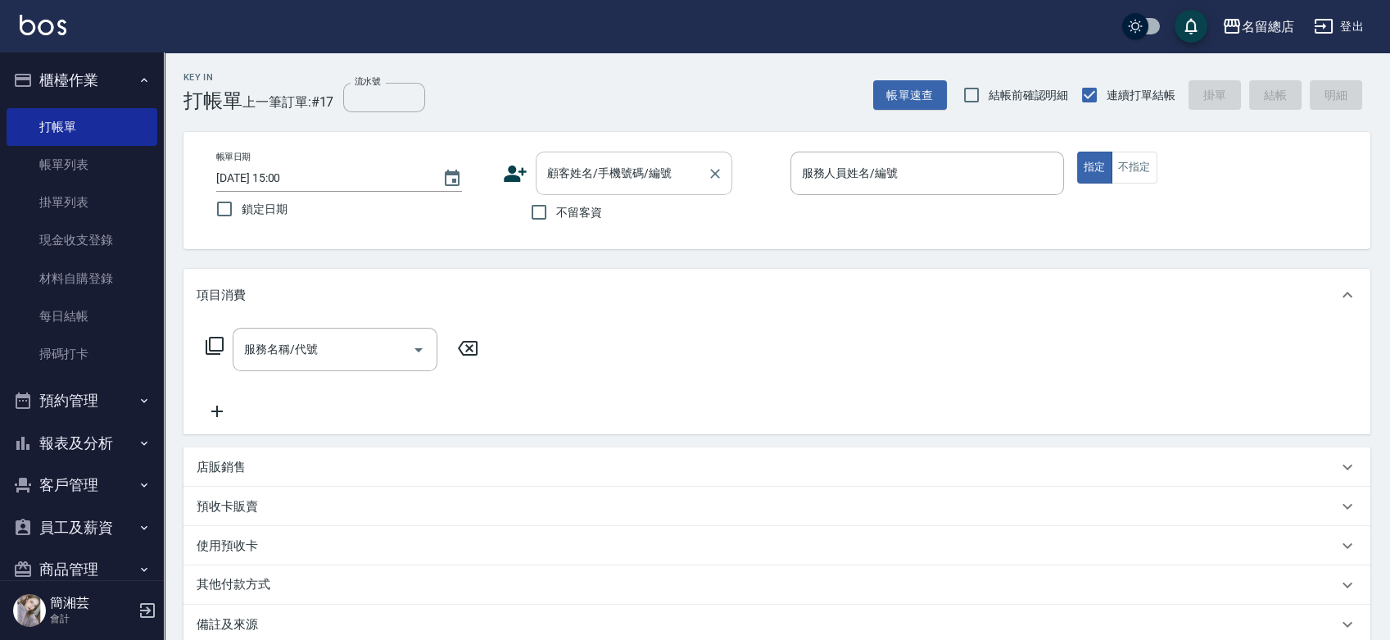
drag, startPoint x: 581, startPoint y: 170, endPoint x: 592, endPoint y: 178, distance: 12.9
click at [584, 169] on input "顧客姓名/手機號碼/編號" at bounding box center [621, 173] width 157 height 29
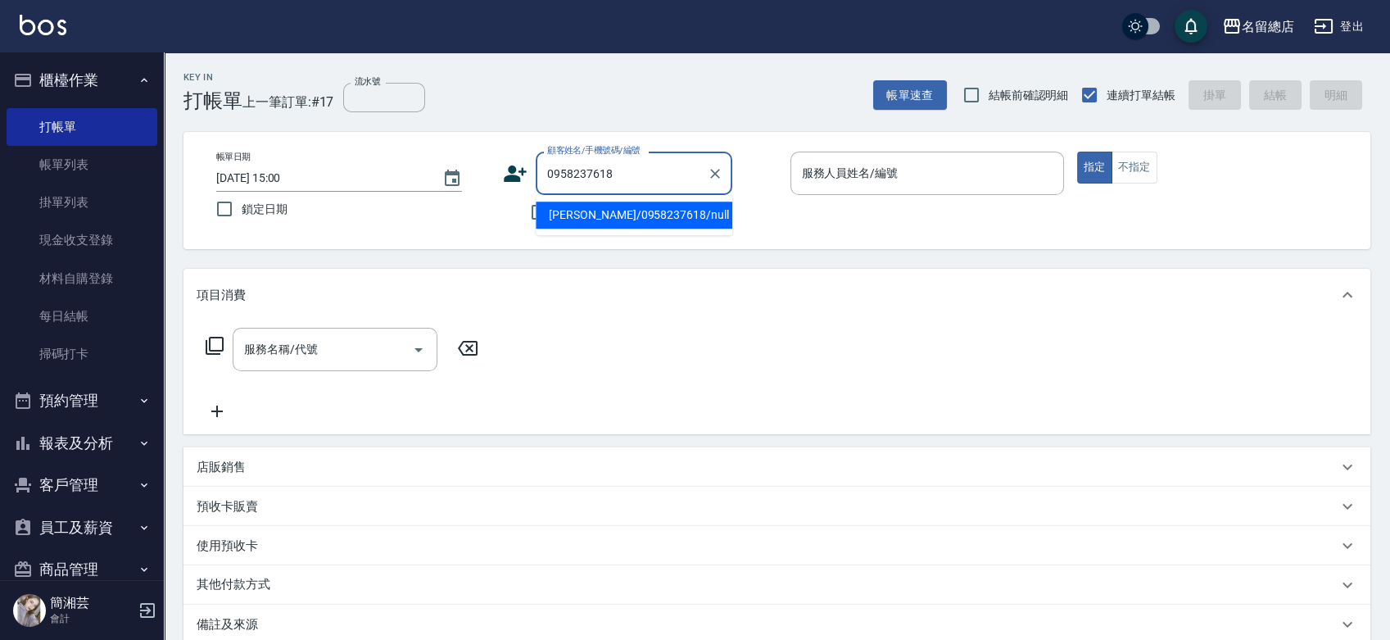
type input "[PERSON_NAME]/0958237618/null"
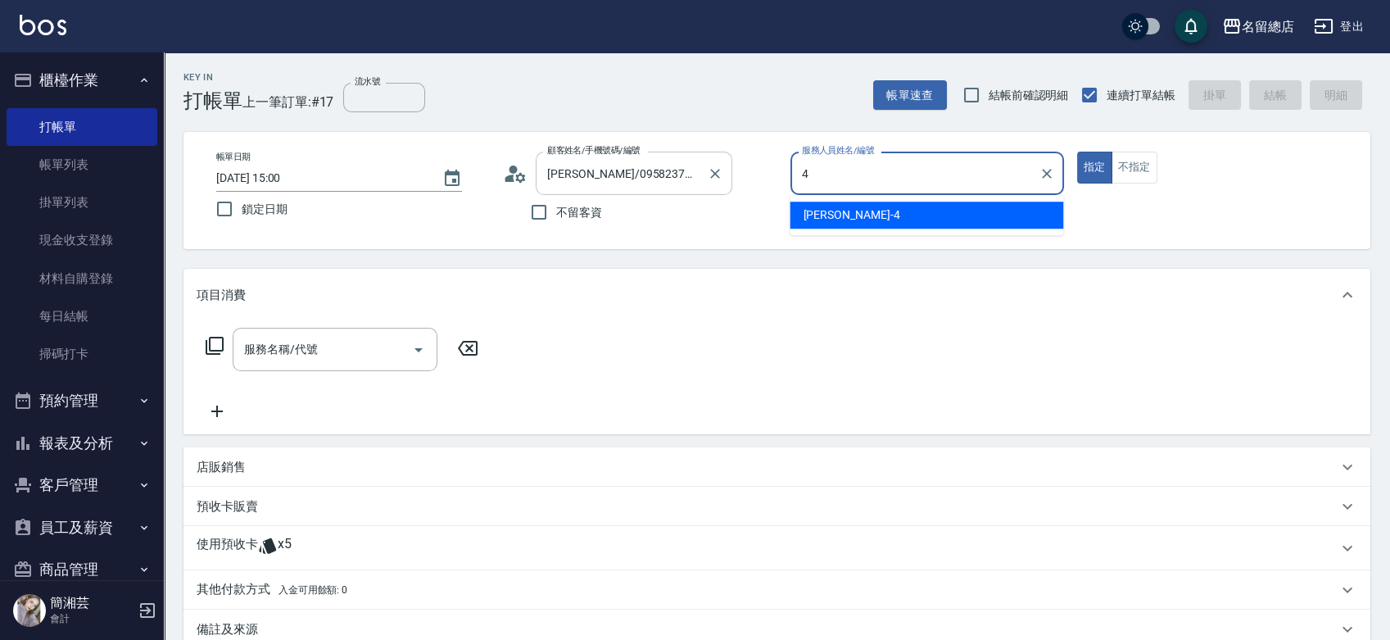
type input "[PERSON_NAME]-4"
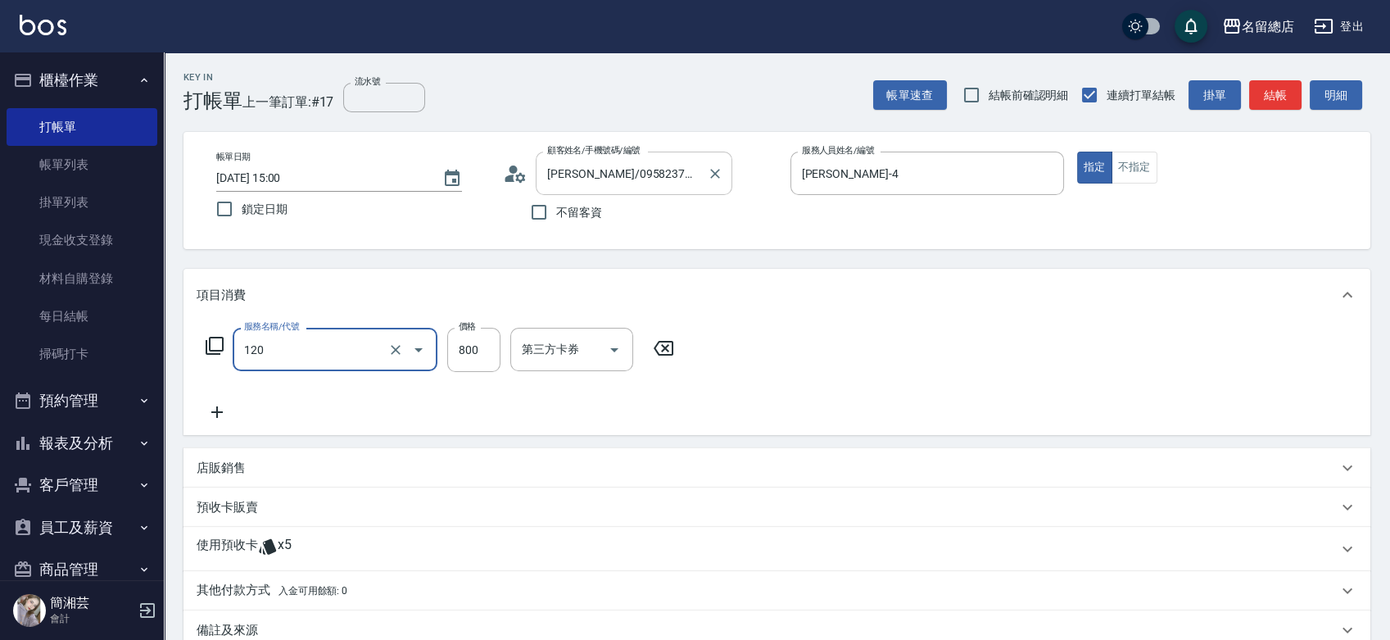
type input "自備頭皮(120)"
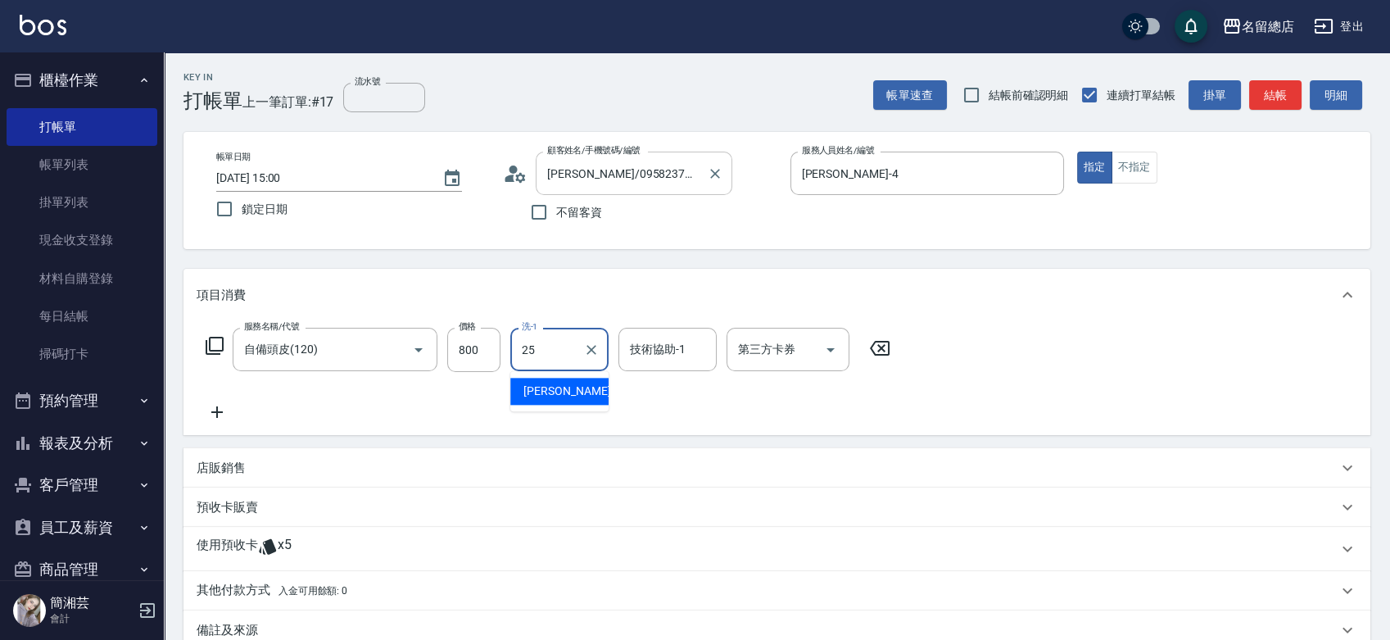
type input "[PERSON_NAME]-25"
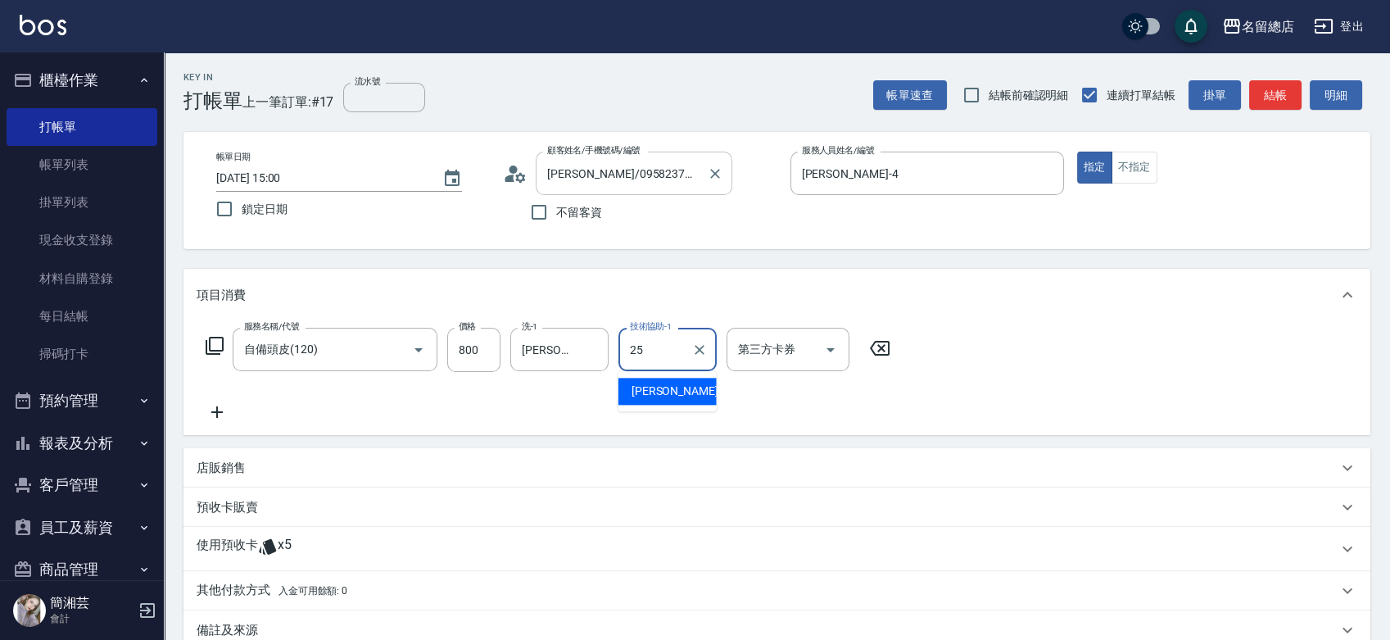
type input "[PERSON_NAME]-25"
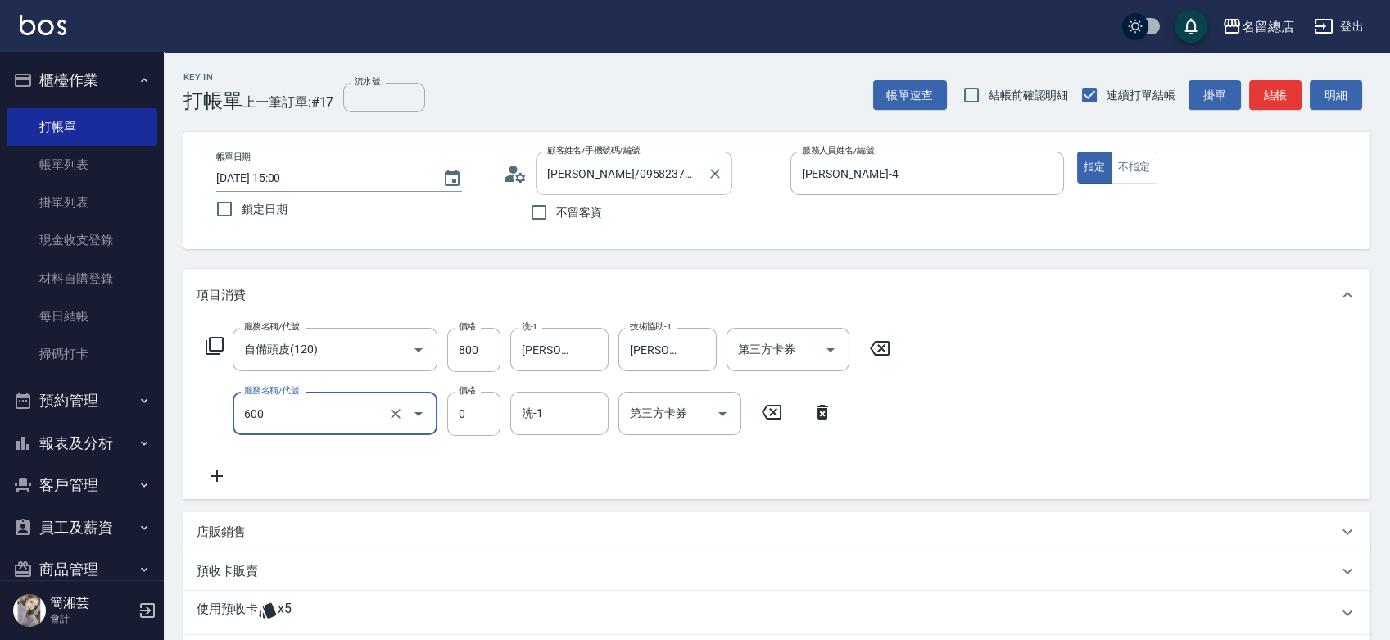
type input "洗髮(免費)(600)"
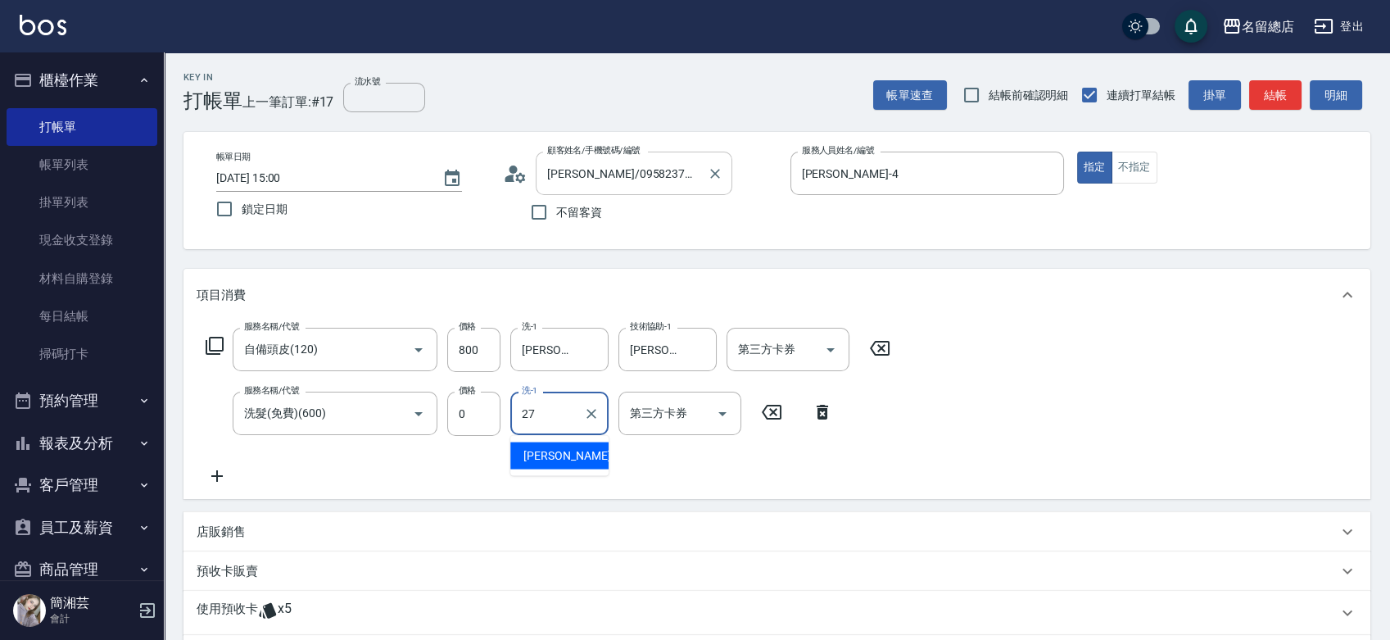
type input "[PERSON_NAME]-27"
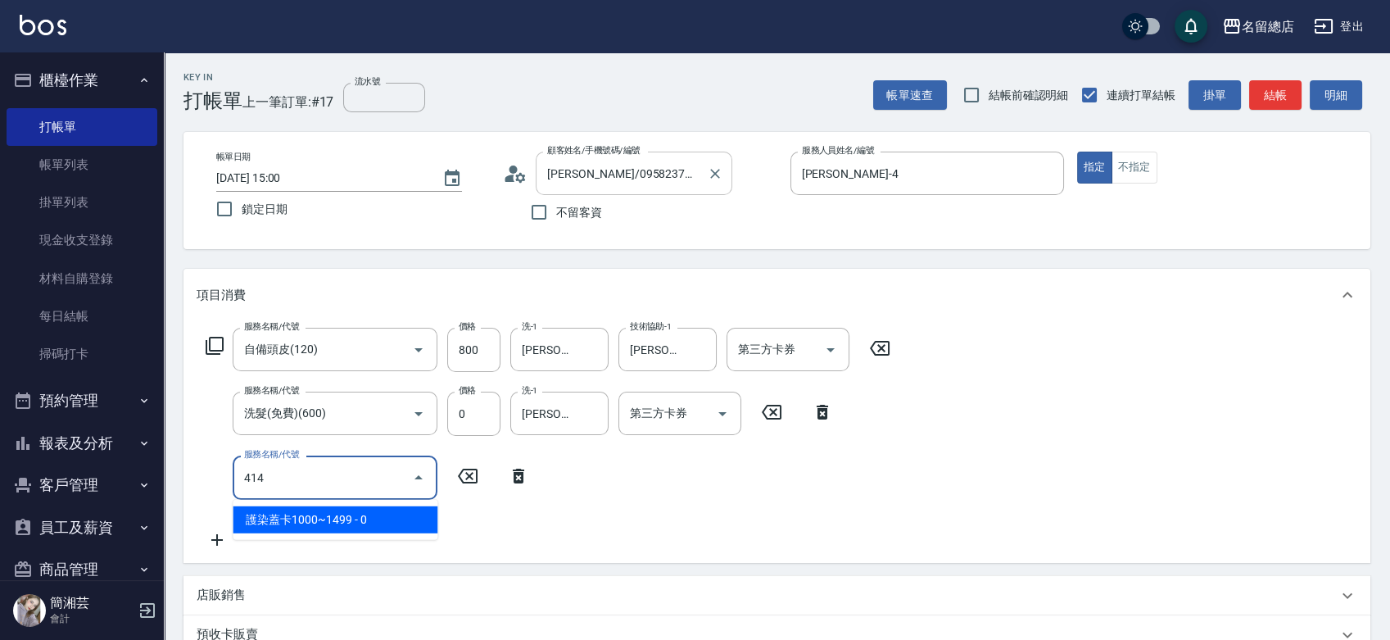
type input "護染蓋卡1000~1499(414)"
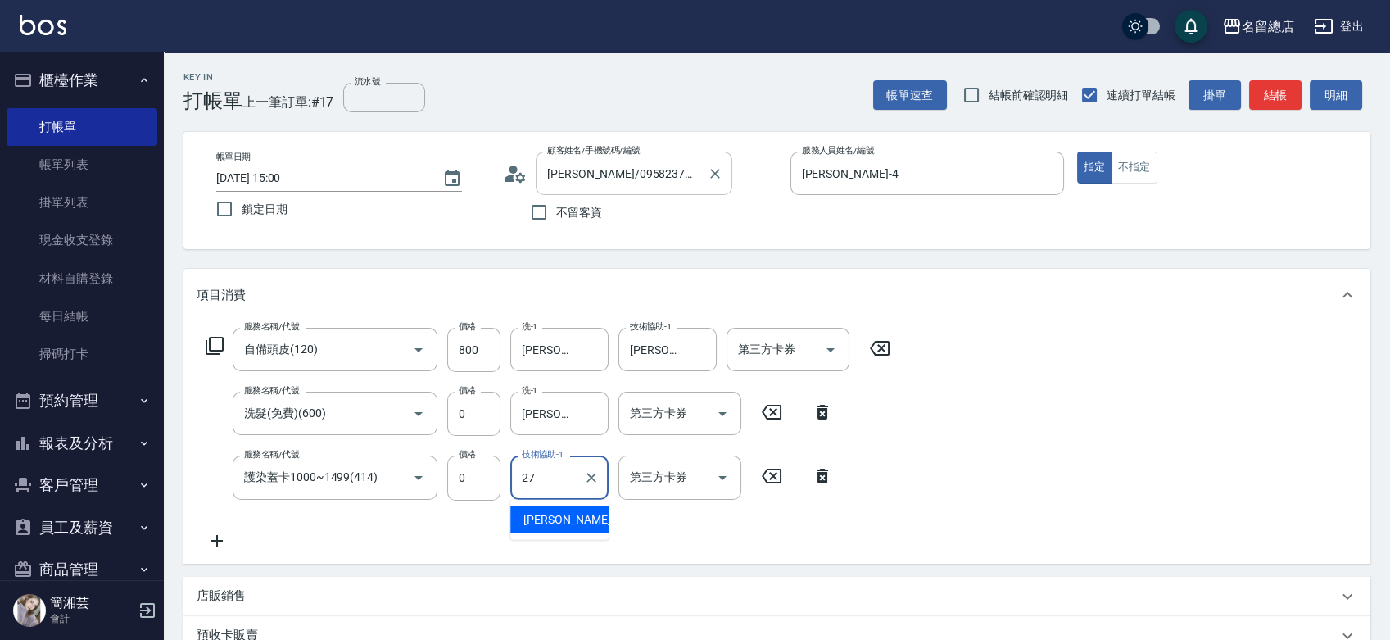
type input "[PERSON_NAME]-27"
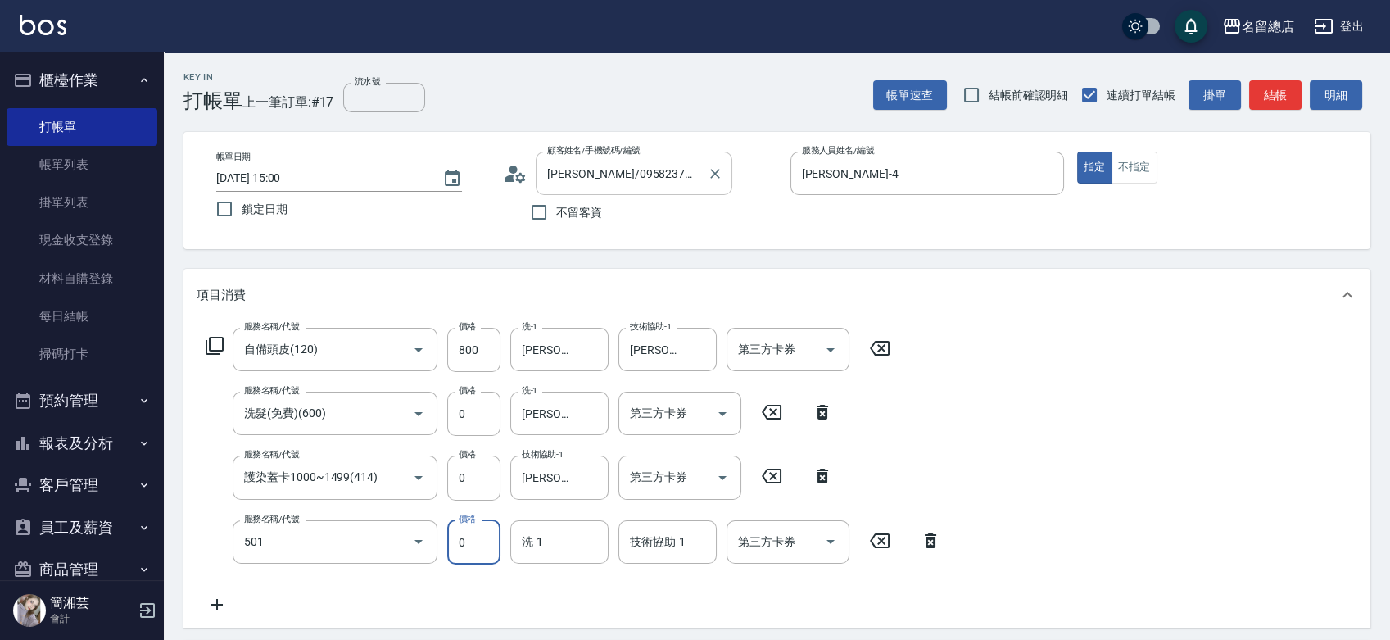
type input "2段蓋卡1300以上(501)"
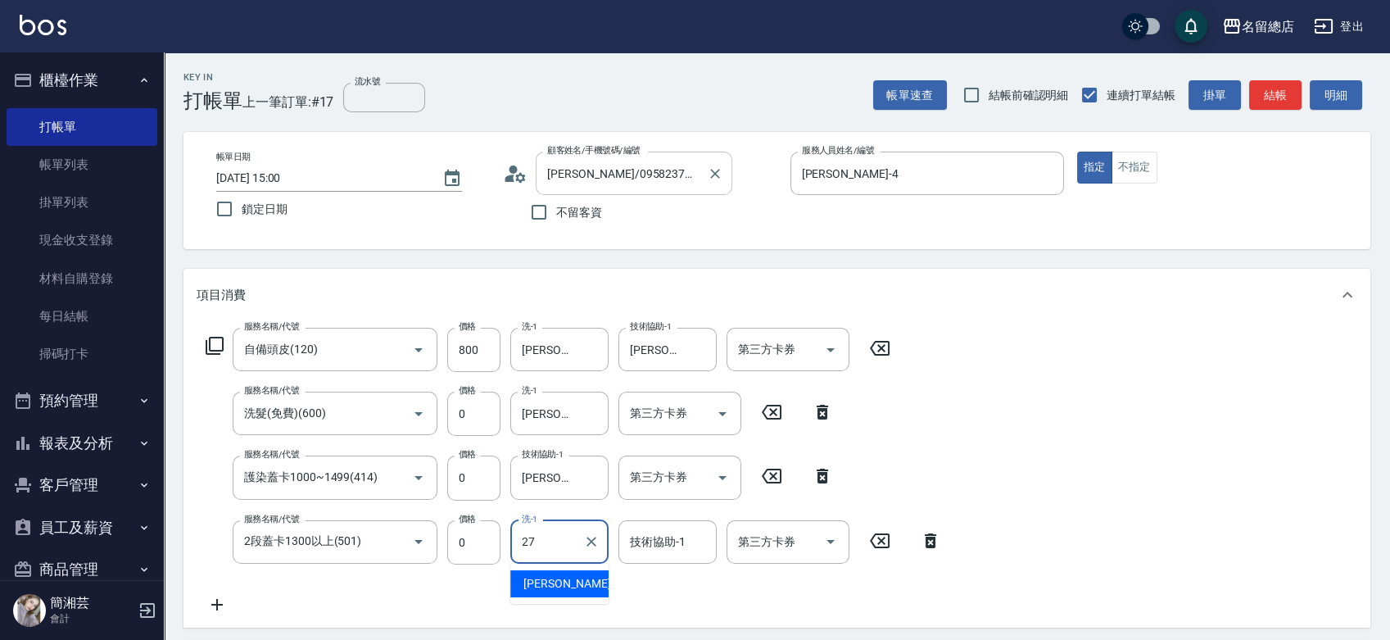
type input "[PERSON_NAME]-27"
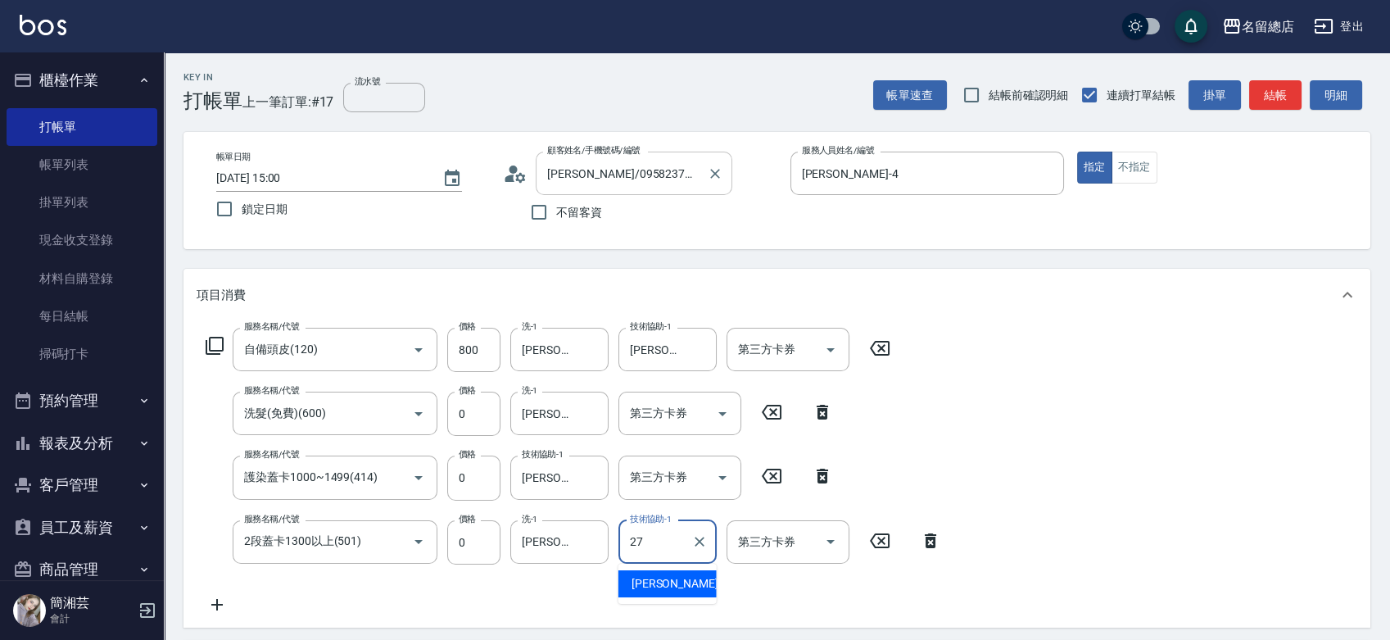
type input "[PERSON_NAME]-27"
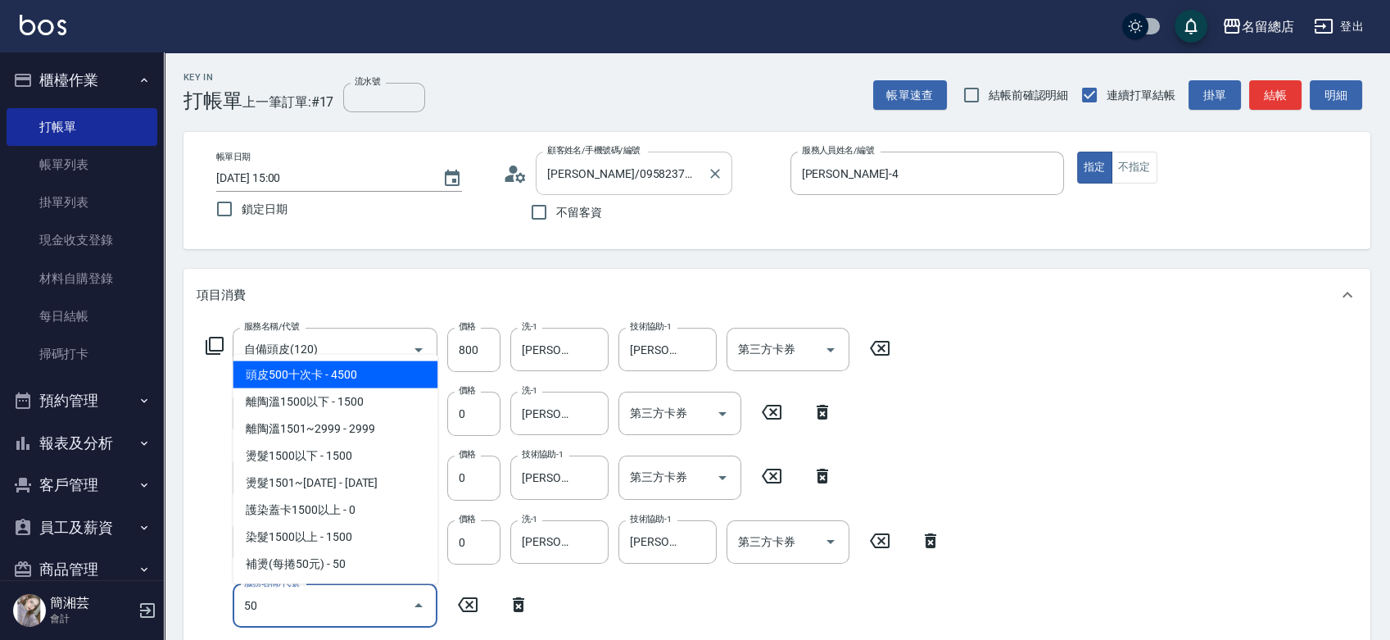
type input "5"
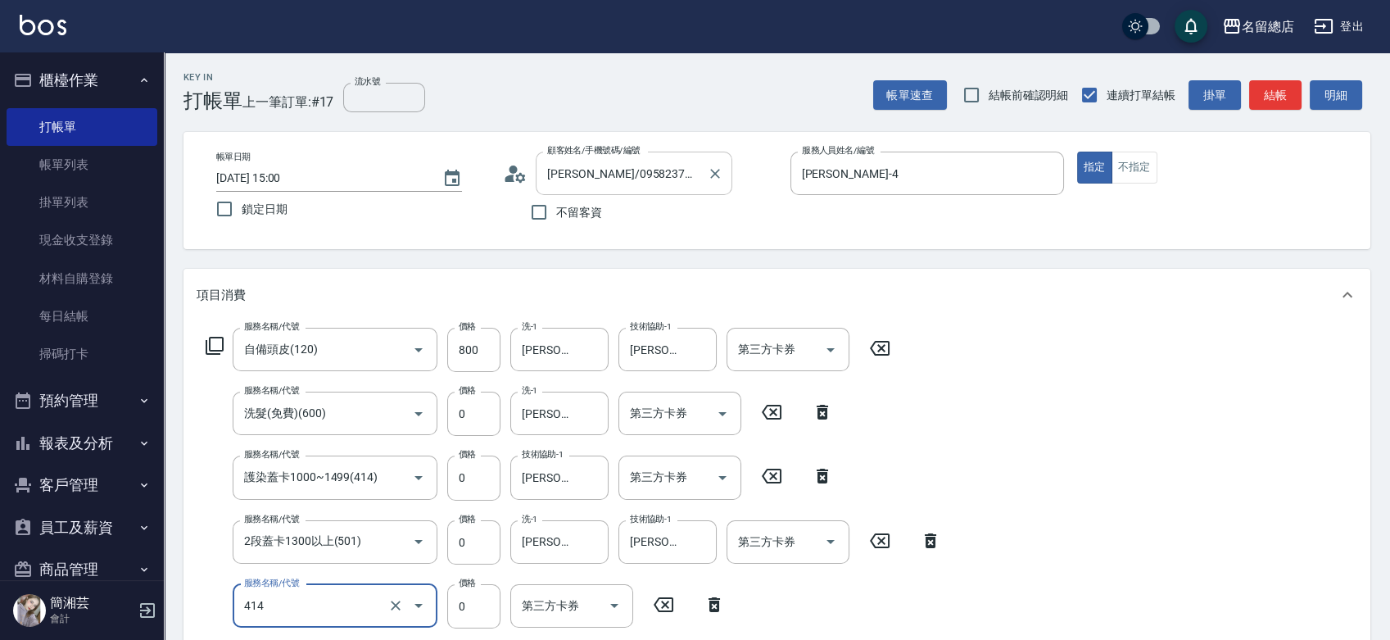
type input "護染蓋卡1000~1499(414)"
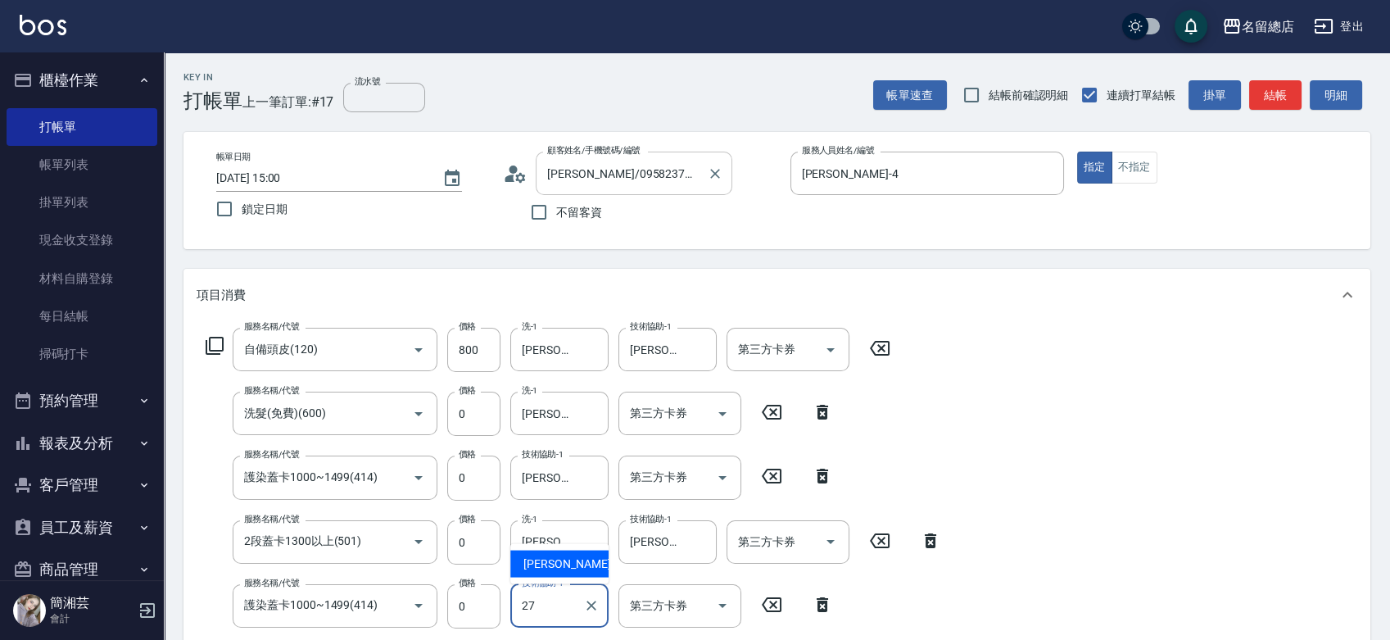
type input "[PERSON_NAME]-27"
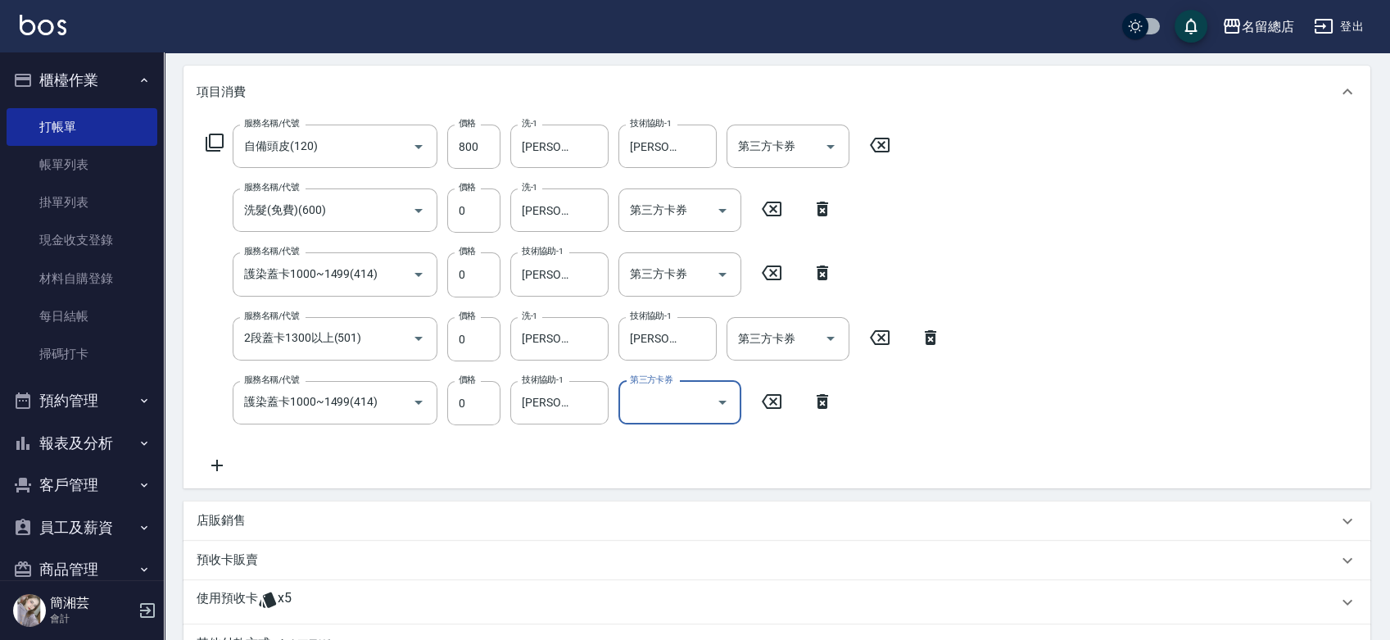
scroll to position [273, 0]
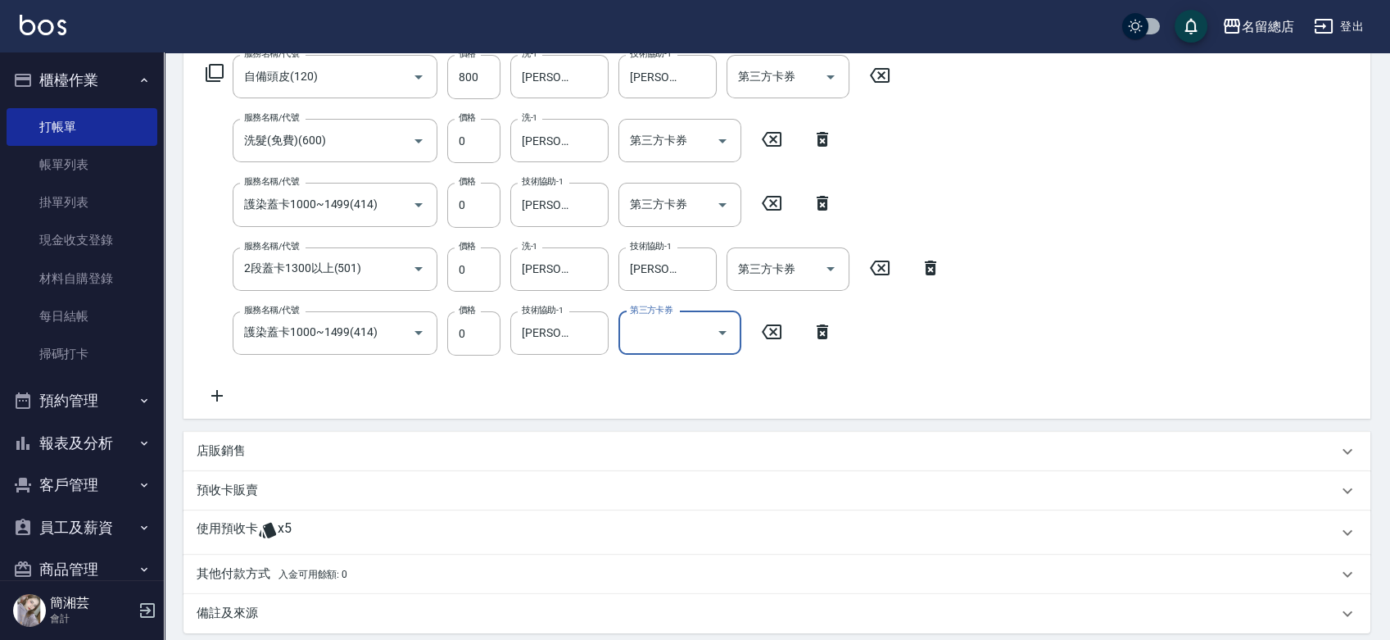
click at [284, 539] on span "x5" at bounding box center [285, 532] width 14 height 25
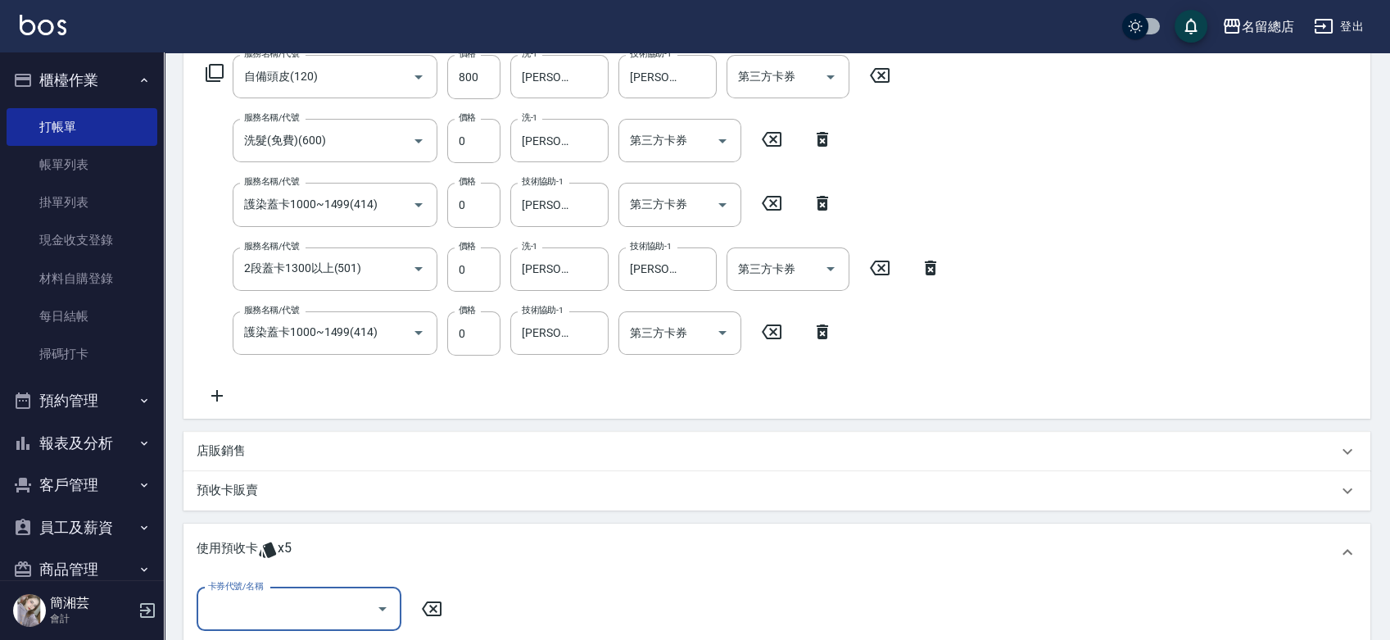
scroll to position [0, 0]
click at [313, 619] on input "卡券代號/名稱" at bounding box center [286, 609] width 165 height 29
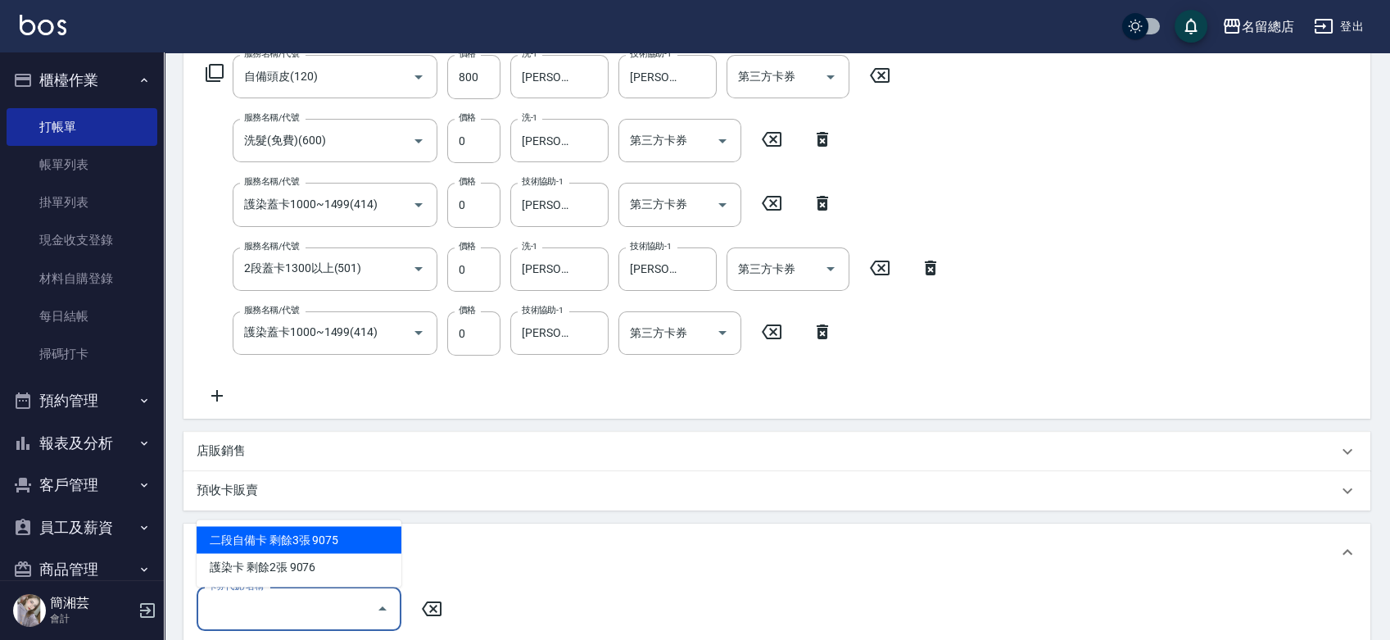
click at [304, 535] on div "二段自備卡 剩餘3張 9075" at bounding box center [299, 539] width 205 height 27
type input "二段自備卡 9075"
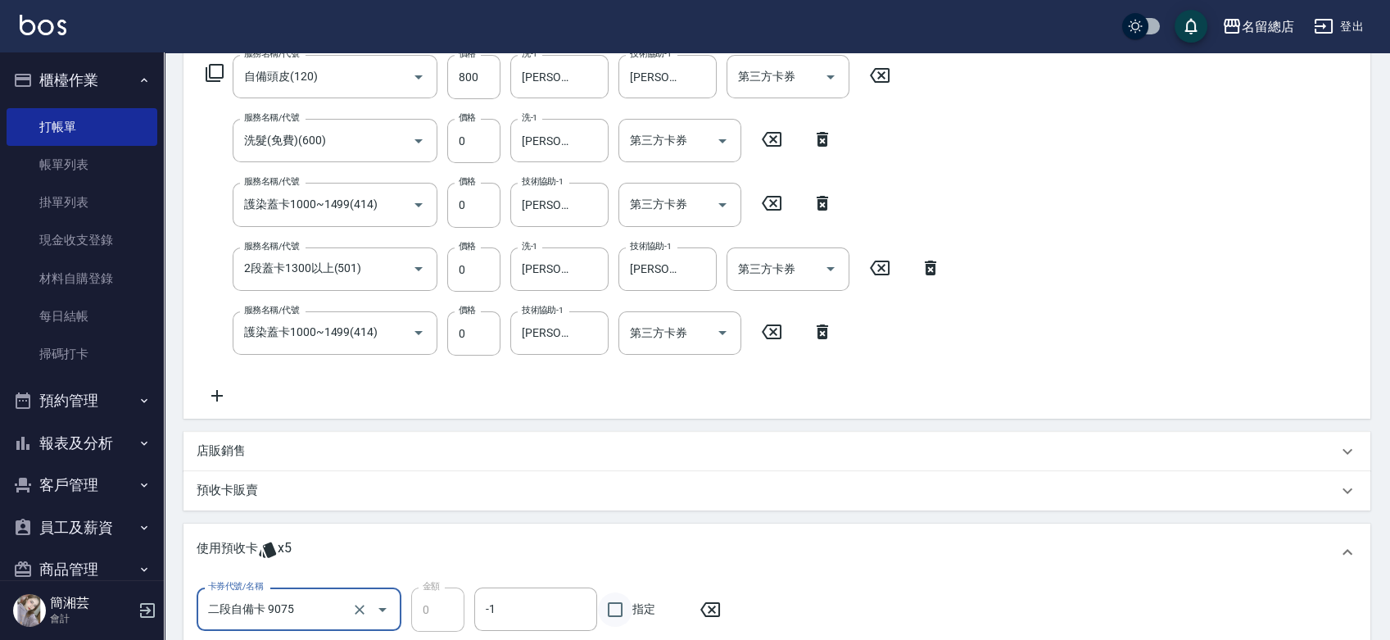
click at [609, 609] on input "指定" at bounding box center [615, 609] width 34 height 34
checkbox input "true"
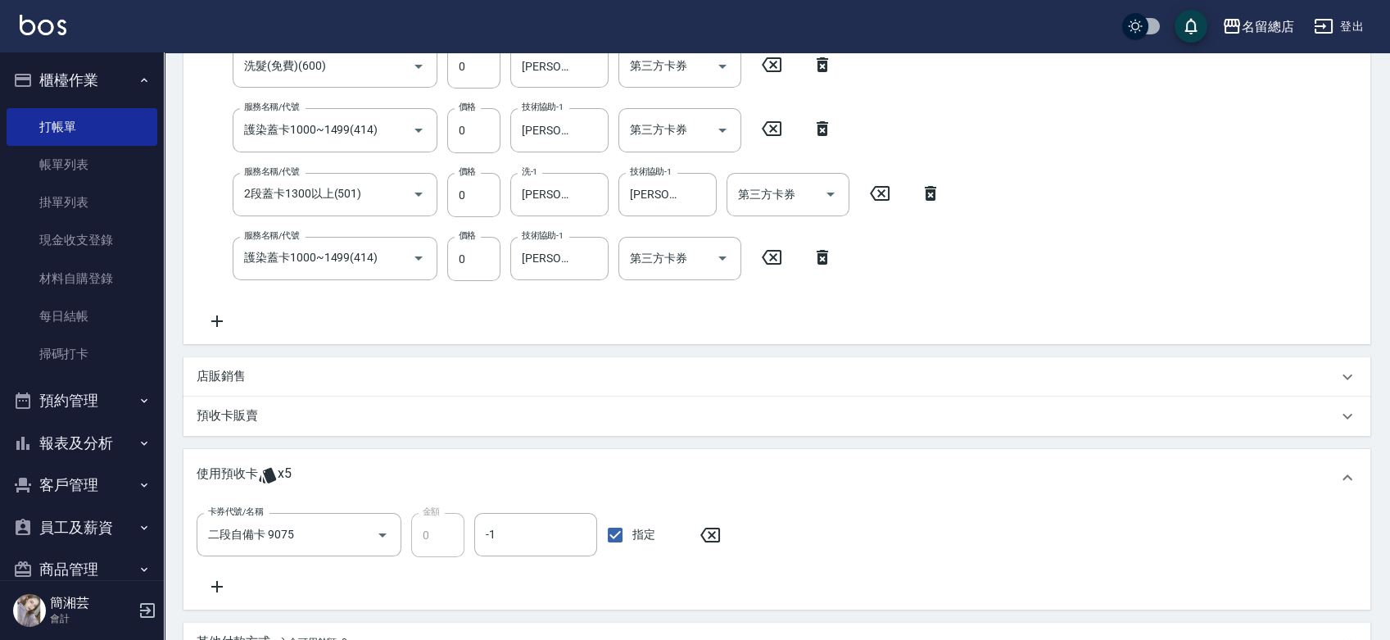
scroll to position [455, 0]
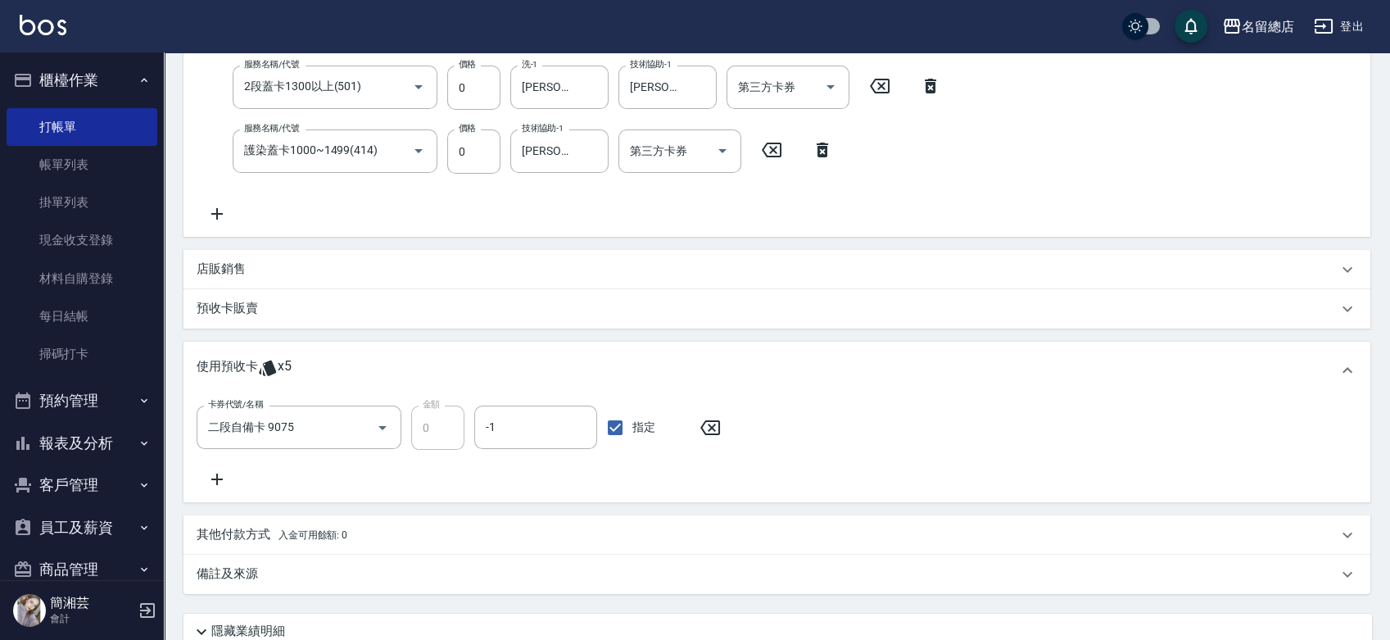
click at [219, 465] on div "卡券代號/名稱 二段自備卡 9075 卡券代號/名稱 金額 0 金額 -1 -1 指定" at bounding box center [777, 447] width 1160 height 84
click at [217, 477] on icon at bounding box center [216, 478] width 11 height 11
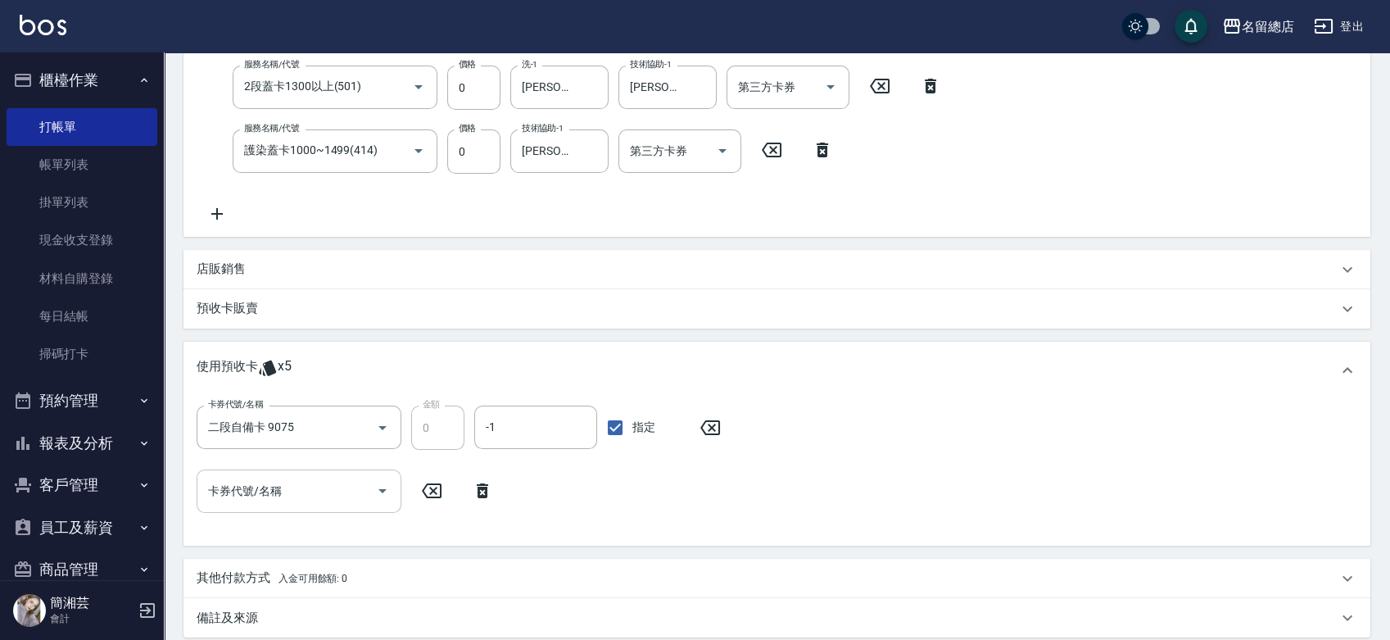
drag, startPoint x: 310, startPoint y: 482, endPoint x: 315, endPoint y: 492, distance: 11.7
click at [311, 482] on input "卡券代號/名稱" at bounding box center [286, 491] width 165 height 29
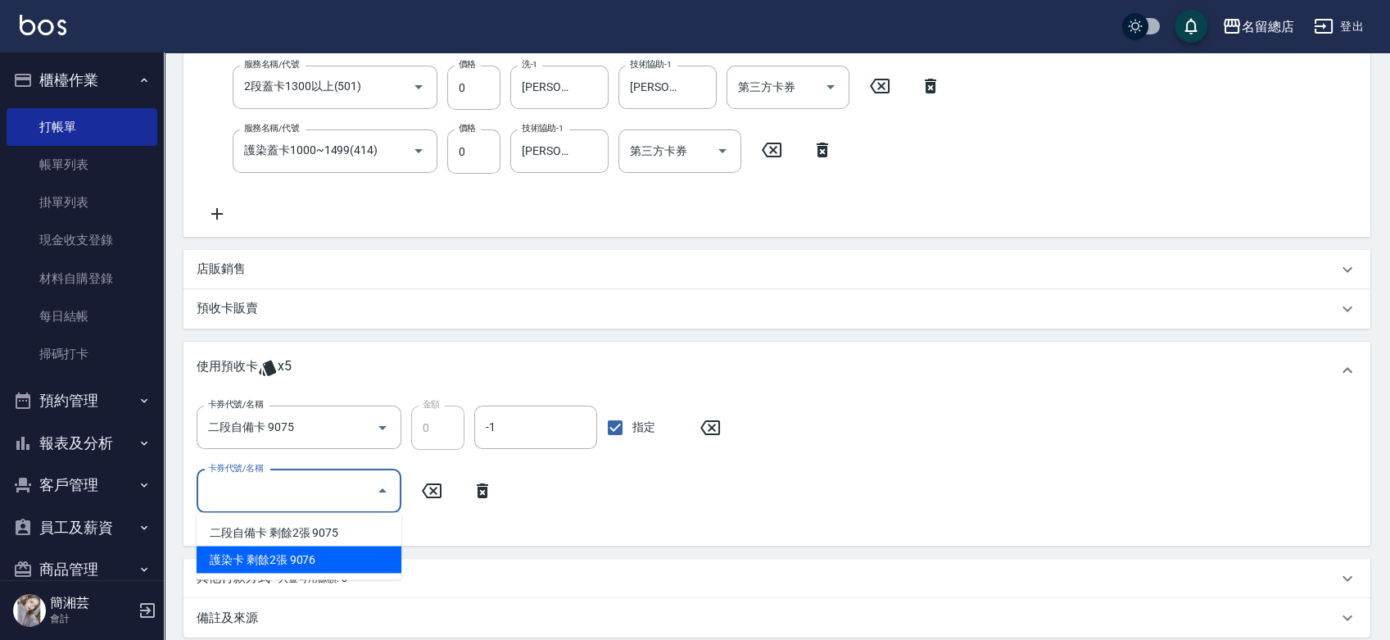
click at [331, 555] on div "護染卡 剩餘2張 9076" at bounding box center [299, 558] width 205 height 27
type input "護染卡 9076"
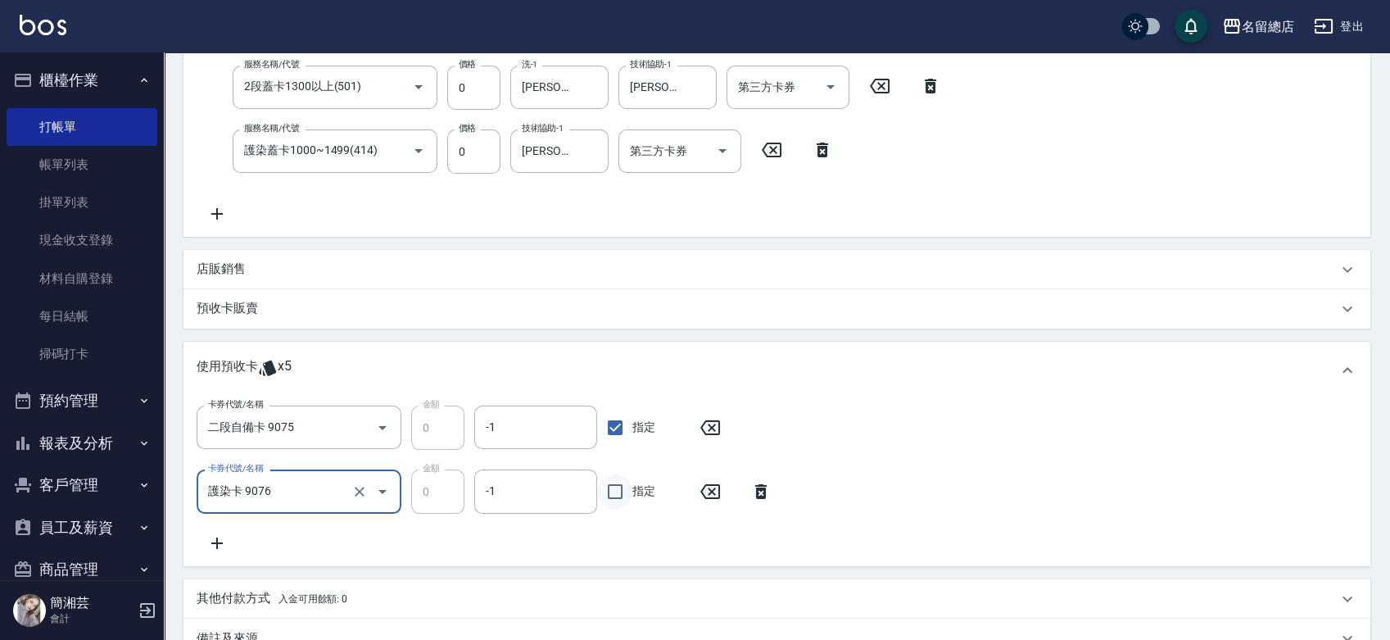
click at [613, 495] on input "指定" at bounding box center [615, 491] width 34 height 34
checkbox input "true"
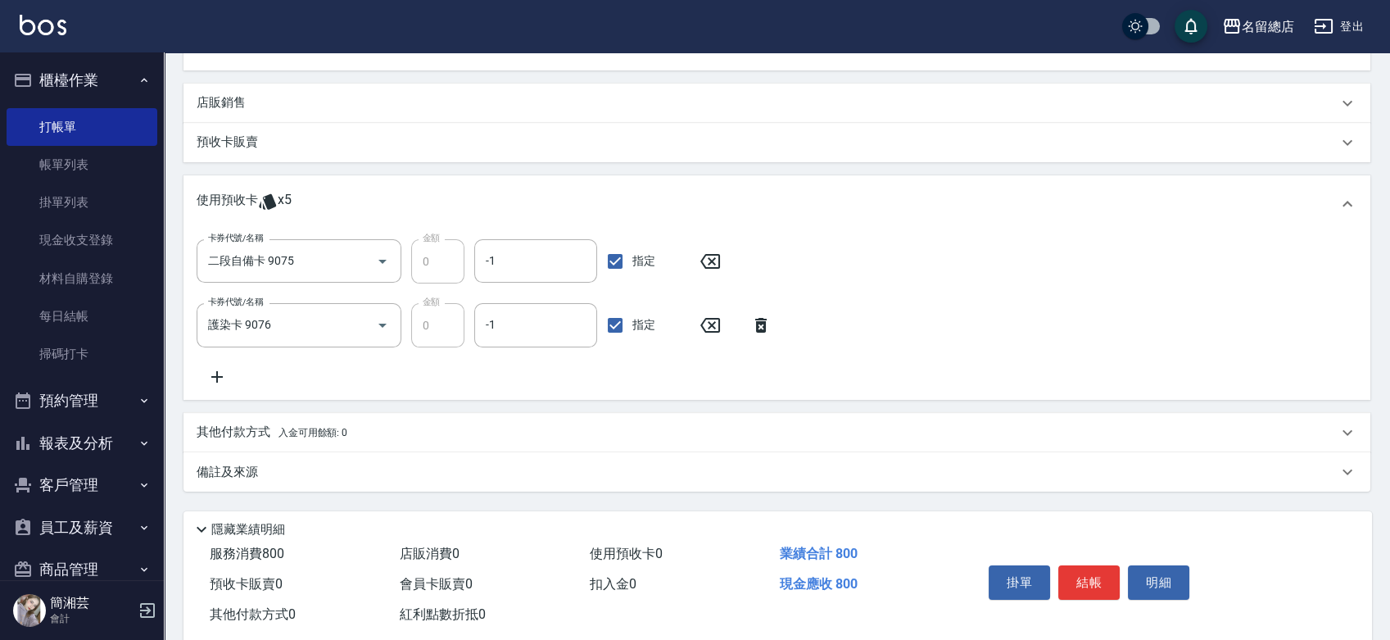
scroll to position [636, 0]
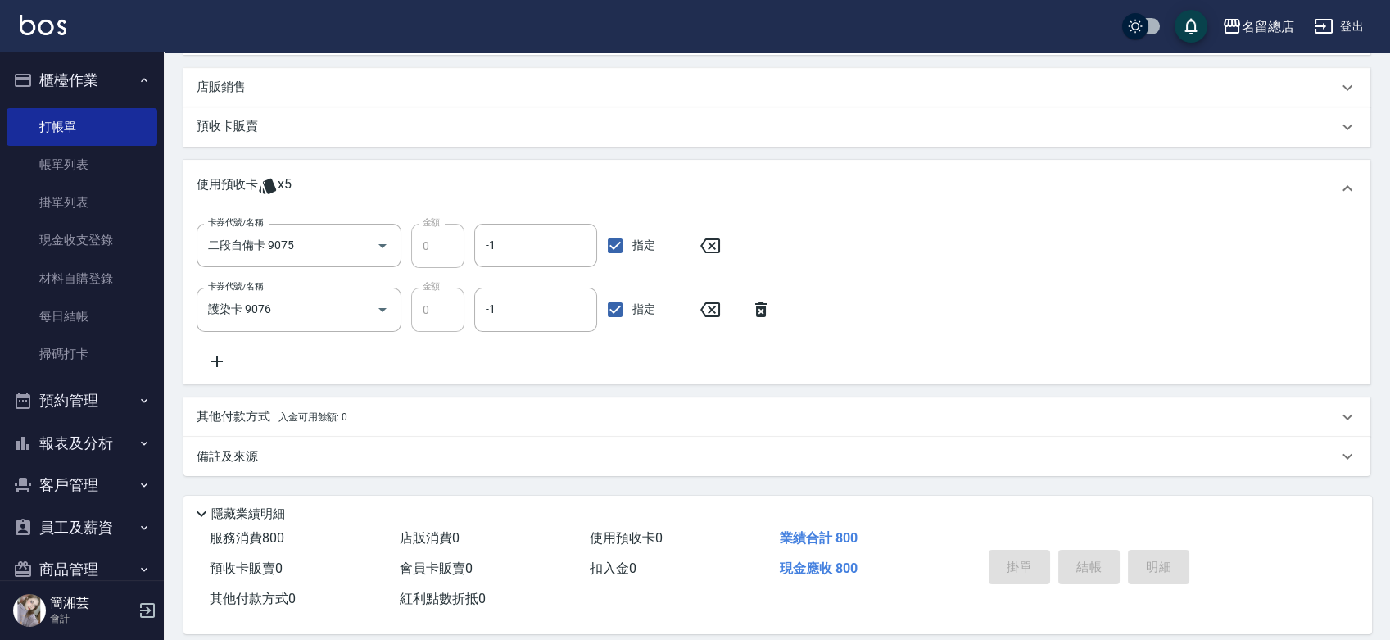
type input "[DATE] 15:01"
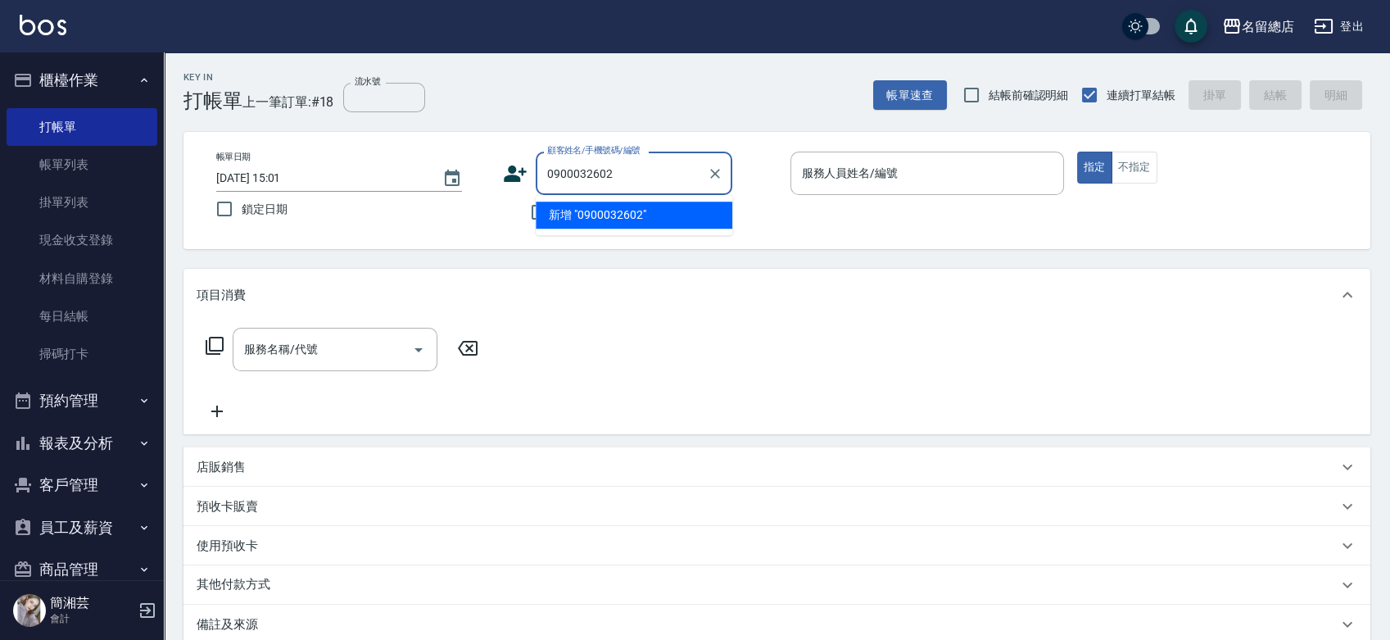
click at [624, 212] on li "新增 "0900032602"" at bounding box center [634, 214] width 197 height 27
type input "0900032602"
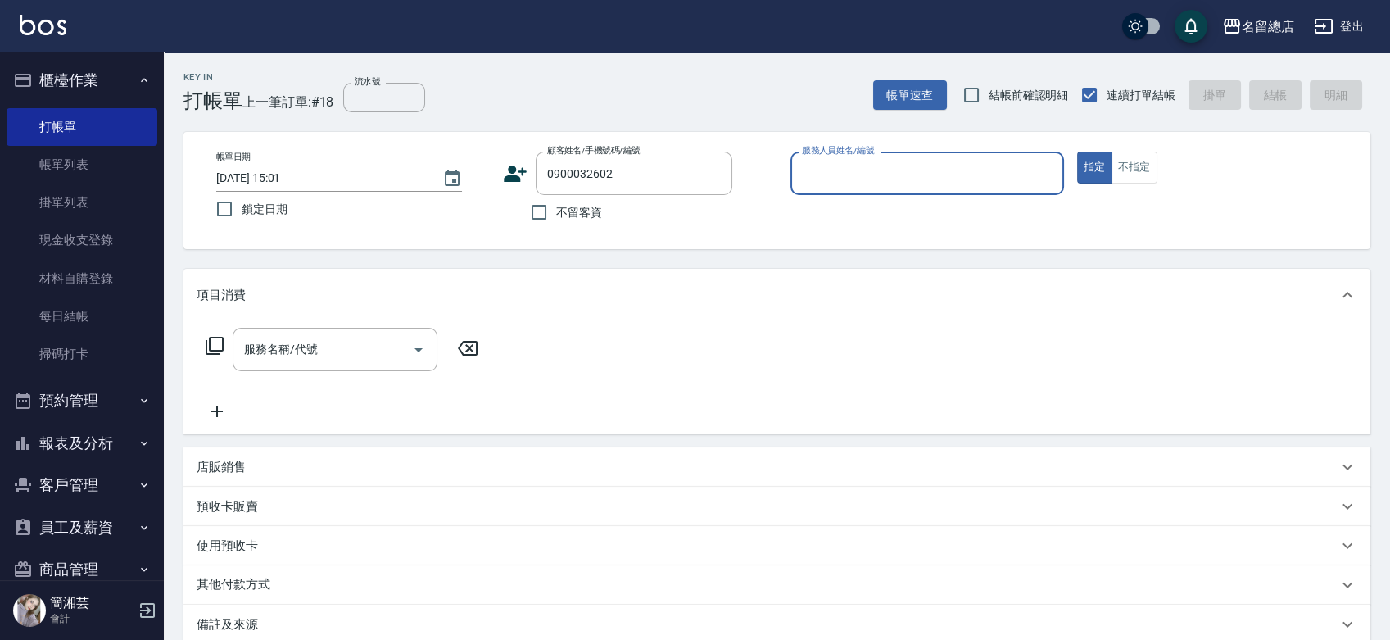
click at [504, 175] on icon at bounding box center [515, 173] width 25 height 25
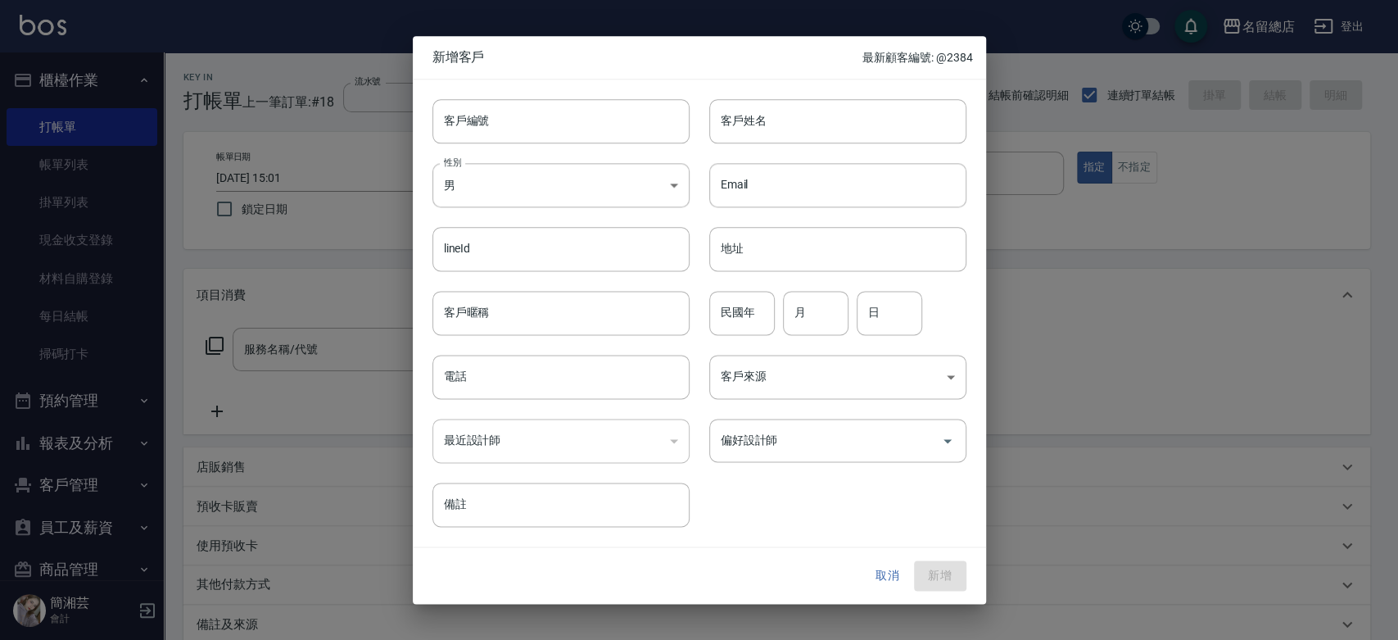
type input "0900032602"
click at [777, 110] on input "客戶姓名" at bounding box center [837, 121] width 257 height 44
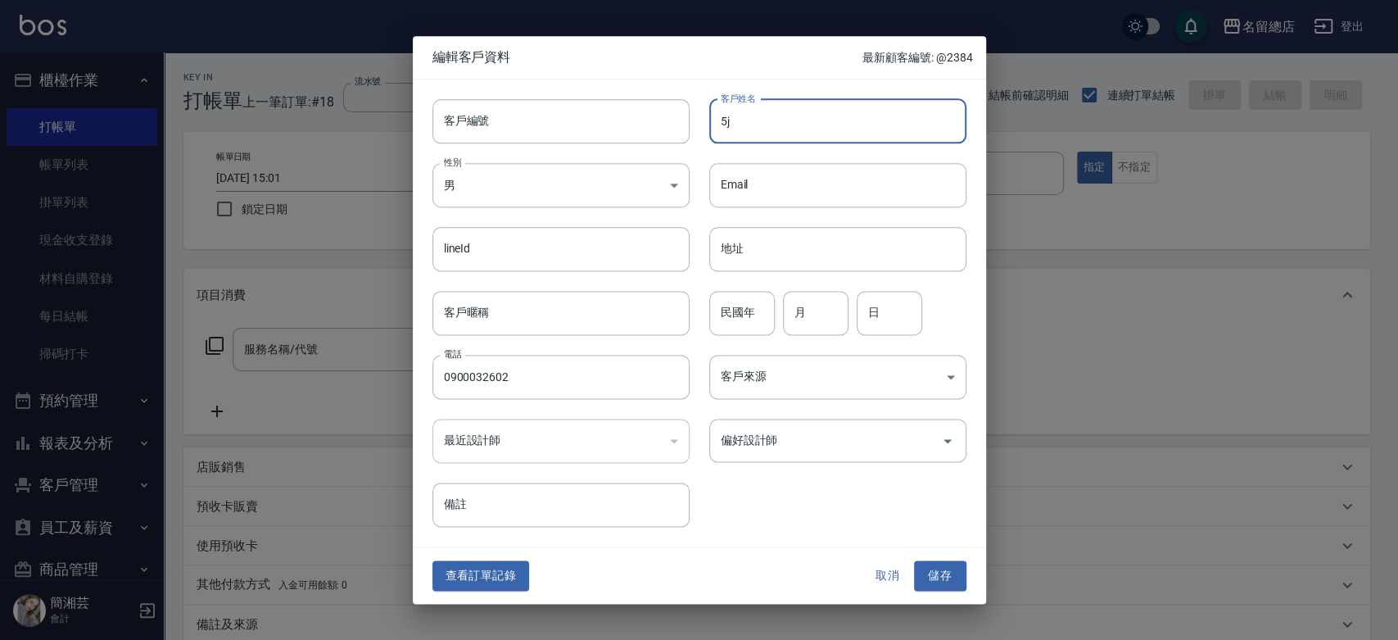
type input "5"
type input "[PERSON_NAME][PERSON_NAME]"
click at [515, 181] on body "名留總店 登出 櫃檯作業 打帳單 帳單列表 掛單列表 現金收支登錄 材料自購登錄 每日結帳 掃碼打卡 預約管理 預約管理 單日預約紀錄 單週預約紀錄 報表及分…" at bounding box center [699, 410] width 1398 height 821
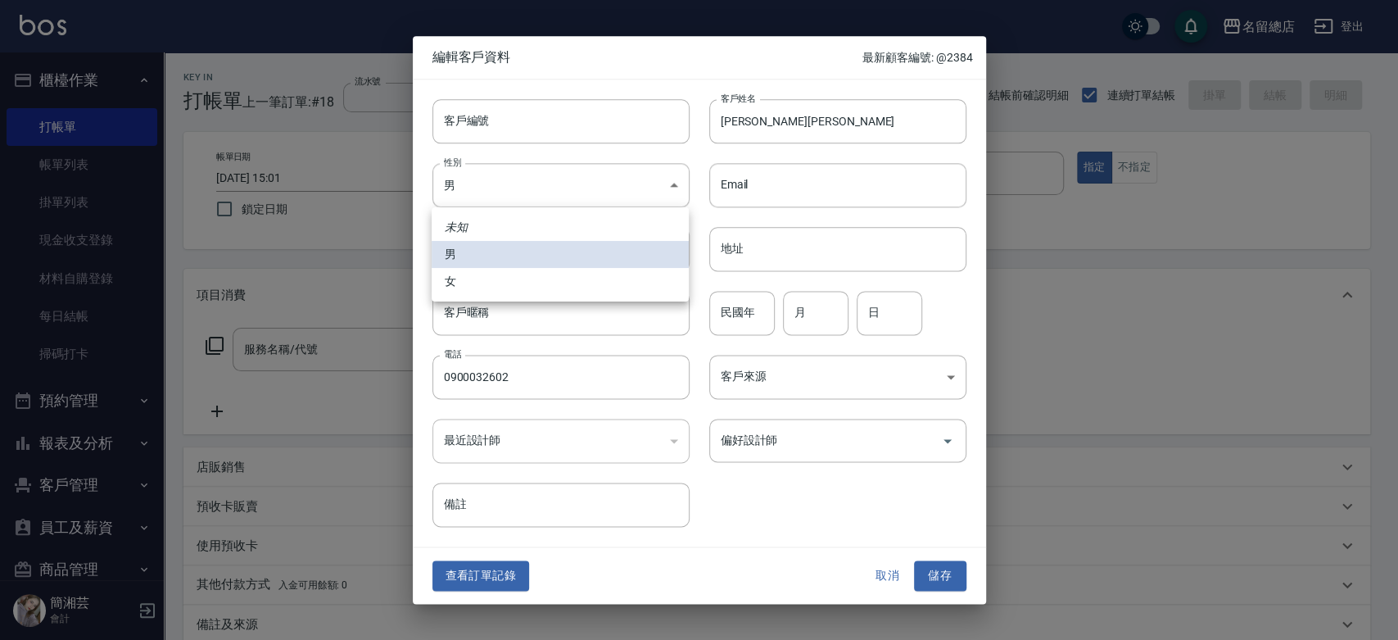
click at [518, 280] on li "女" at bounding box center [560, 281] width 257 height 27
type input "[DEMOGRAPHIC_DATA]"
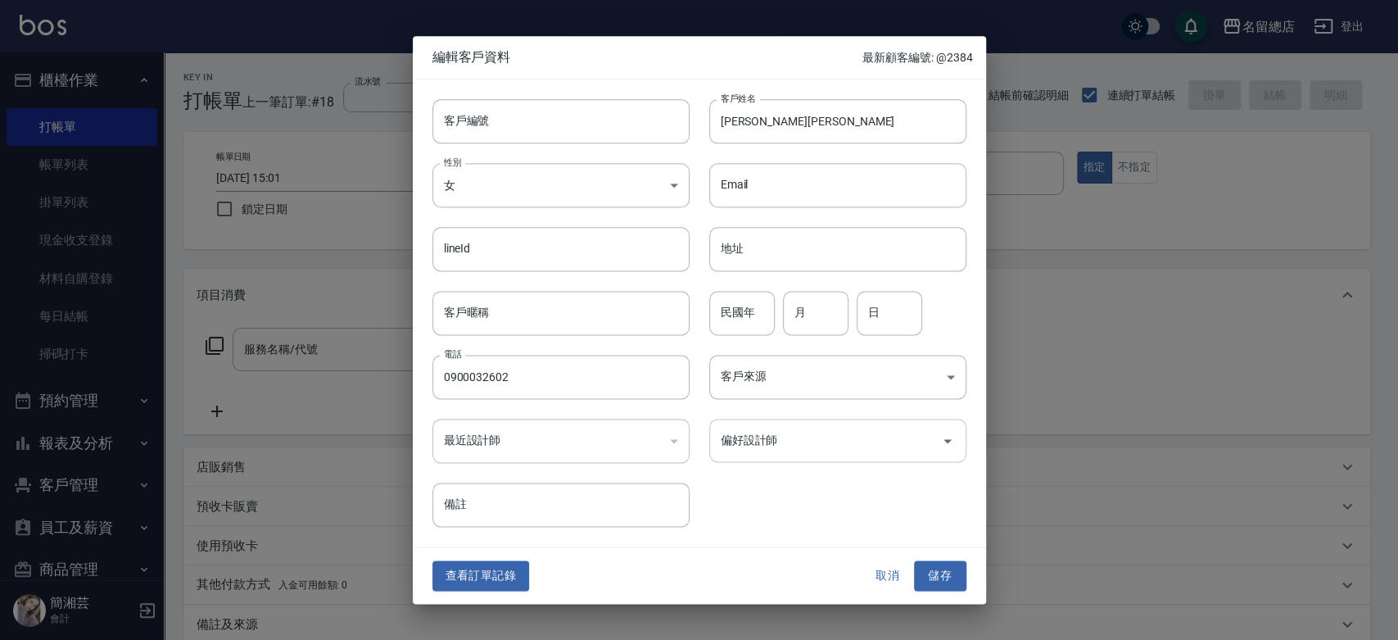
click at [854, 442] on input "偏好設計師" at bounding box center [826, 440] width 218 height 29
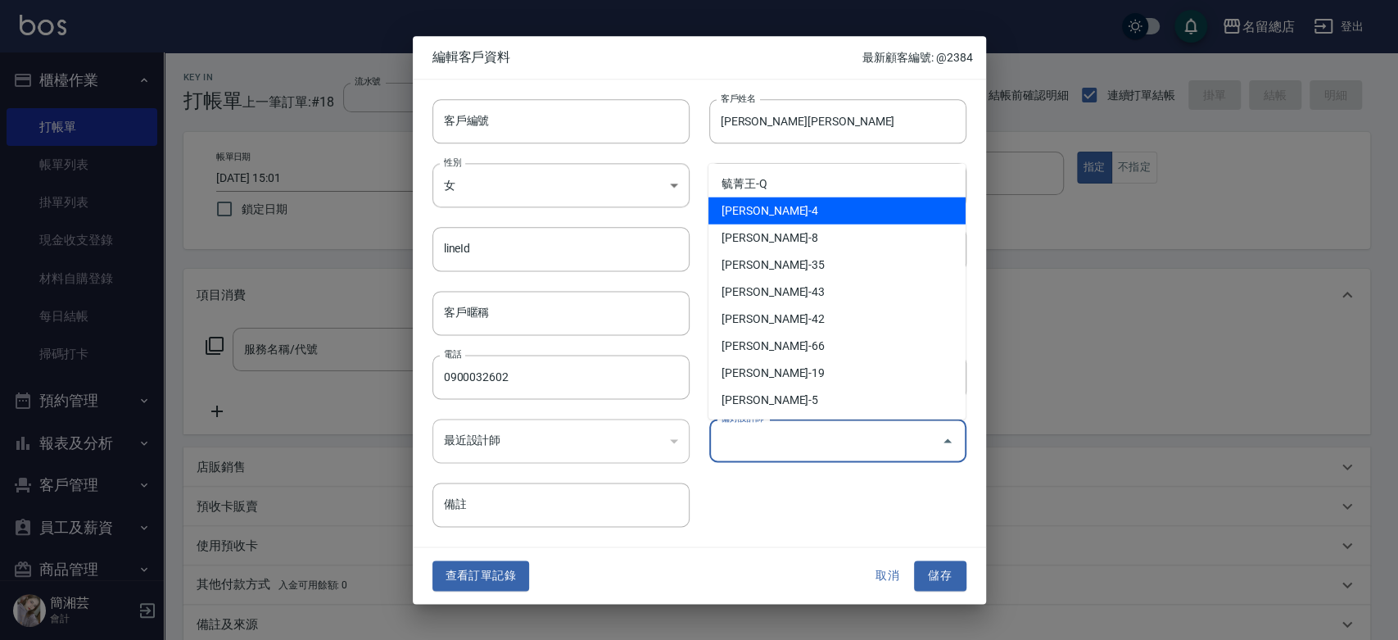
click at [714, 211] on li "[PERSON_NAME]-4" at bounding box center [836, 210] width 257 height 27
type input "黃素蓮"
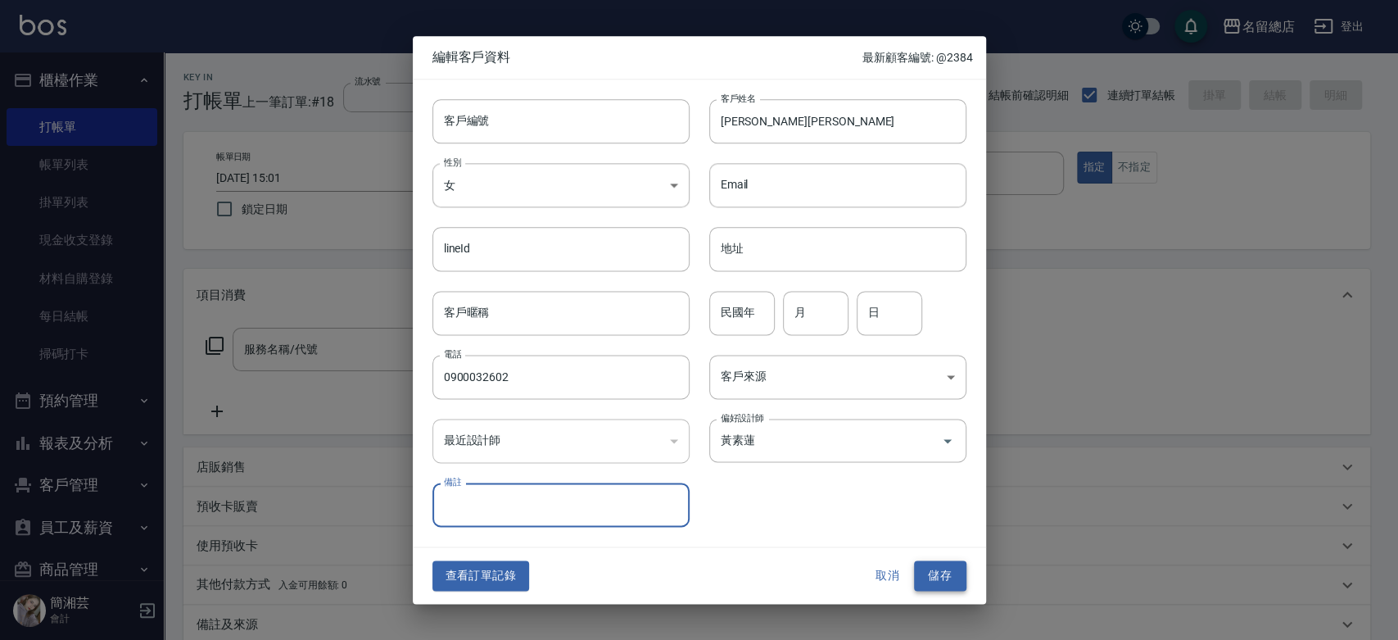
click at [930, 577] on button "儲存" at bounding box center [940, 576] width 52 height 30
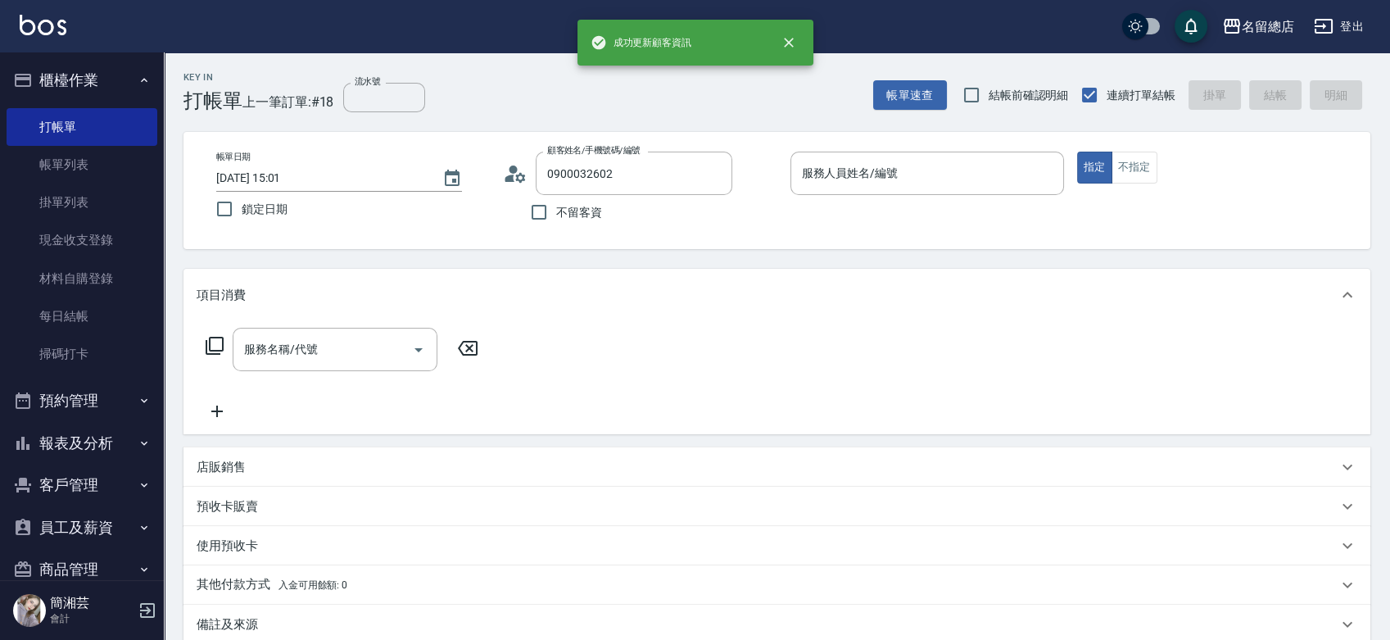
drag, startPoint x: 646, startPoint y: 172, endPoint x: 736, endPoint y: 177, distance: 90.2
click at [646, 171] on input "0900032602" at bounding box center [621, 173] width 157 height 29
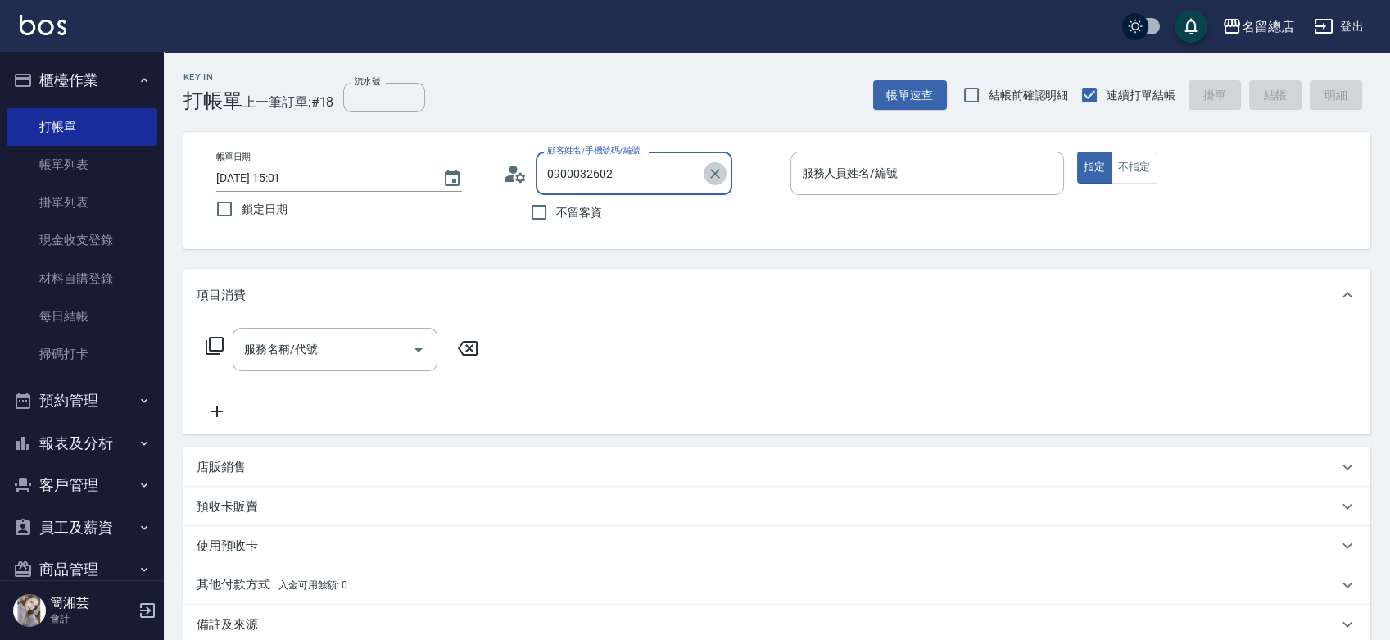
click at [708, 175] on button "Clear" at bounding box center [714, 173] width 23 height 23
click at [638, 175] on input "顧客姓名/手機號碼/編號" at bounding box center [621, 173] width 157 height 29
click at [637, 182] on input "顧客姓名/手機號碼/編號" at bounding box center [621, 173] width 157 height 29
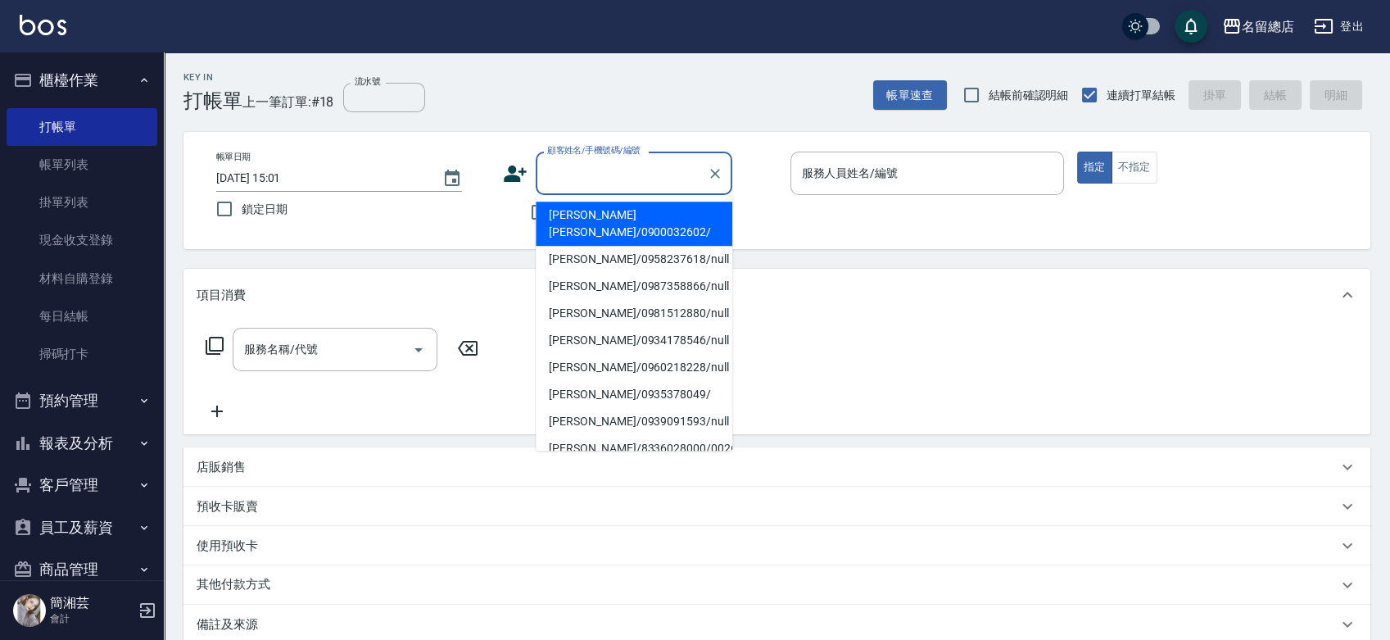
click at [627, 210] on li "[PERSON_NAME][PERSON_NAME]/0900032602/" at bounding box center [634, 223] width 197 height 44
type input "[PERSON_NAME][PERSON_NAME]/0900032602/"
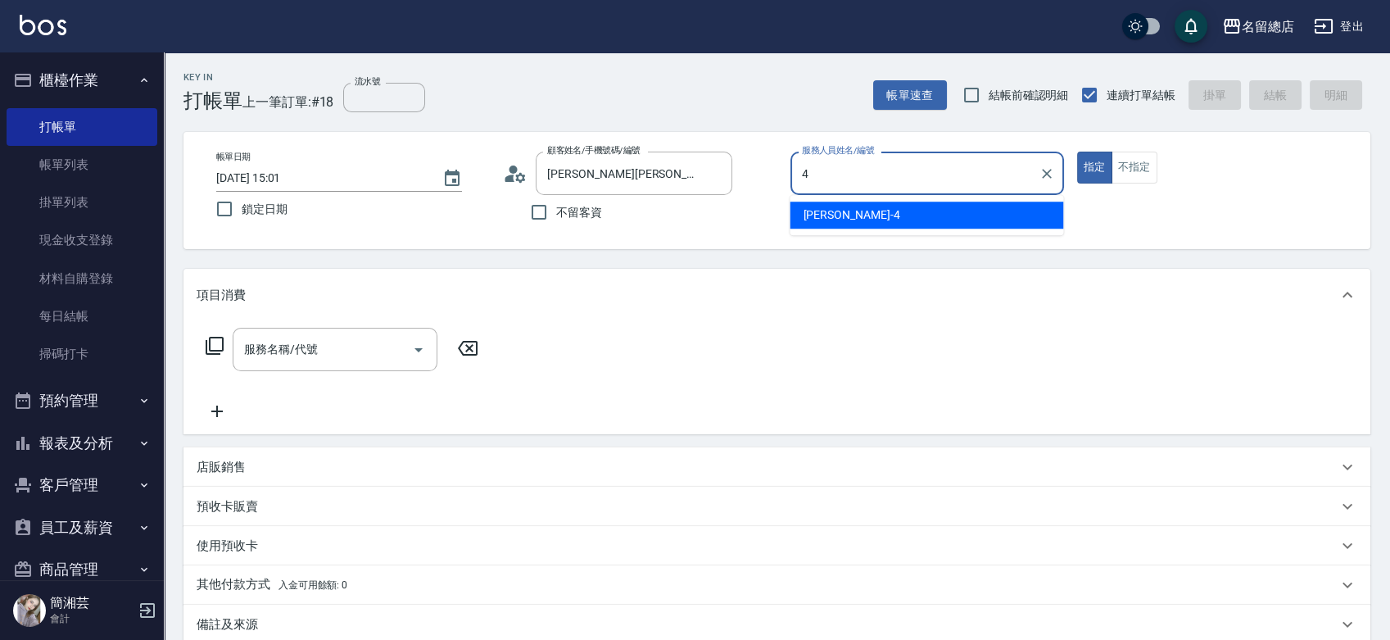
type input "[PERSON_NAME]-4"
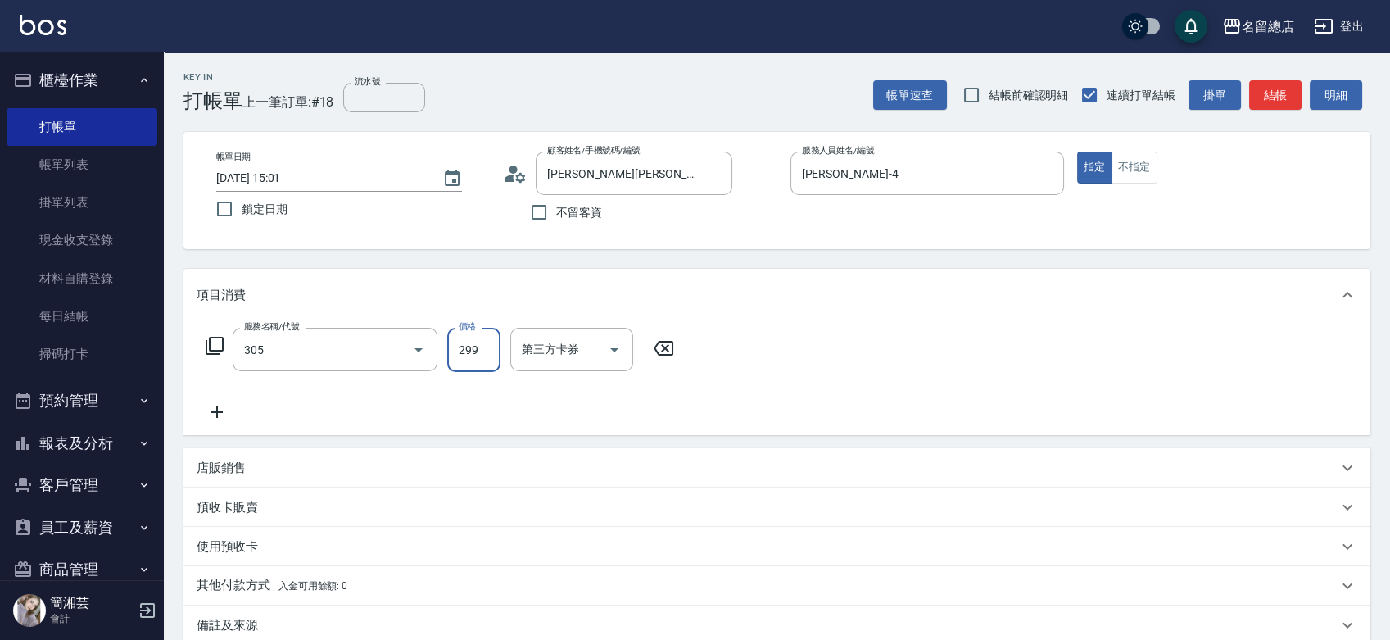
type input "剪髮(305)"
type input "500"
click at [260, 505] on div "預收卡販賣" at bounding box center [767, 507] width 1141 height 17
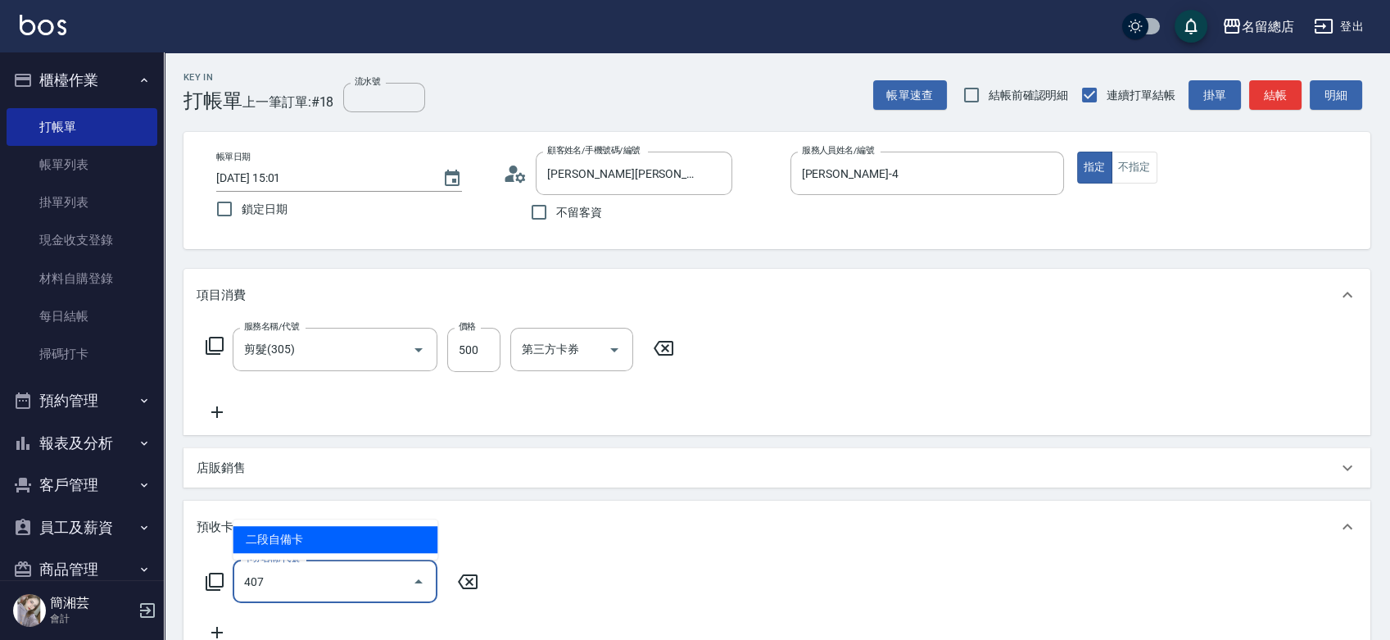
type input "二段自備卡(407)"
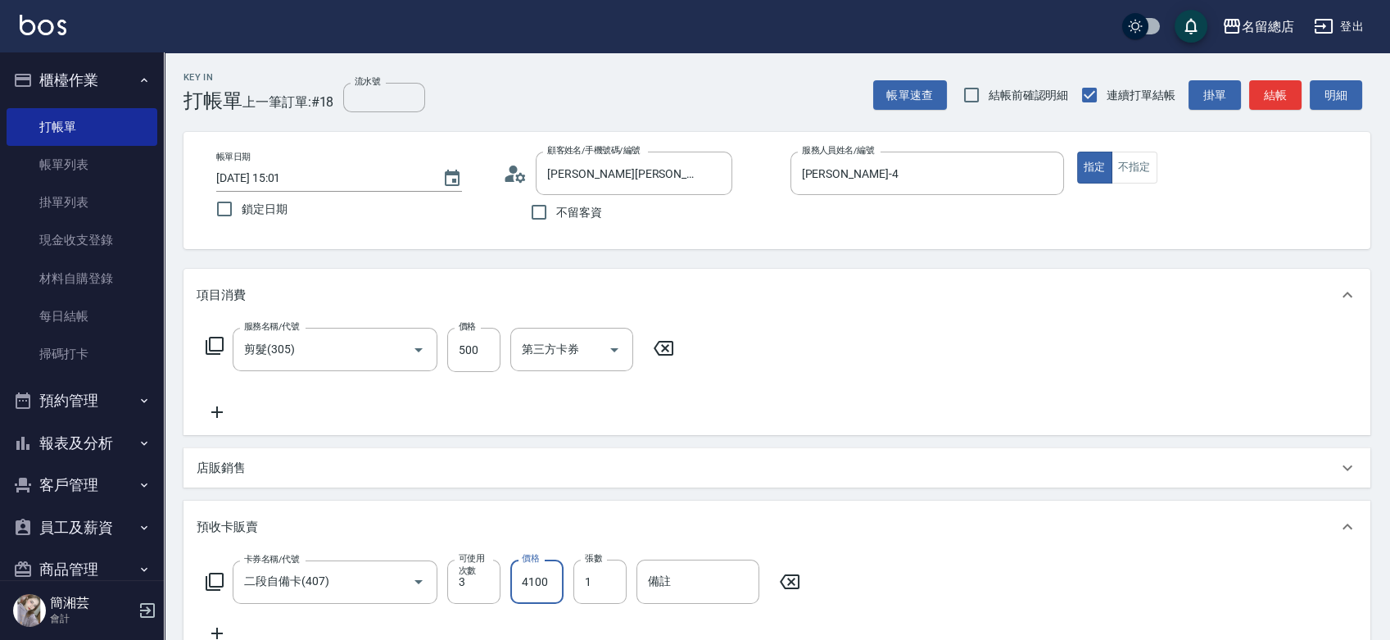
type input "4100"
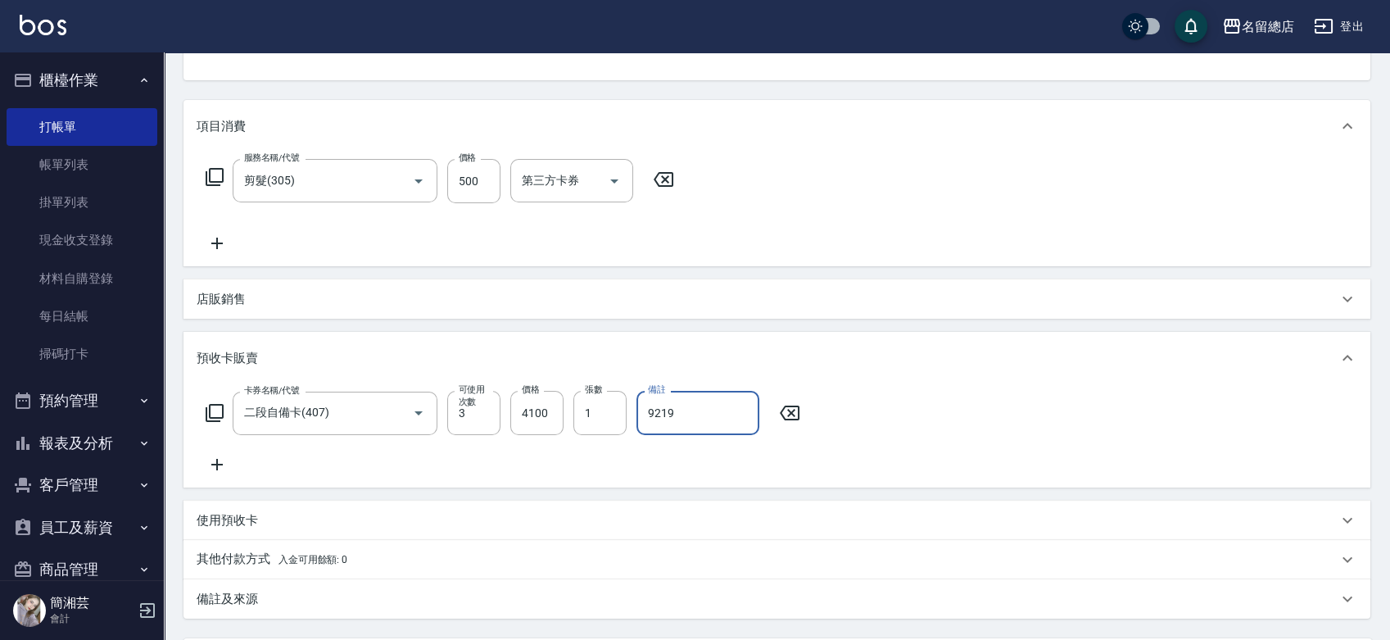
scroll to position [330, 0]
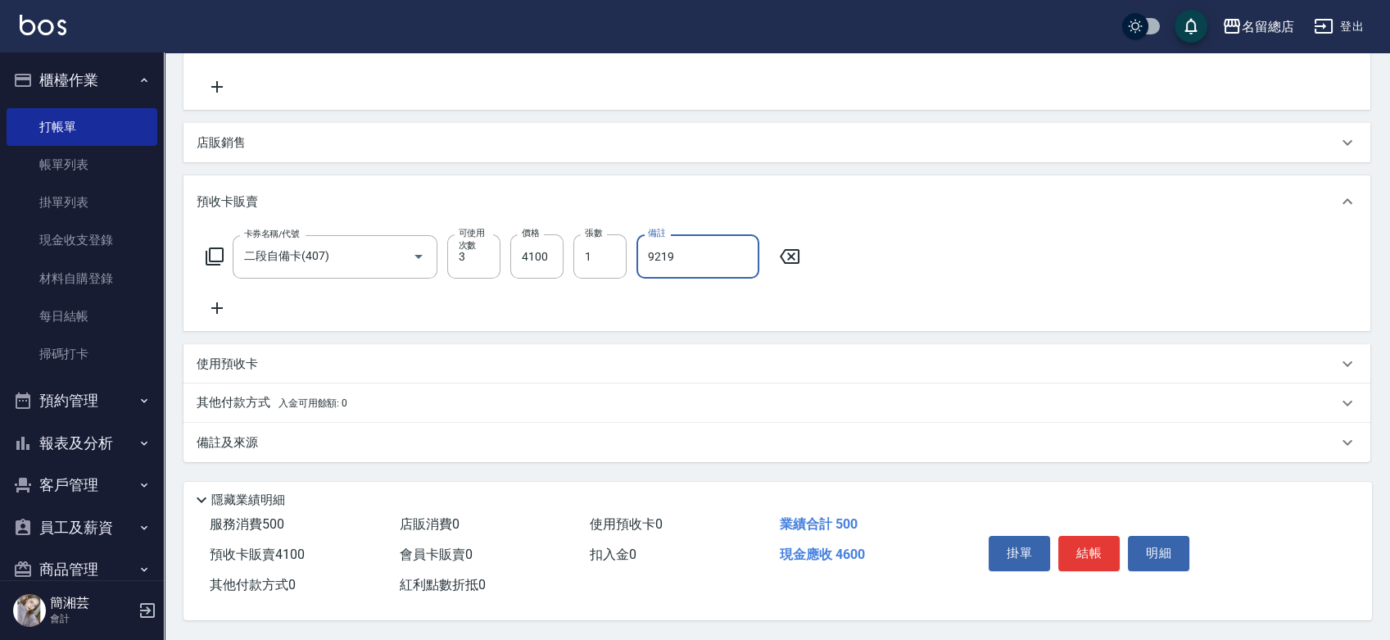
type input "9219"
click at [243, 399] on p "其他付款方式 入金可用餘額: 0" at bounding box center [272, 403] width 151 height 18
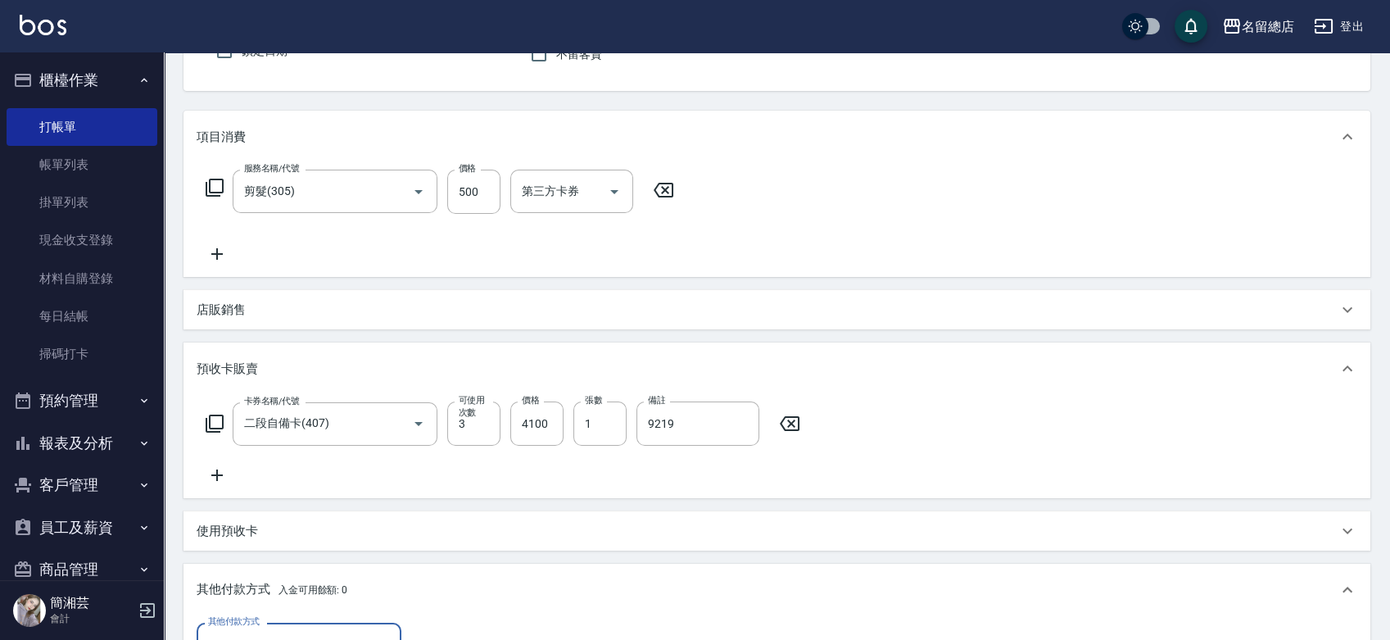
scroll to position [67, 0]
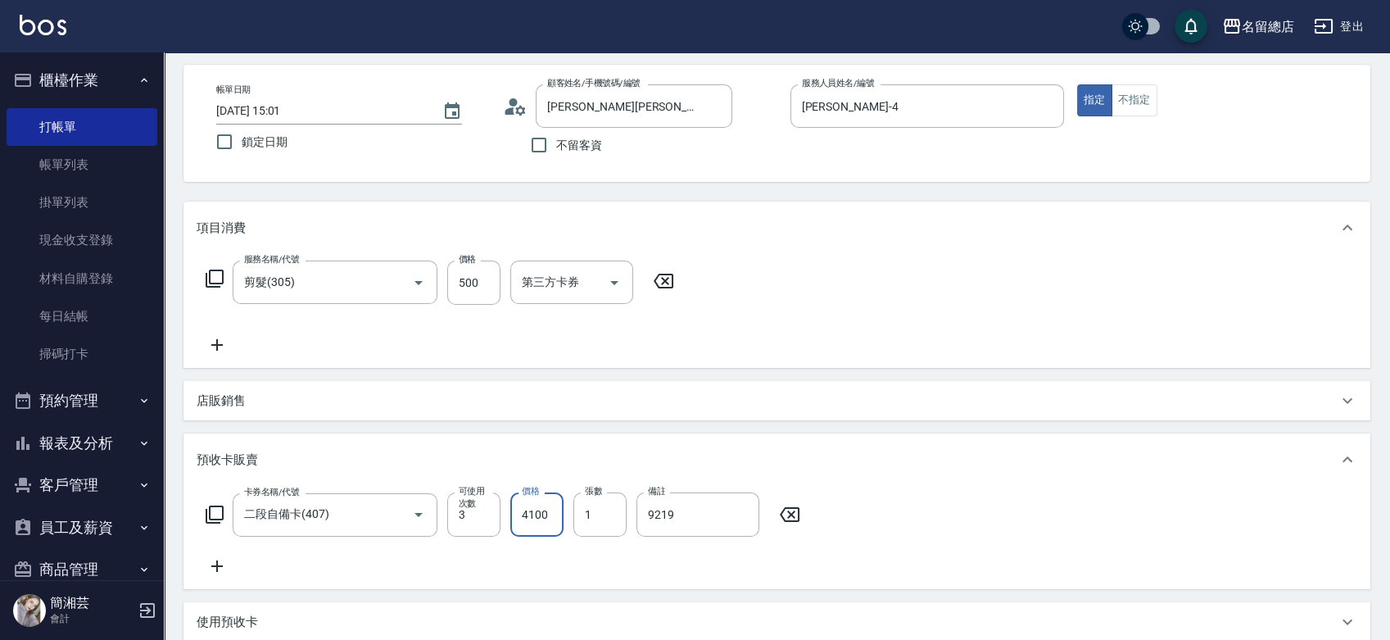
click at [531, 509] on input "4100" at bounding box center [536, 514] width 53 height 44
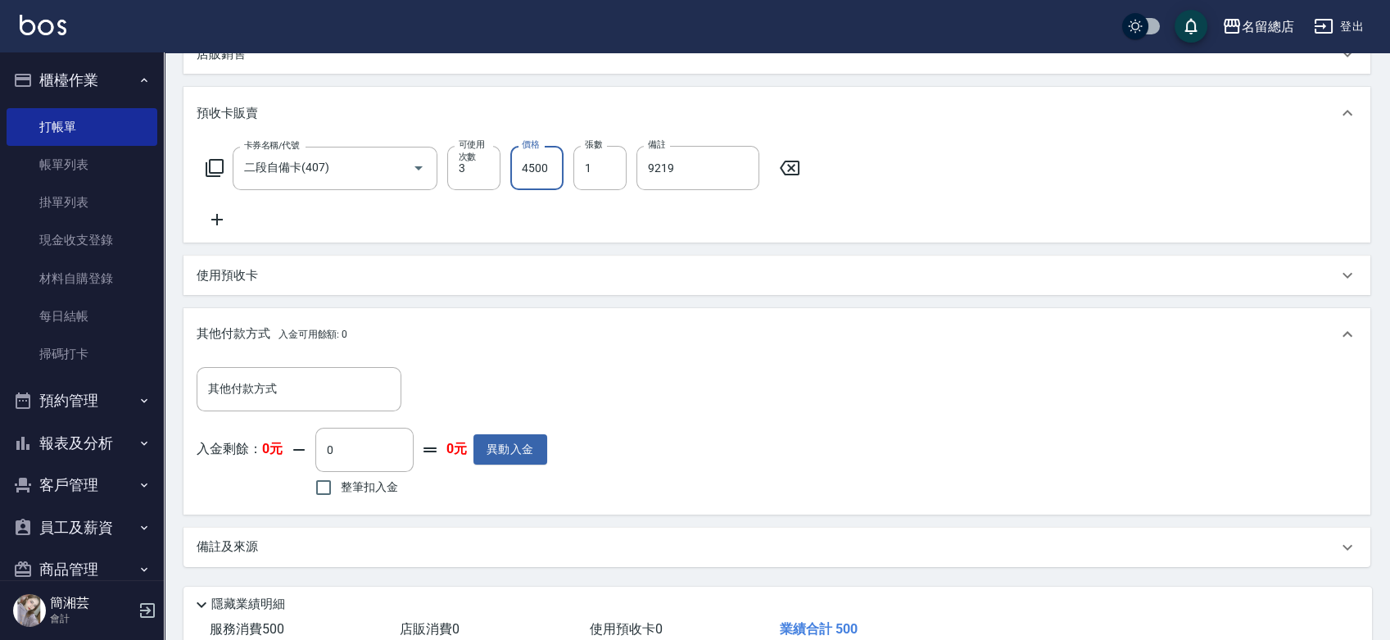
scroll to position [432, 0]
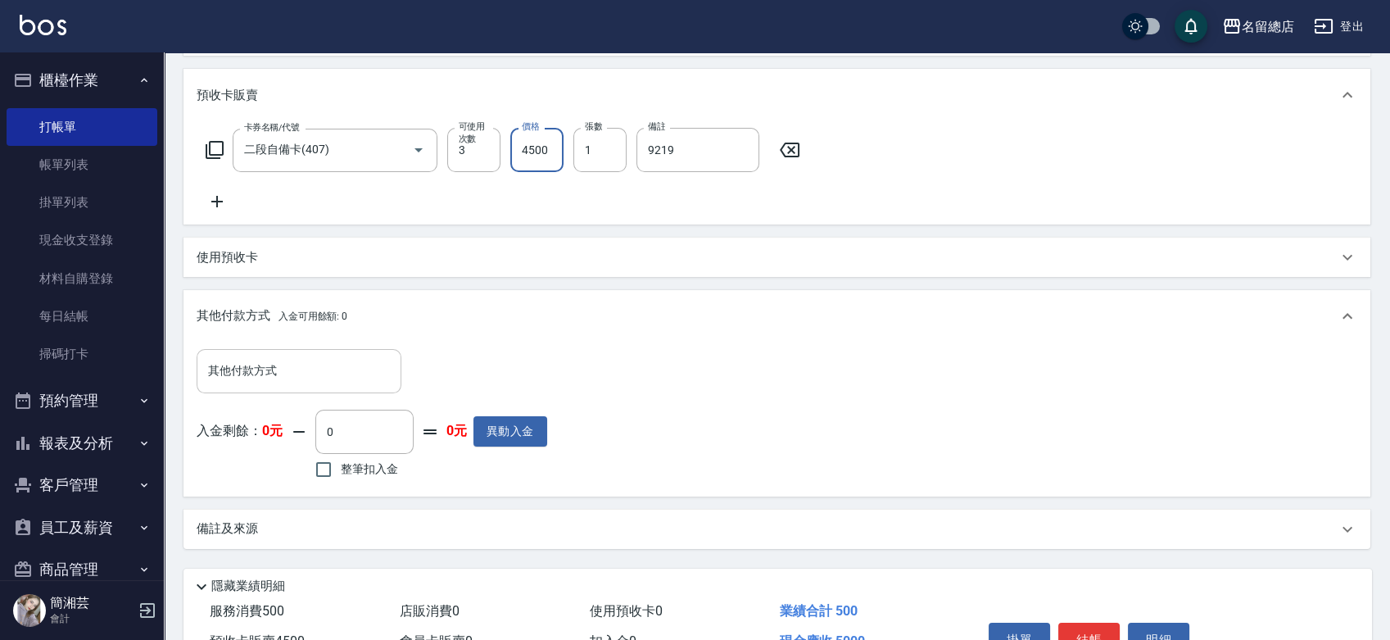
type input "4500"
click at [314, 370] on input "其他付款方式" at bounding box center [299, 370] width 190 height 29
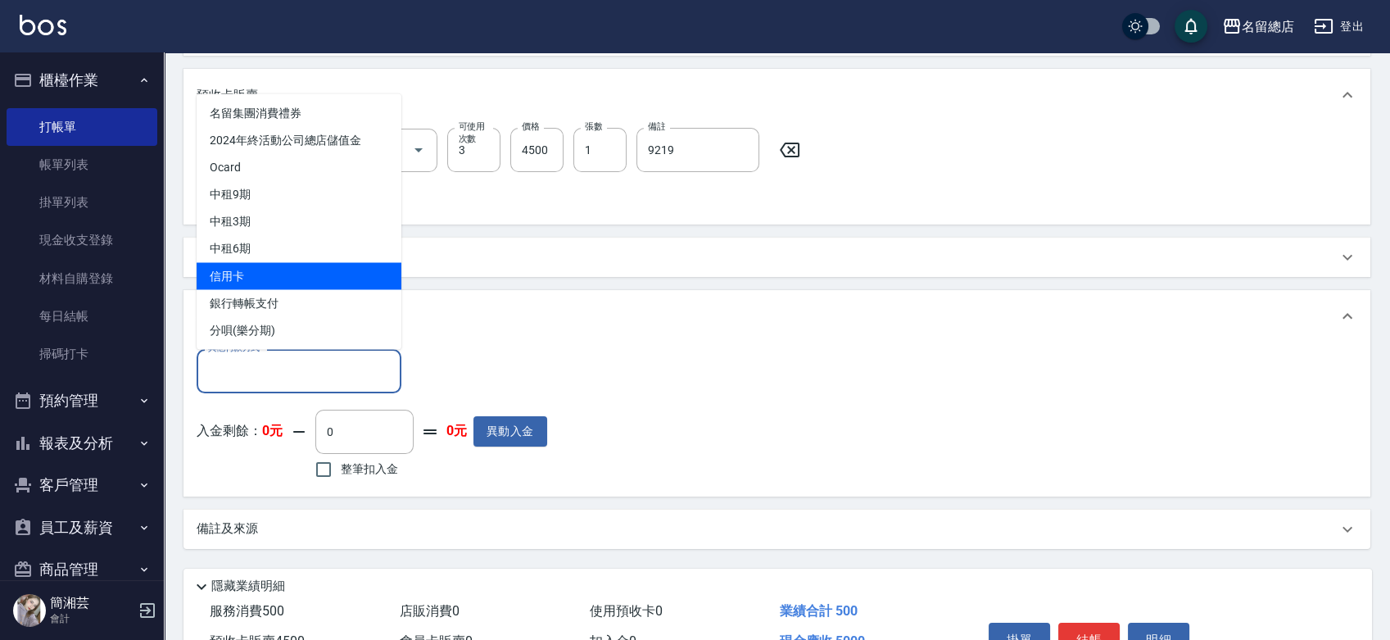
click at [290, 280] on span "信用卡" at bounding box center [299, 275] width 205 height 27
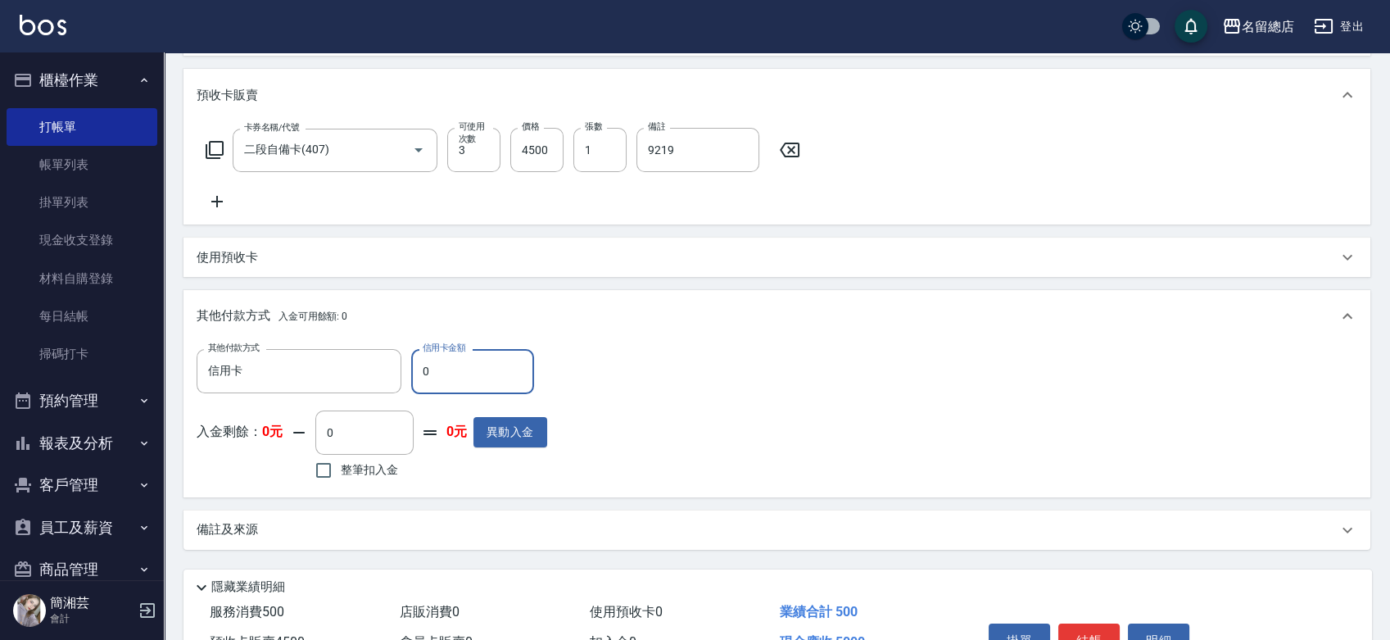
type input "信用卡"
type input "5000"
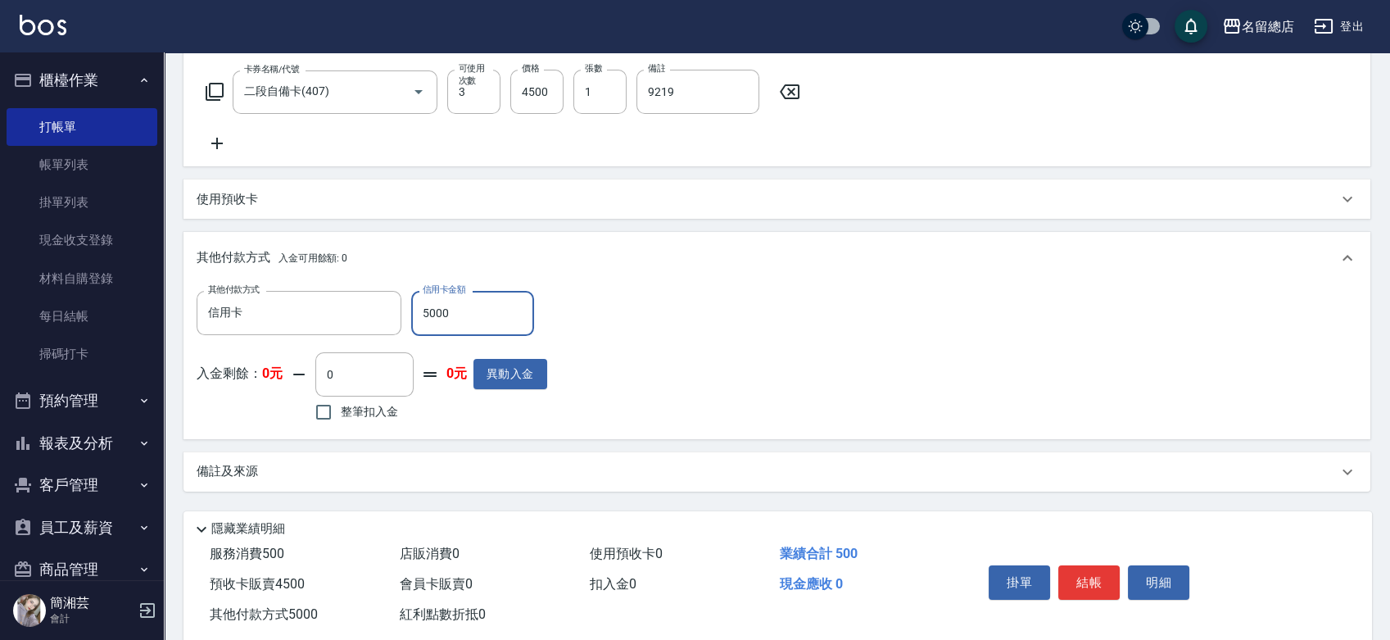
scroll to position [524, 0]
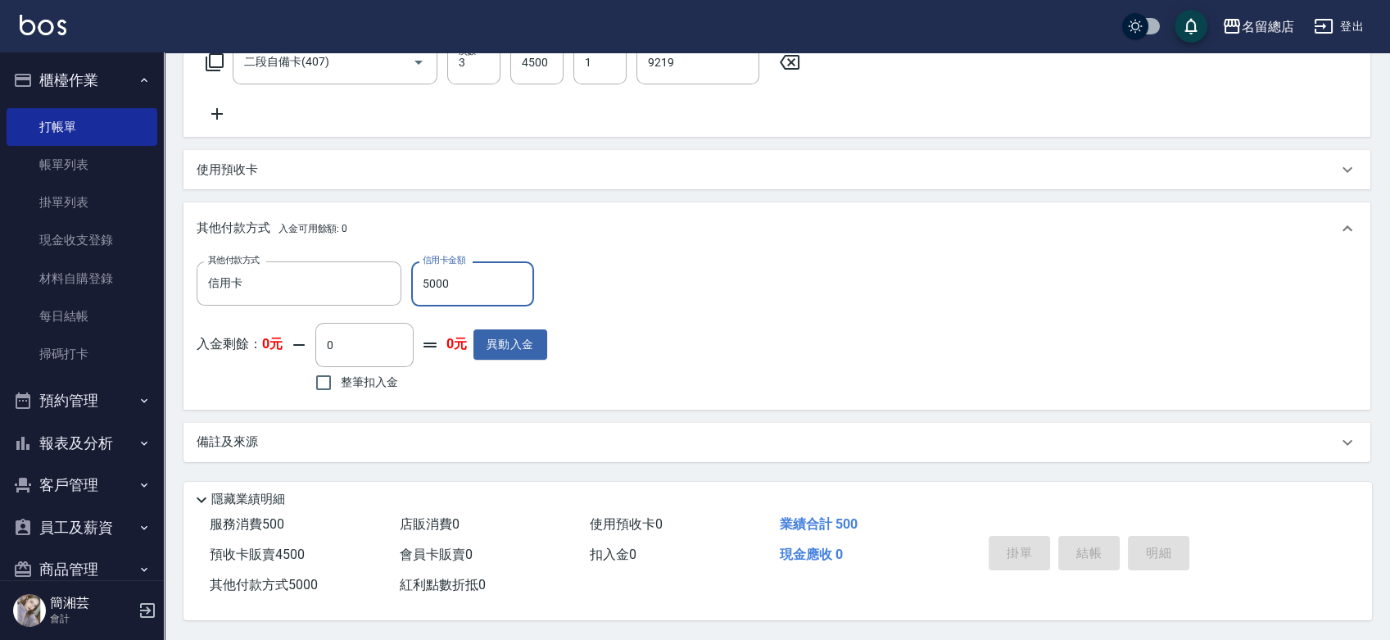
type input "[DATE] 15:04"
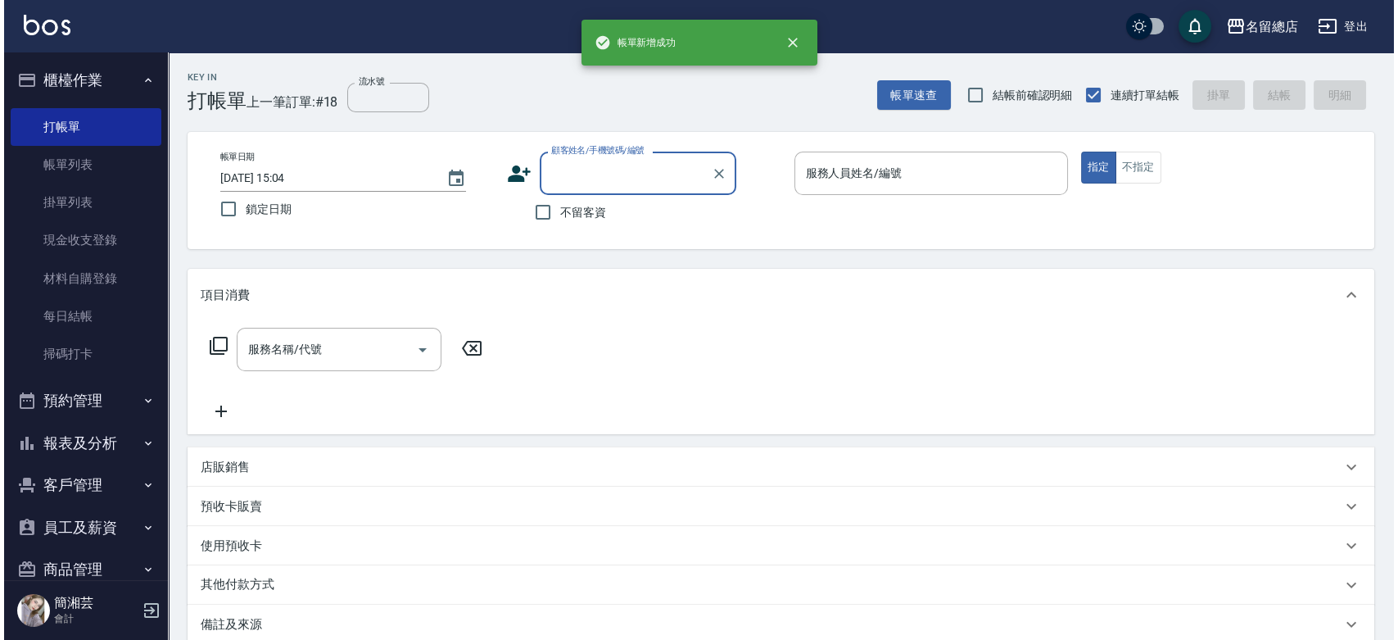
scroll to position [0, 0]
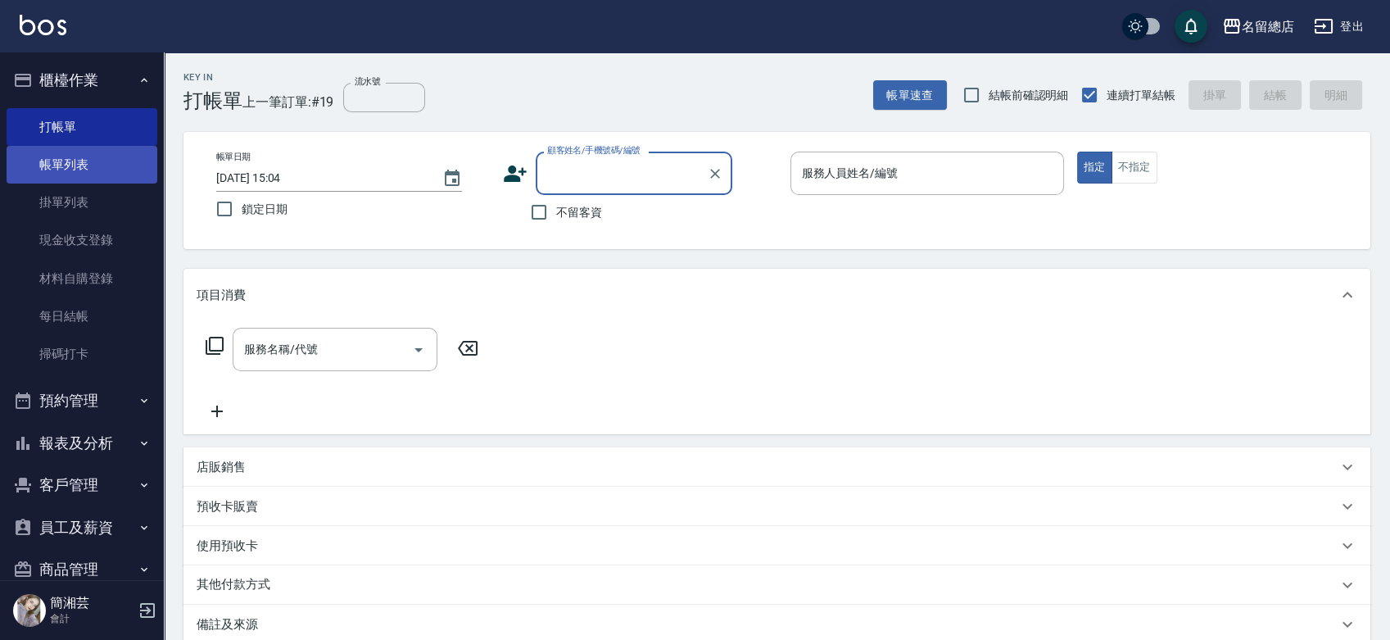
click at [46, 171] on link "帳單列表" at bounding box center [82, 165] width 151 height 38
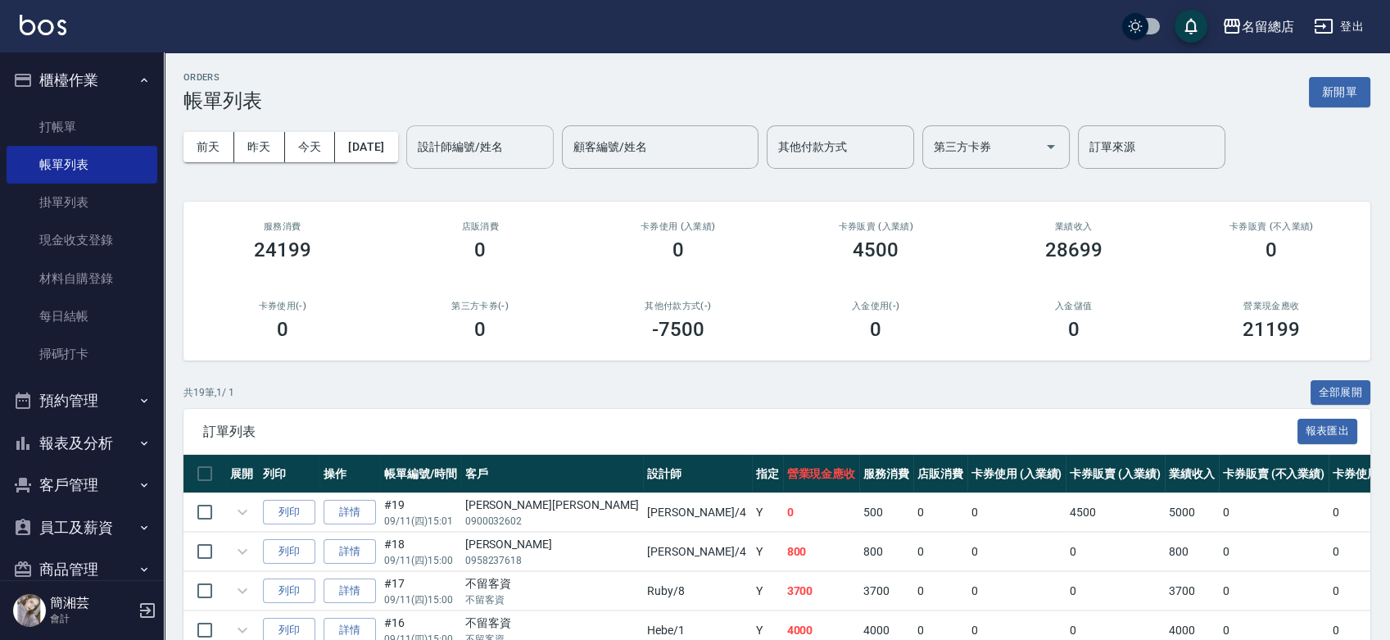
click at [537, 149] on input "設計師編號/姓名" at bounding box center [480, 147] width 133 height 29
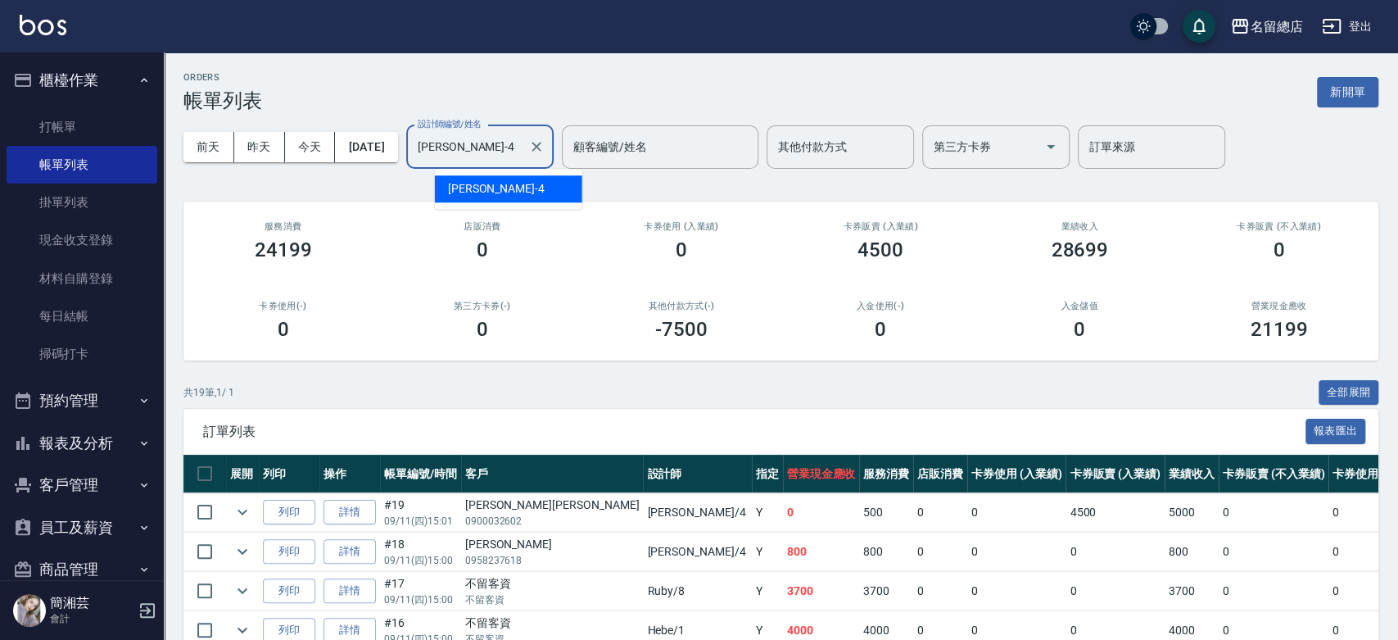
type input "[PERSON_NAME]-4"
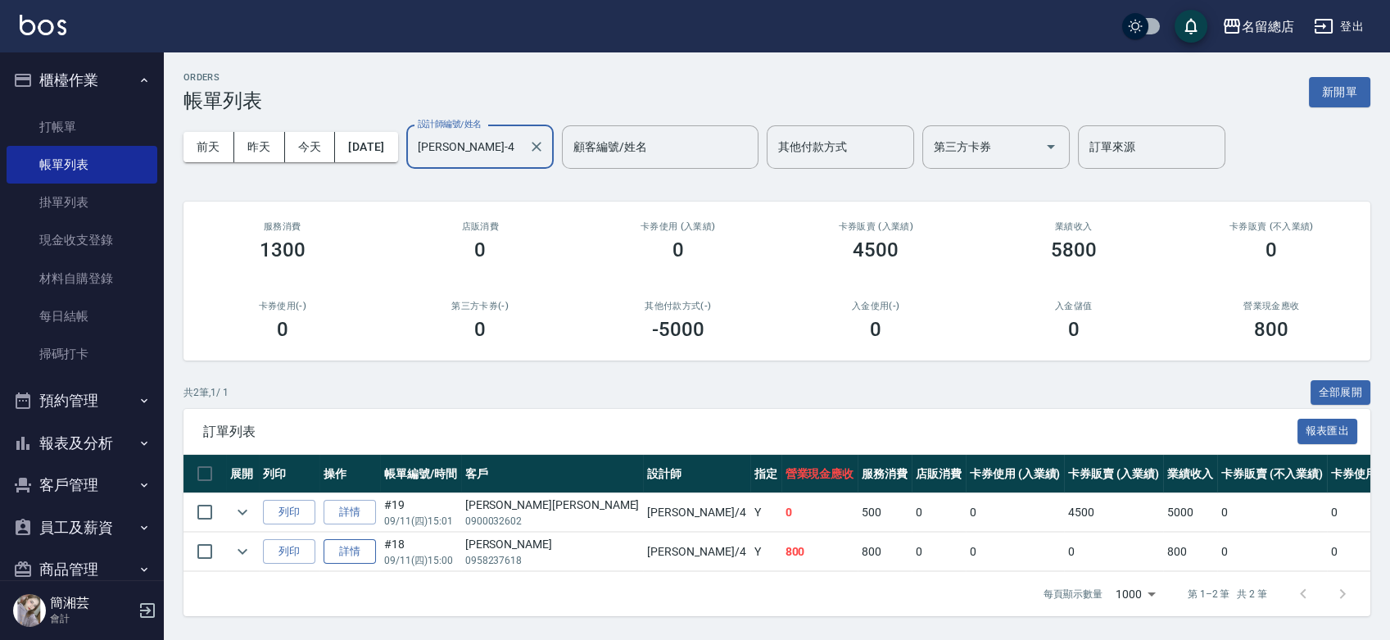
click at [366, 549] on link "詳情" at bounding box center [349, 551] width 52 height 25
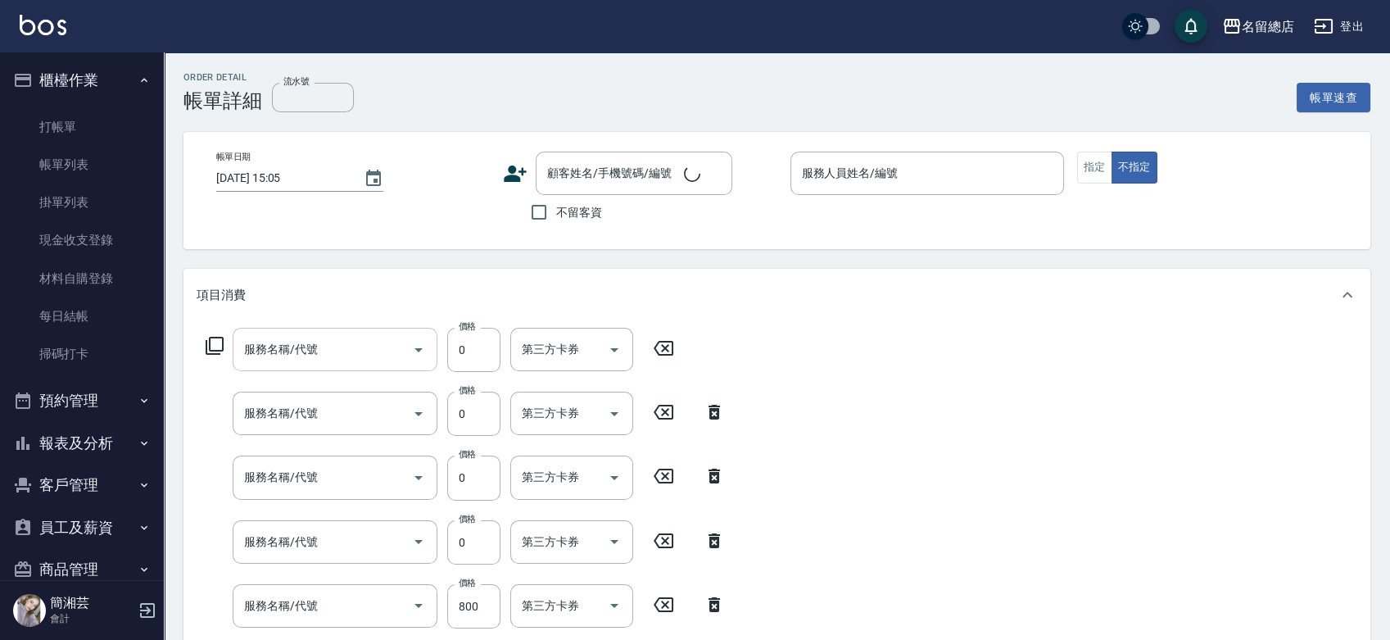
type input "護染蓋卡1000~1499(414)"
type input "2段蓋卡1300以上(501)"
type input "護染蓋卡1000~1499(414)"
type input "洗髮(免費)(600)"
type input "自備頭皮(120)"
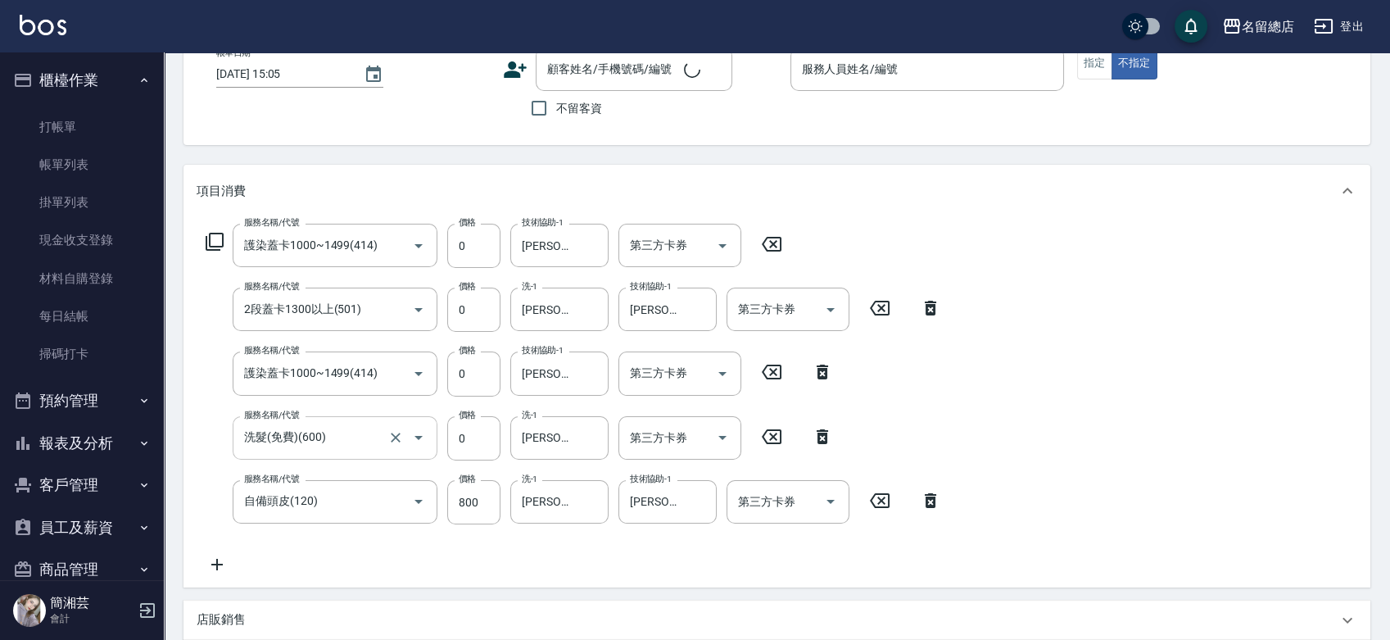
scroll to position [184, 0]
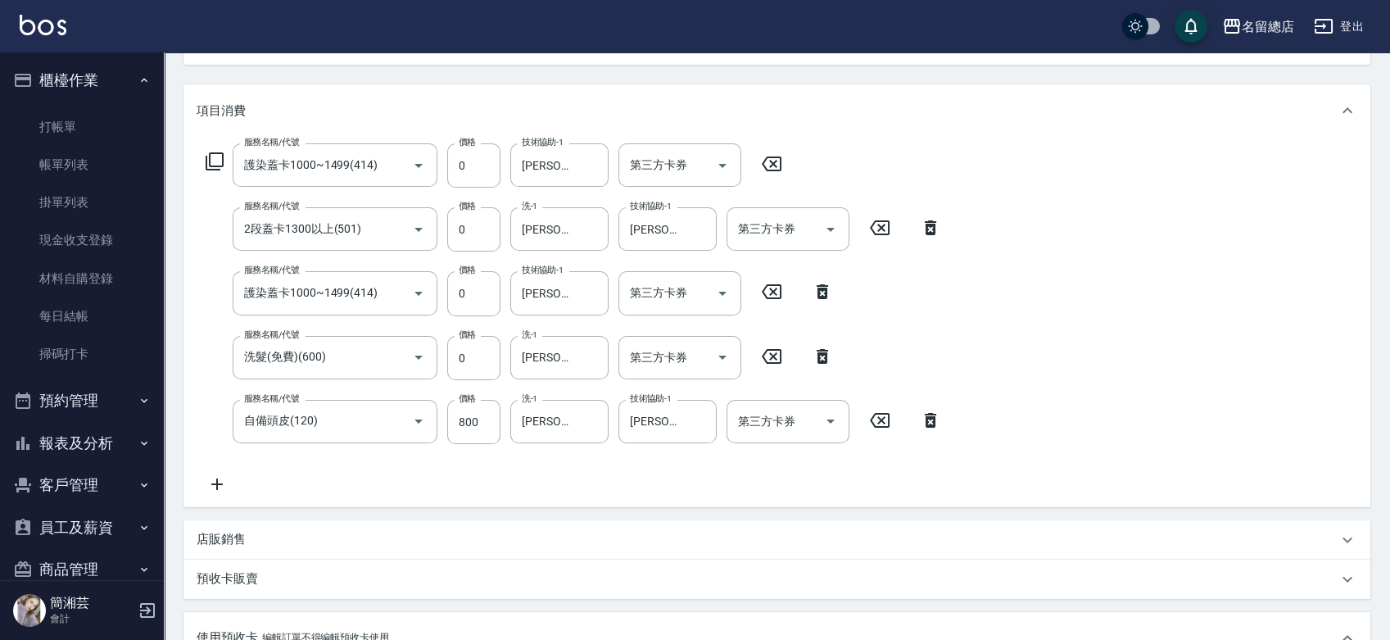
type input "[DATE] 15:00"
type input "[PERSON_NAME]-4"
type input "[PERSON_NAME]/0958237618/null"
type input "二段自備卡(1/1) 9075"
type input "護染卡(1/1) 9076"
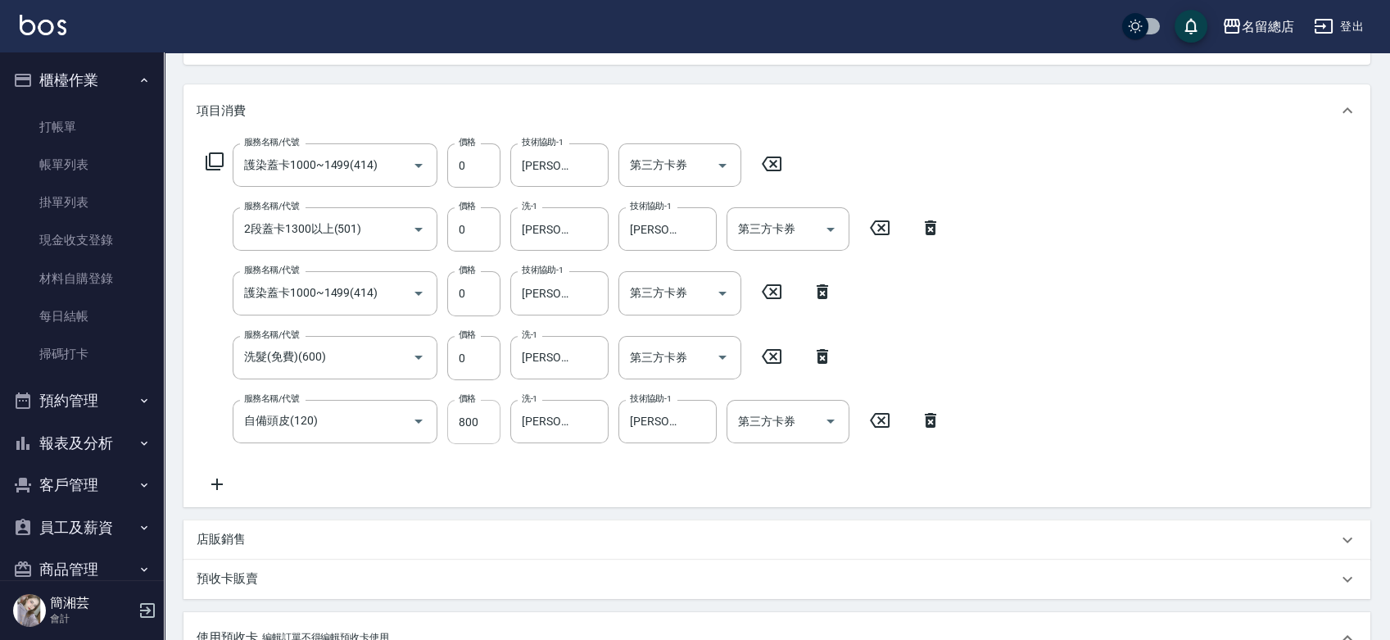
click at [489, 416] on input "800" at bounding box center [473, 422] width 53 height 44
type input "400"
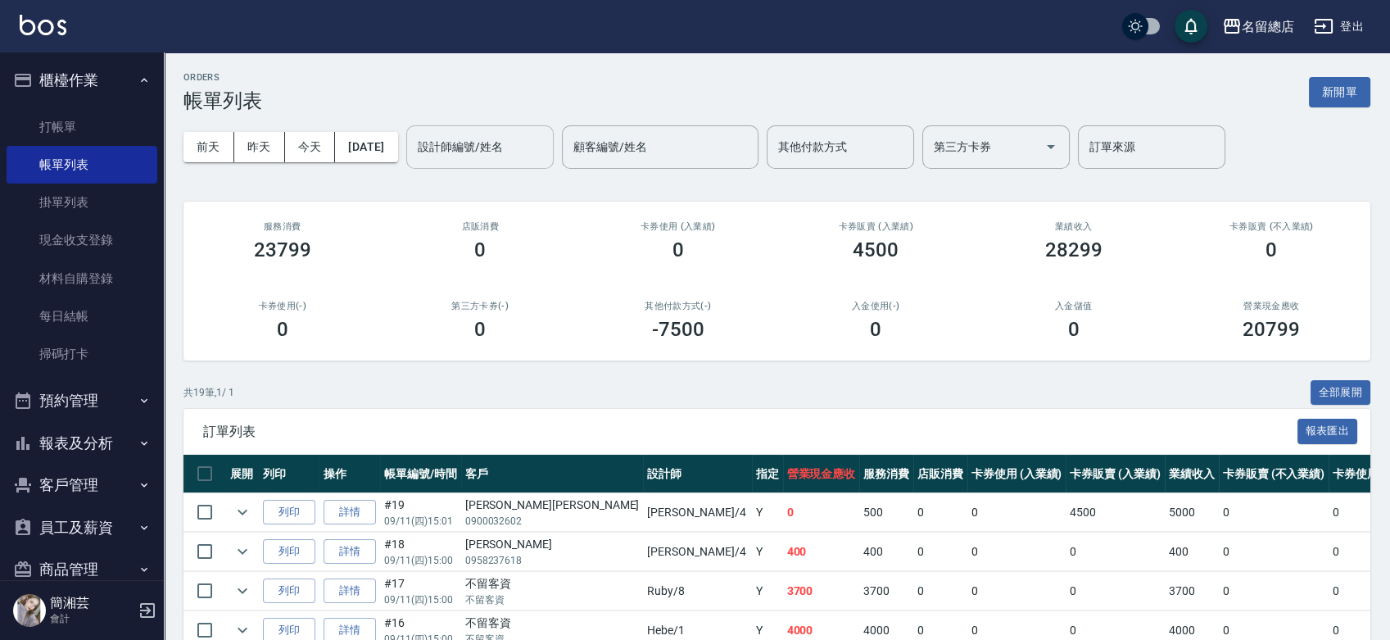
click at [546, 134] on input "設計師編號/姓名" at bounding box center [480, 147] width 133 height 29
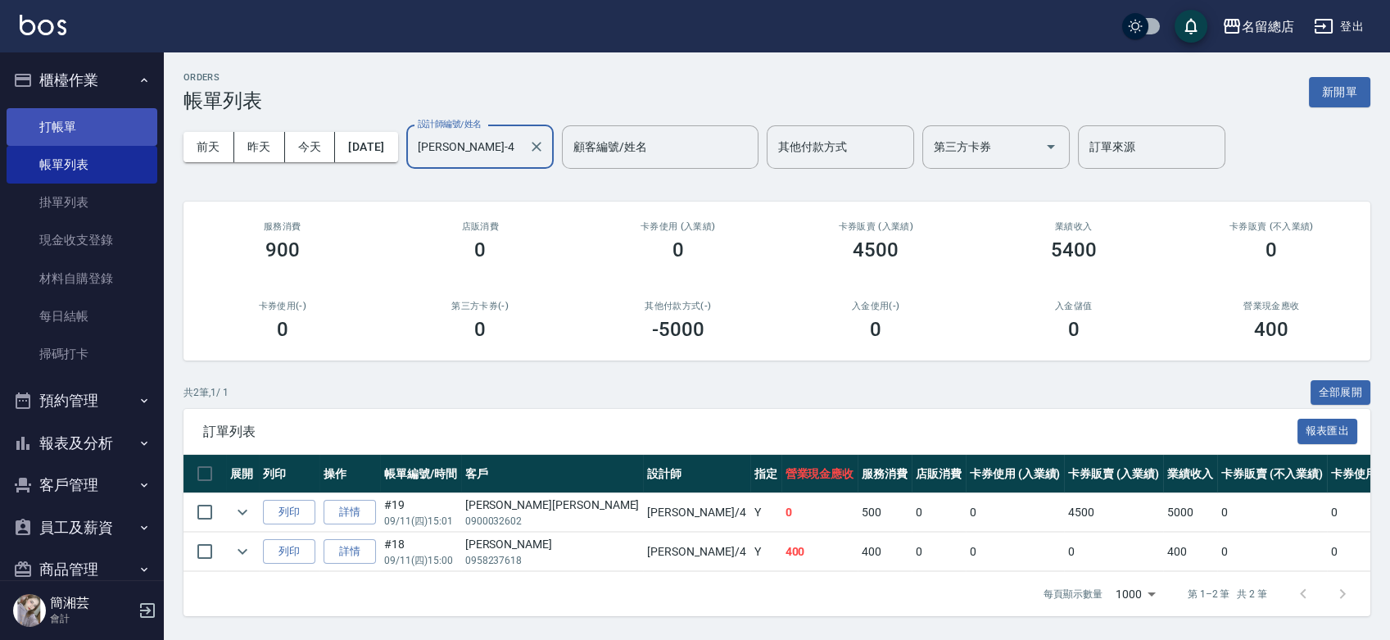
type input "[PERSON_NAME]-4"
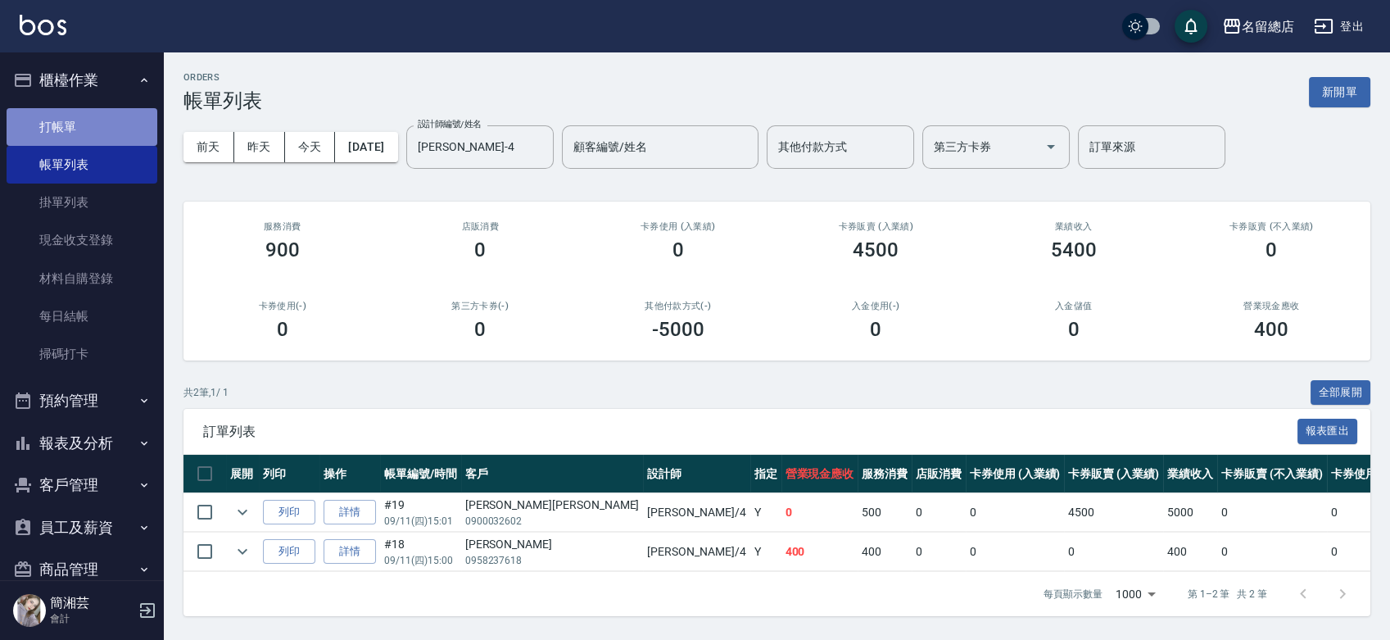
click at [126, 132] on link "打帳單" at bounding box center [82, 127] width 151 height 38
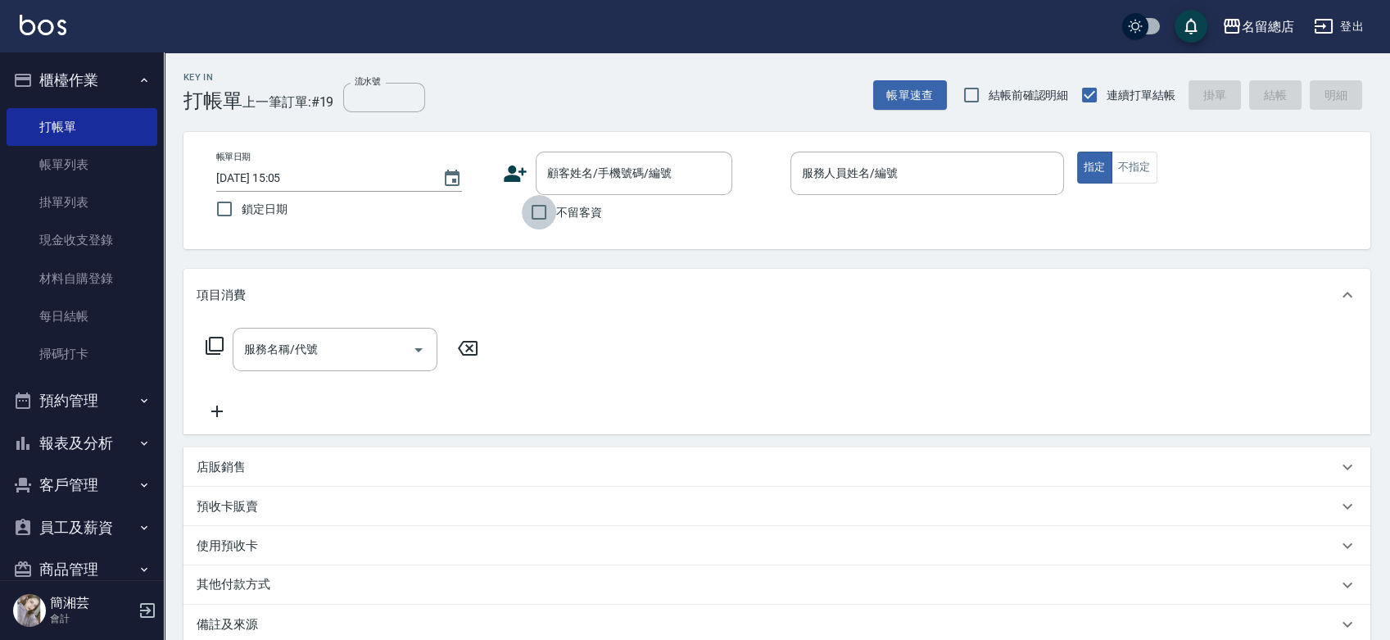
click at [552, 209] on input "不留客資" at bounding box center [539, 212] width 34 height 34
checkbox input "true"
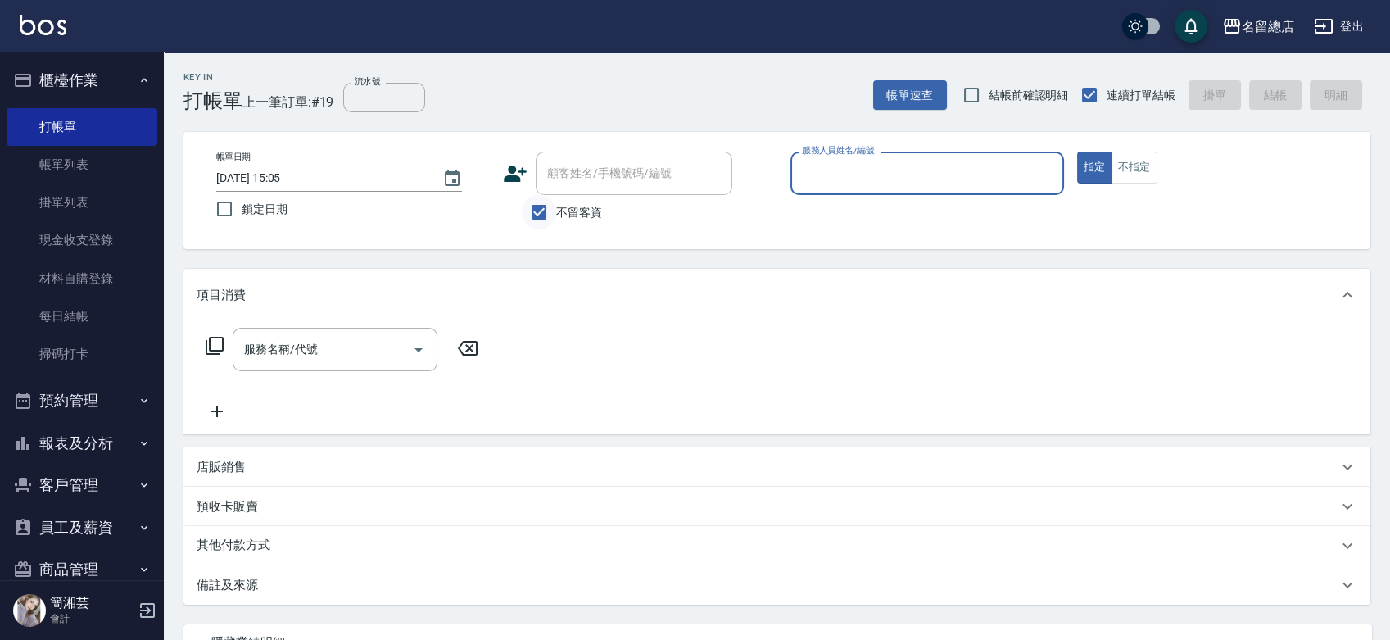
type input "ㄏ"
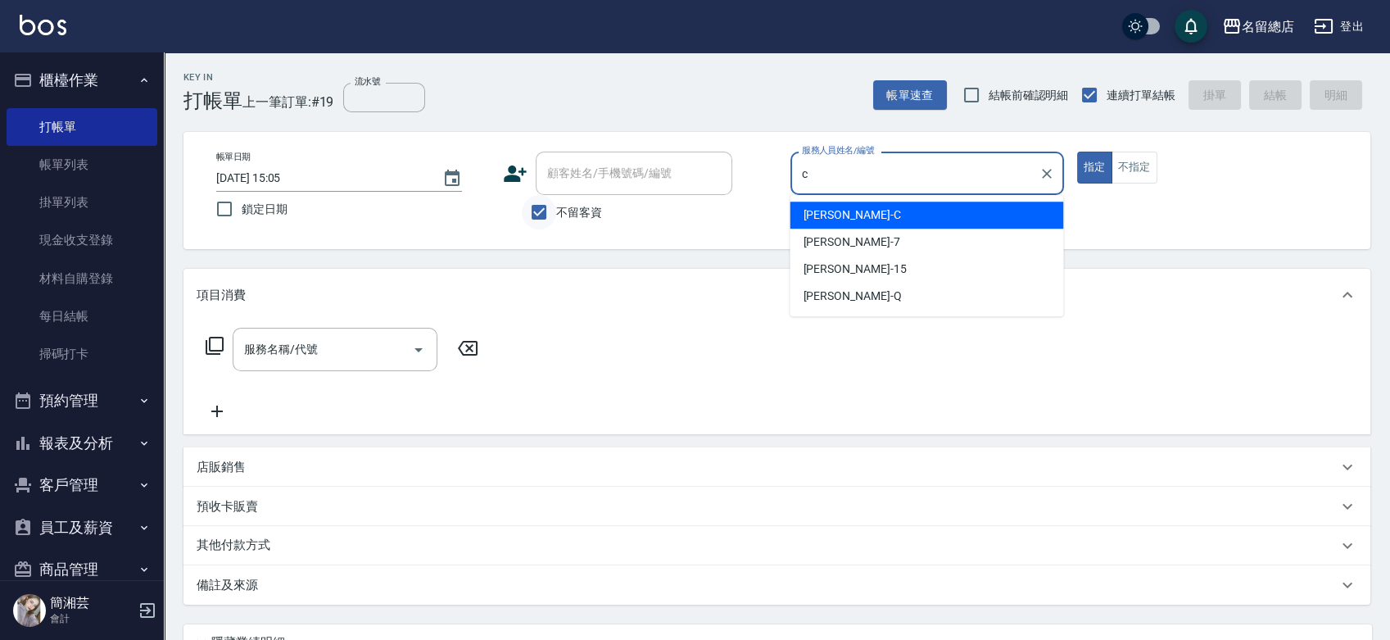
type input "麗花[PERSON_NAME]"
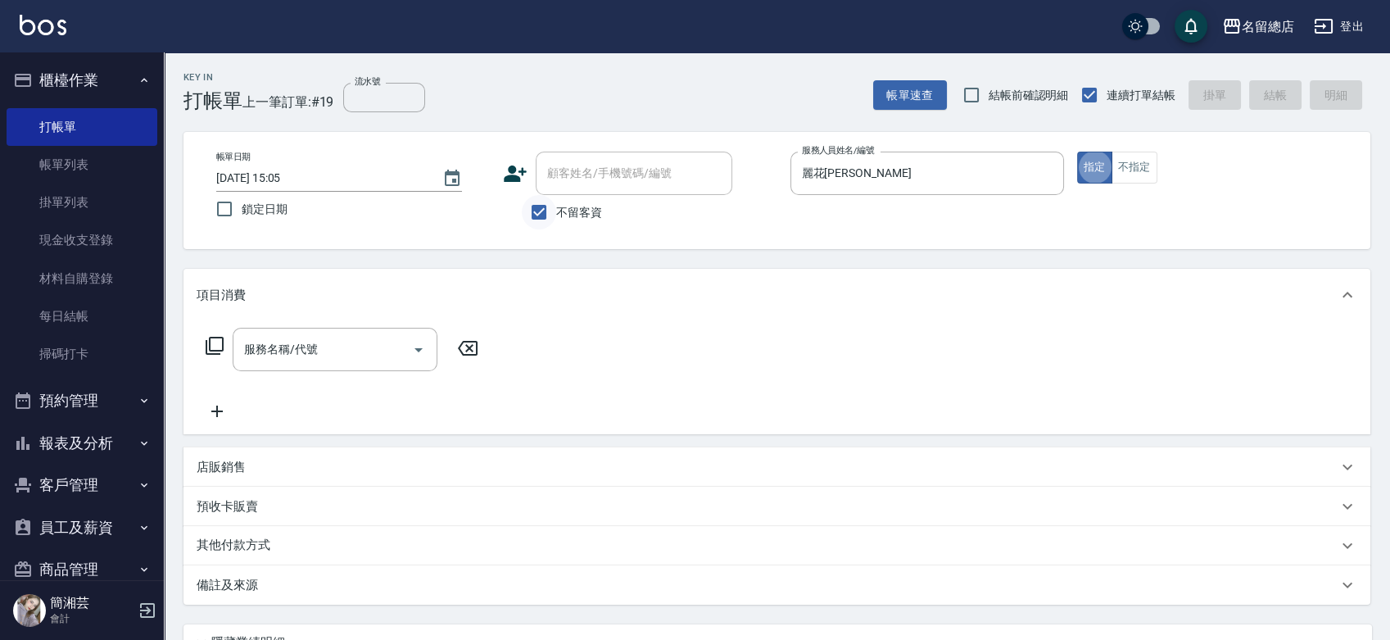
type button "true"
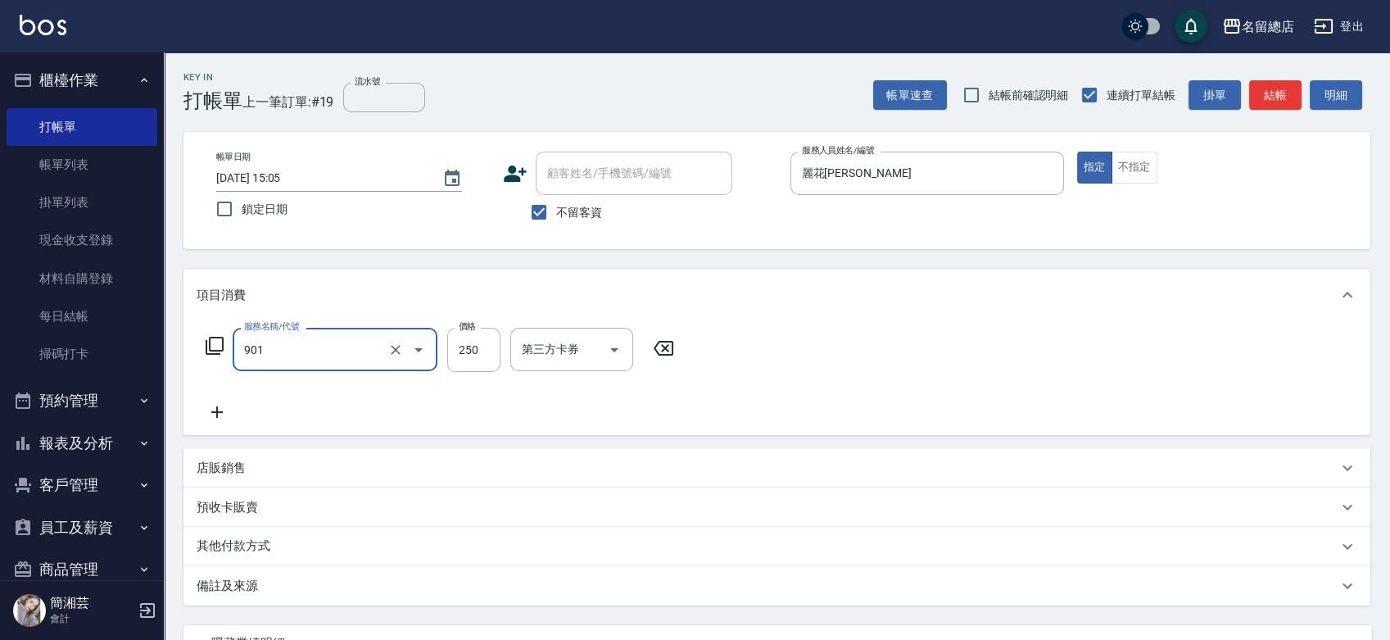
type input "手指甲女(901)"
type input "500"
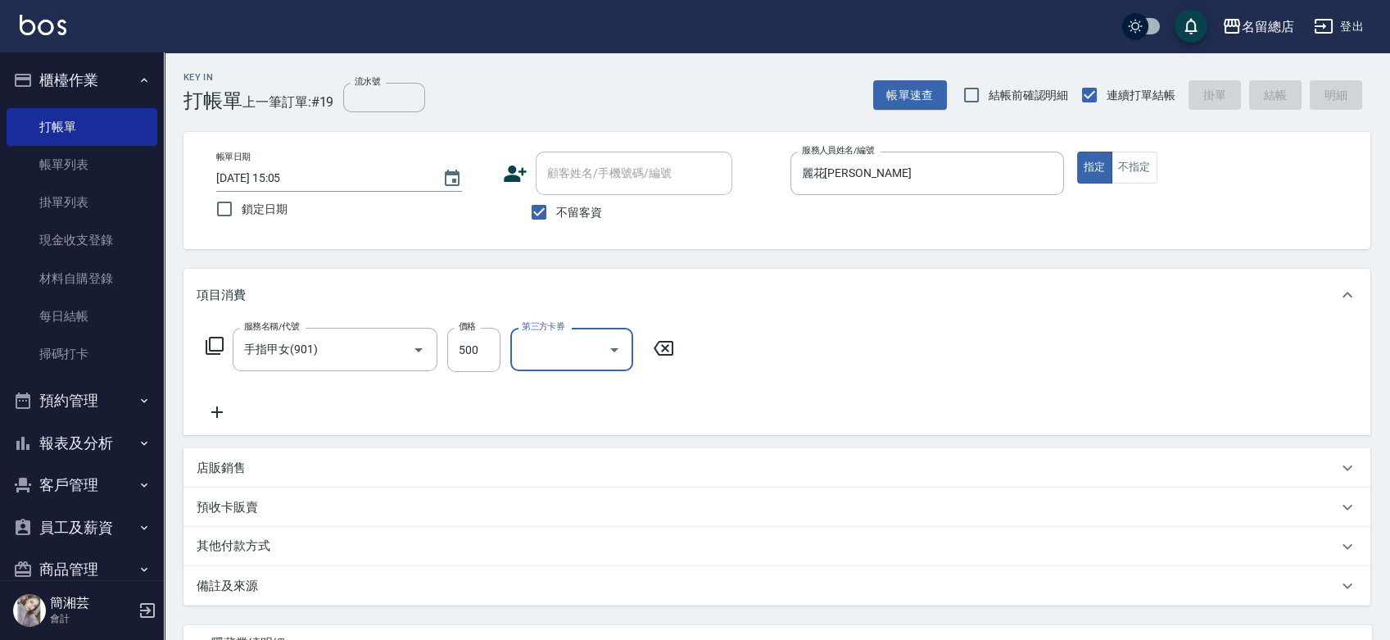
type input "[DATE] 15:06"
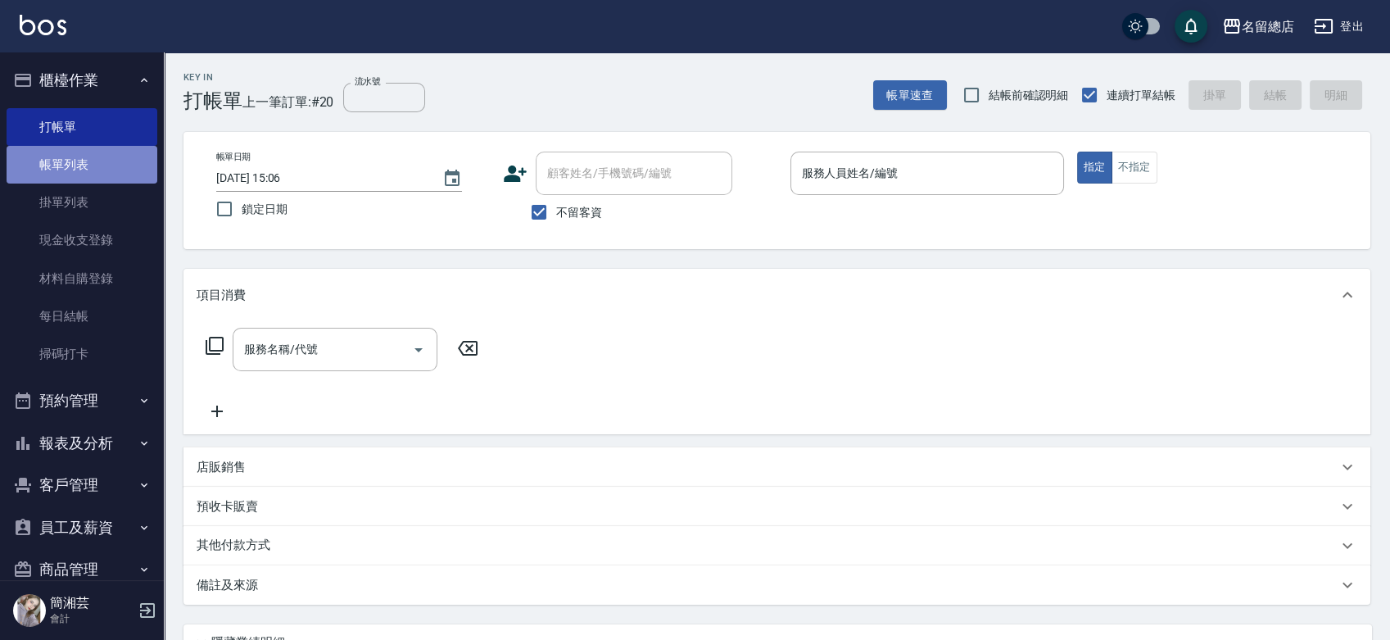
click at [84, 170] on link "帳單列表" at bounding box center [82, 165] width 151 height 38
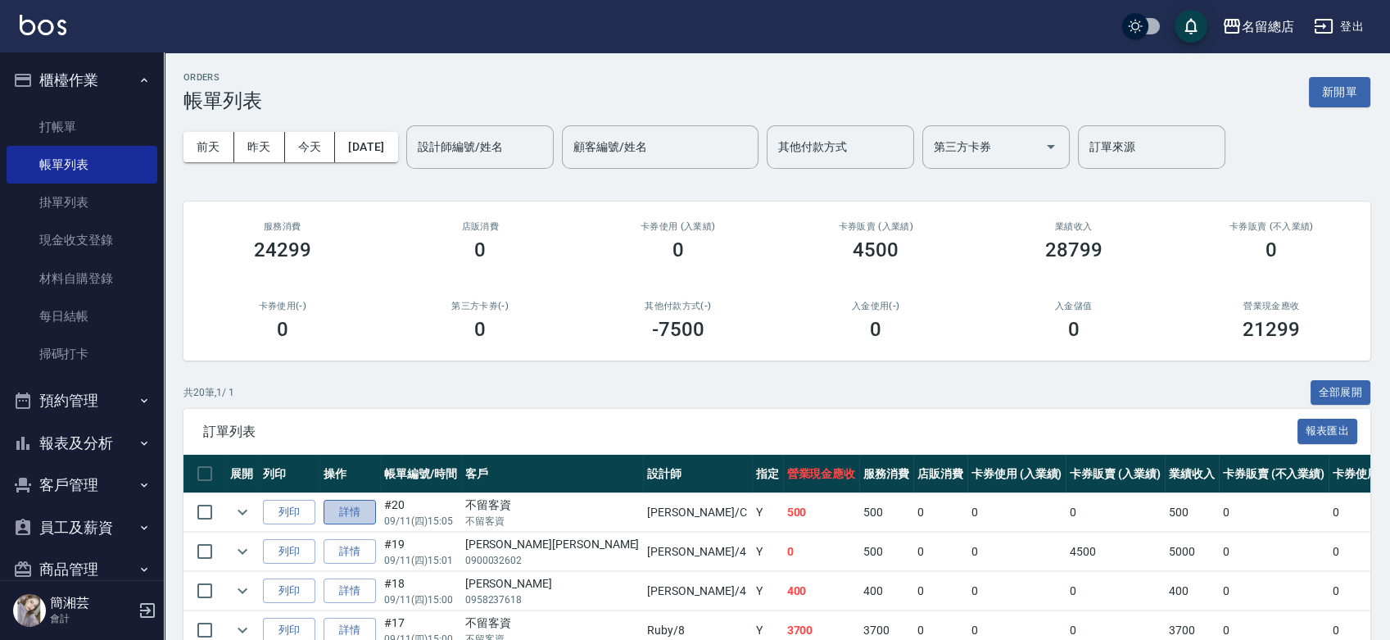
click at [354, 504] on link "詳情" at bounding box center [349, 512] width 52 height 25
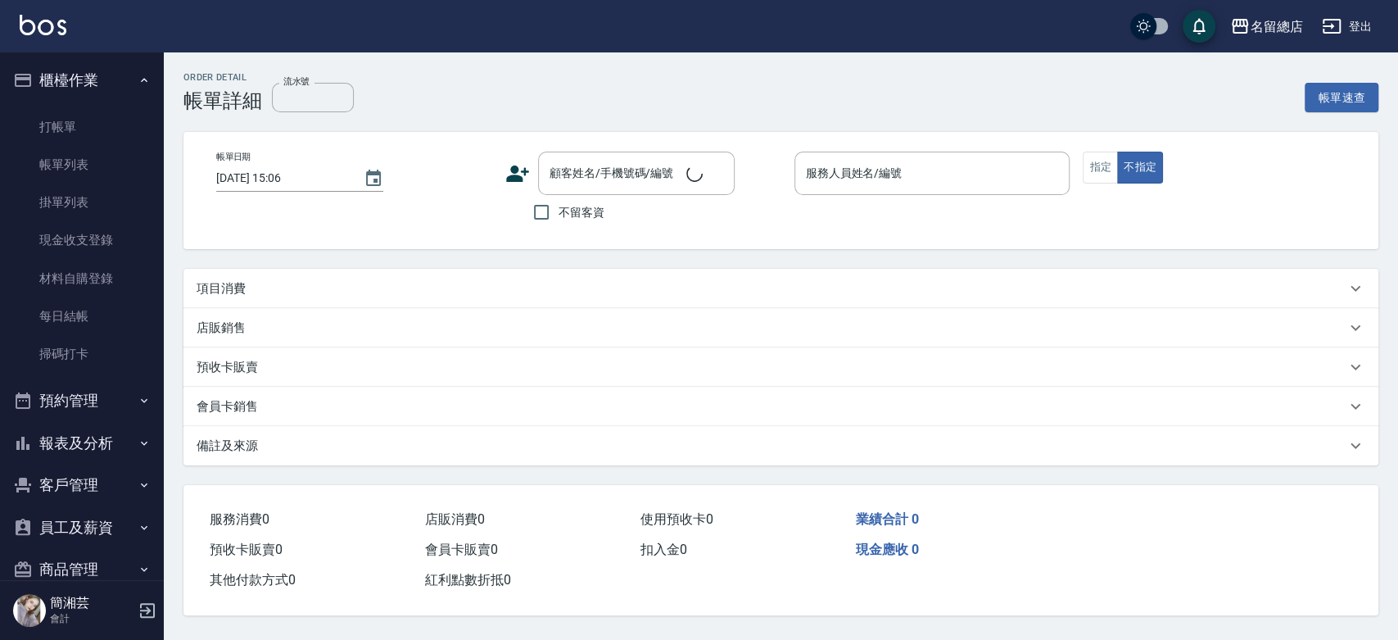
type input "[DATE] 15:05"
checkbox input "true"
type input "麗花[PERSON_NAME]"
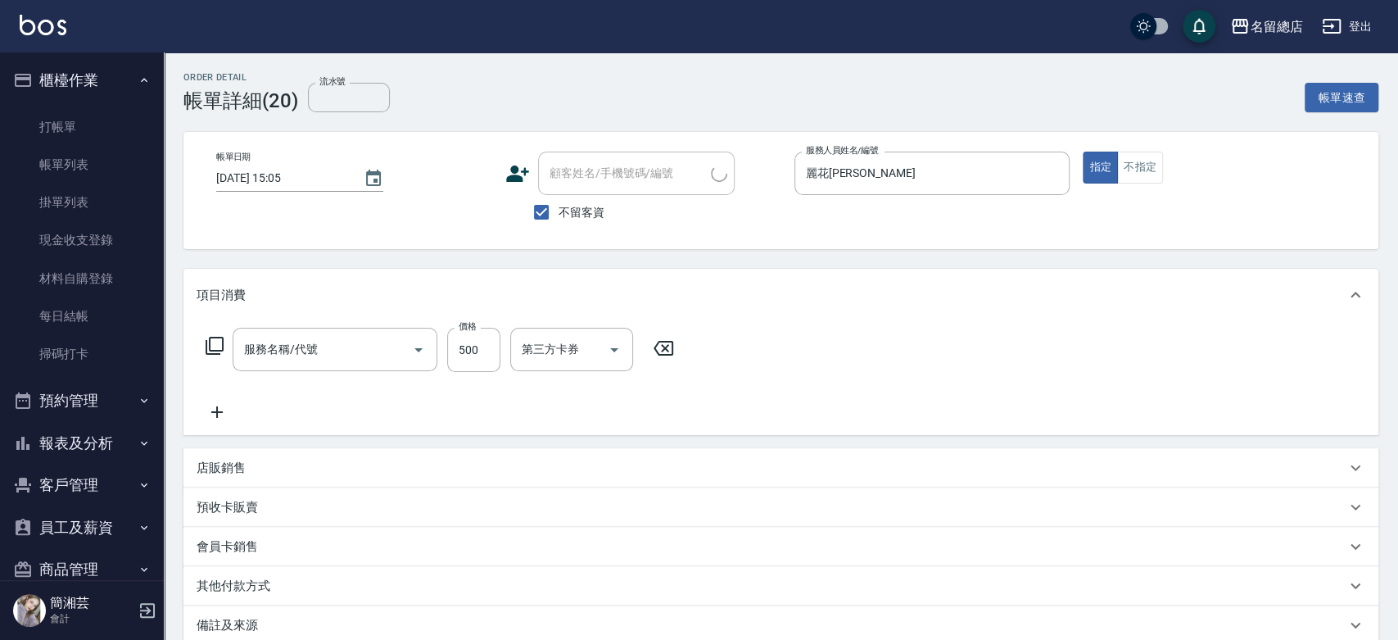
type input "手指甲女(901)"
click at [1043, 170] on icon "Clear" at bounding box center [1046, 173] width 16 height 16
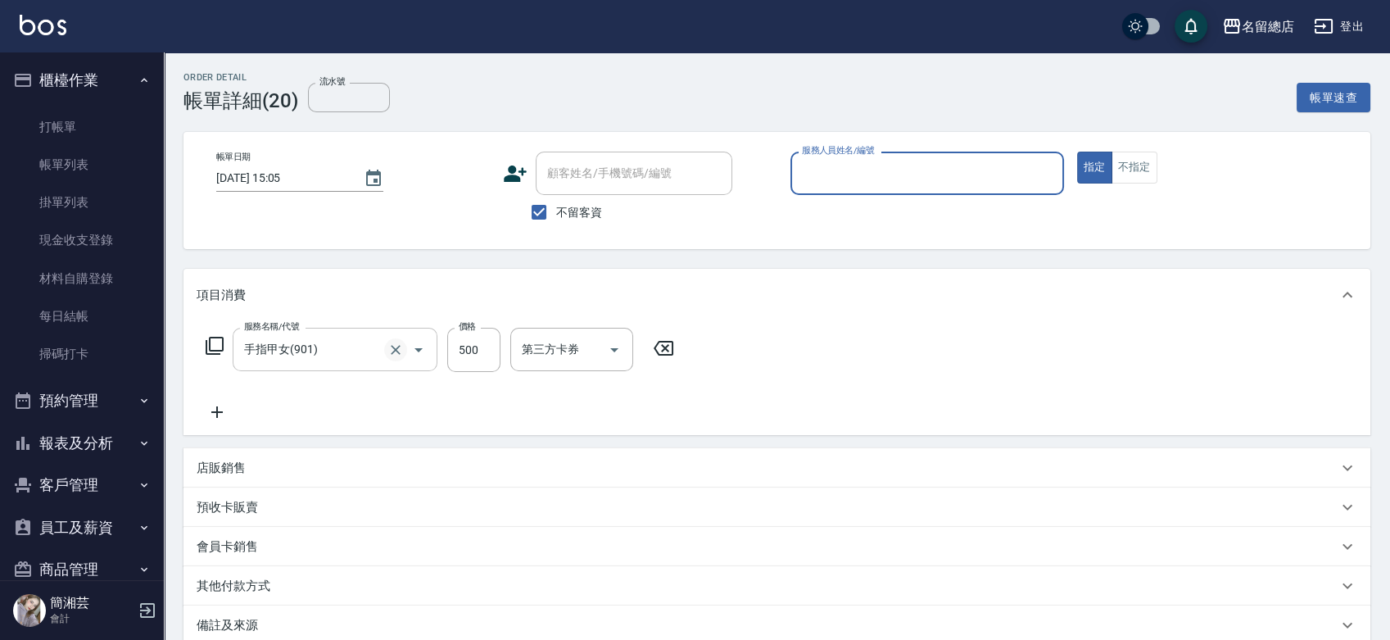
click at [401, 346] on icon "Clear" at bounding box center [395, 350] width 16 height 16
